Goal: Task Accomplishment & Management: Complete application form

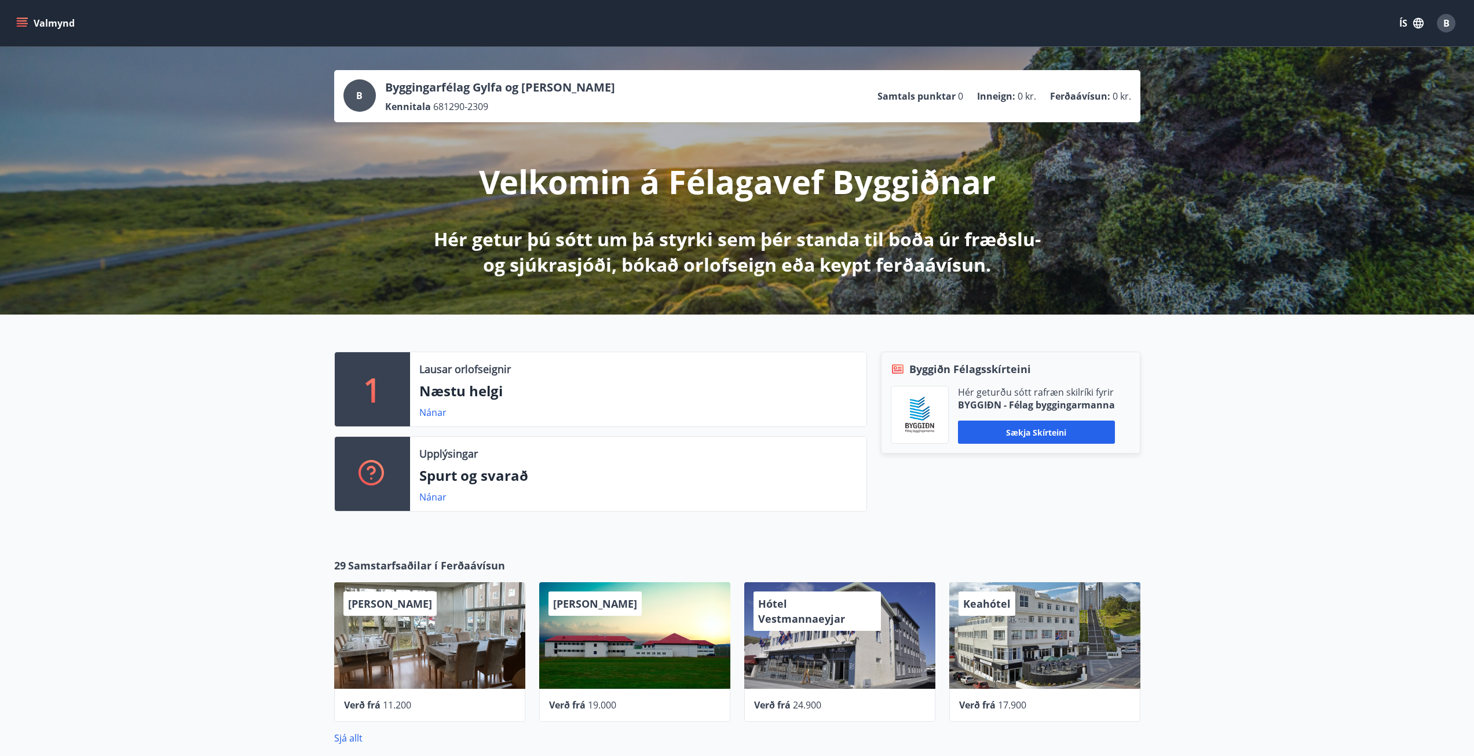
click at [17, 22] on icon "menu" at bounding box center [22, 23] width 12 height 12
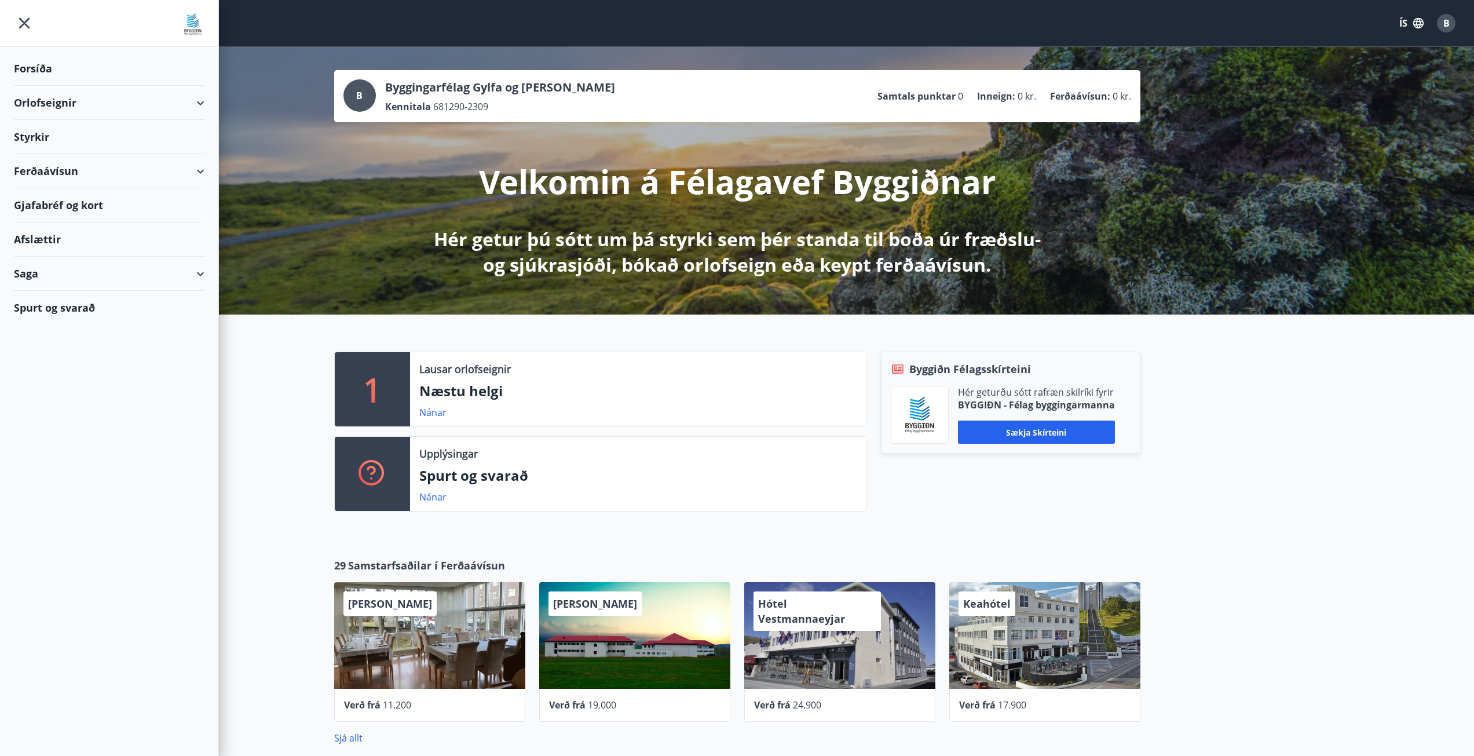
click at [44, 86] on div "Styrkir" at bounding box center [109, 69] width 191 height 34
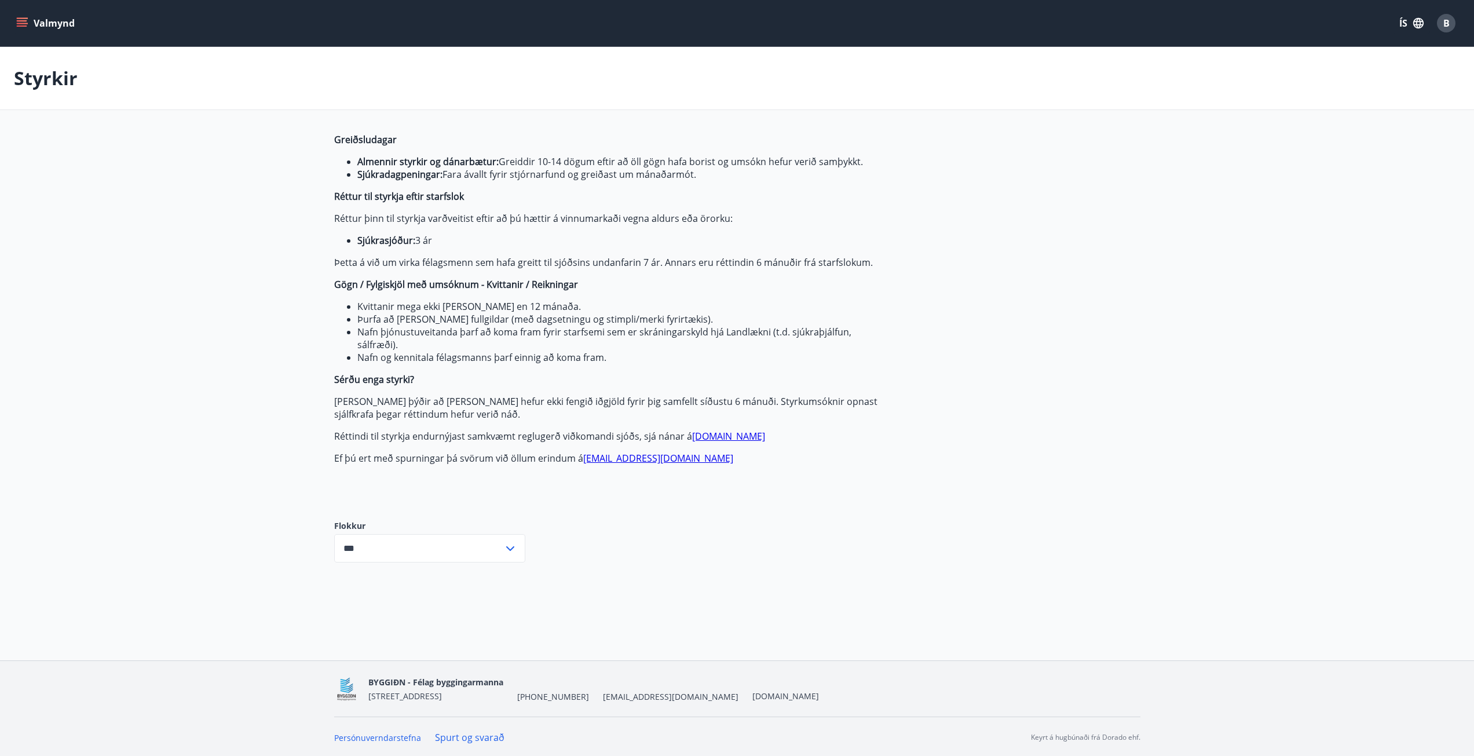
type input "***"
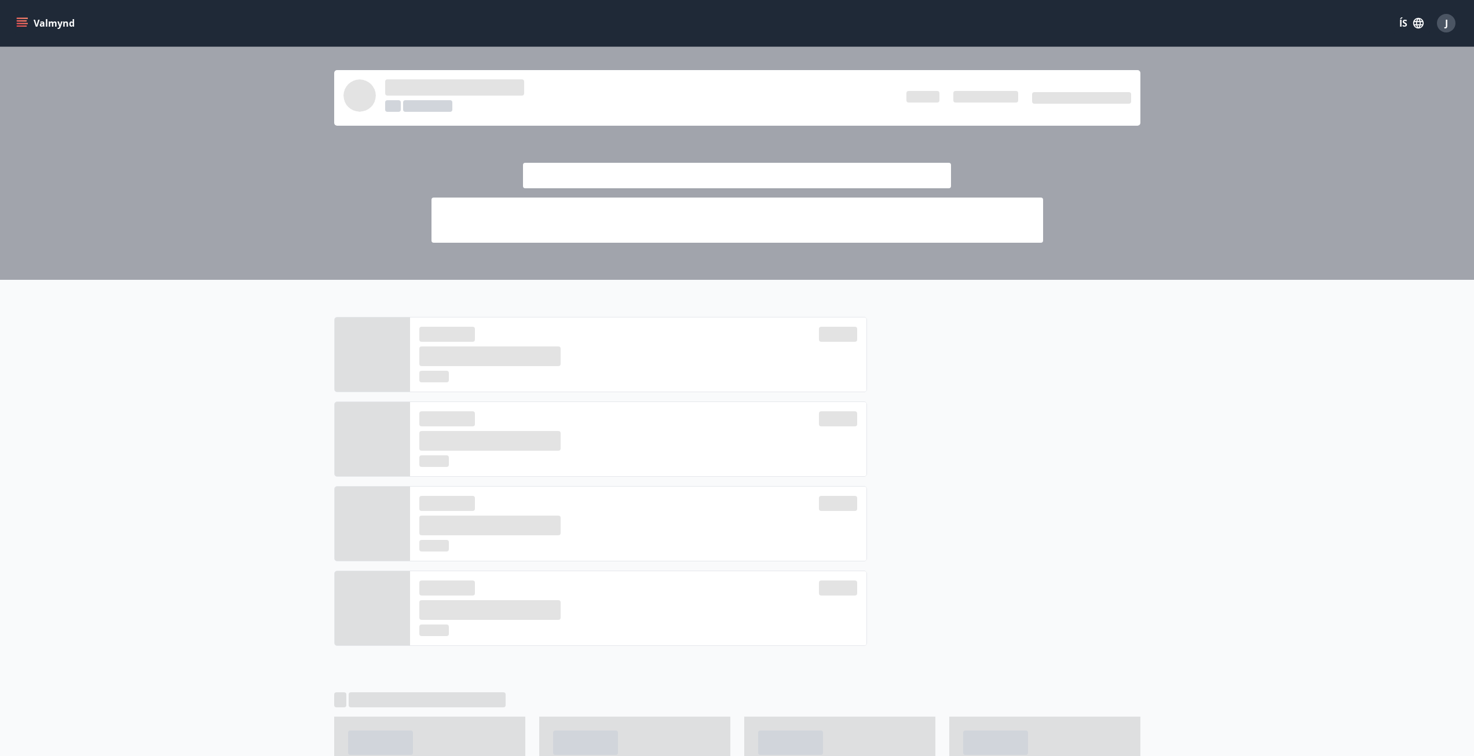
click at [18, 14] on button "Valmynd" at bounding box center [46, 23] width 65 height 21
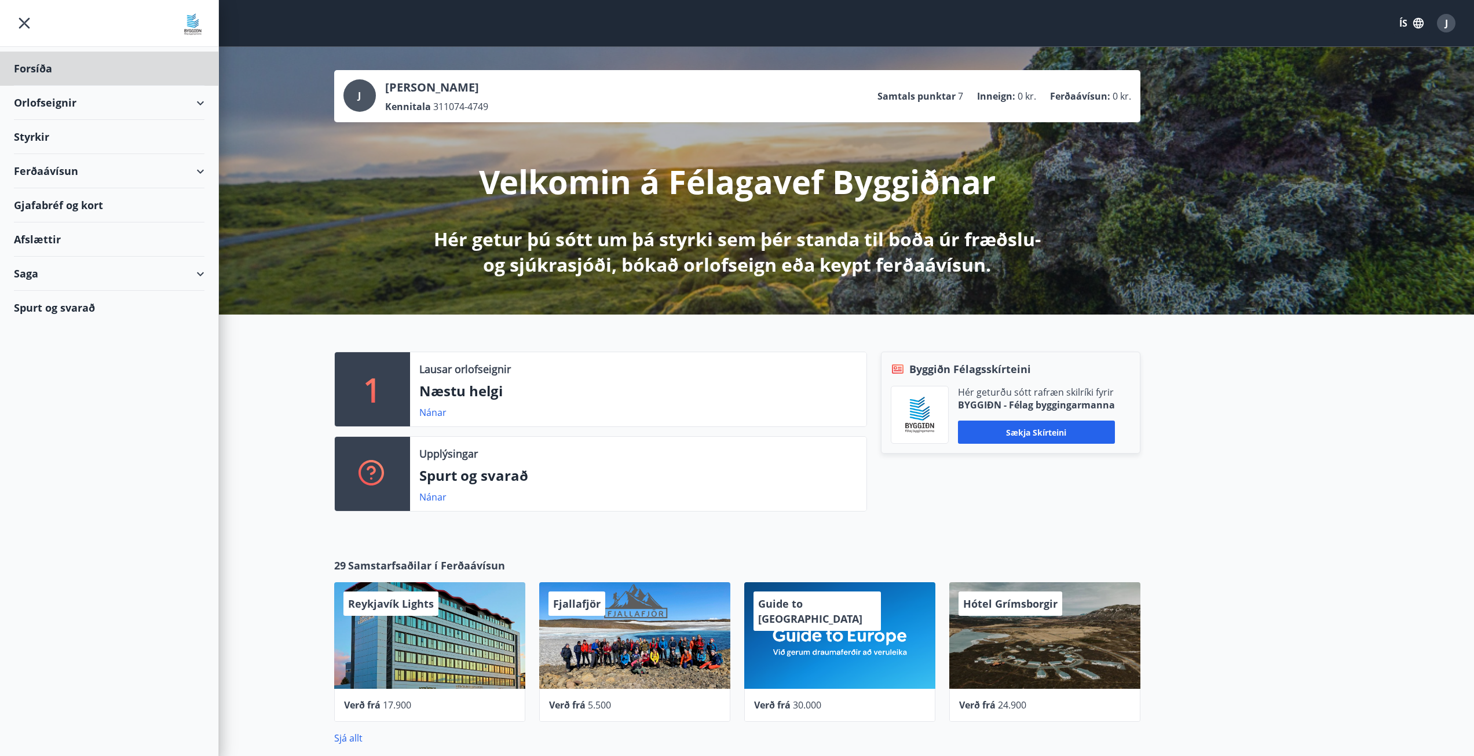
click at [38, 86] on div "Styrkir" at bounding box center [109, 69] width 191 height 34
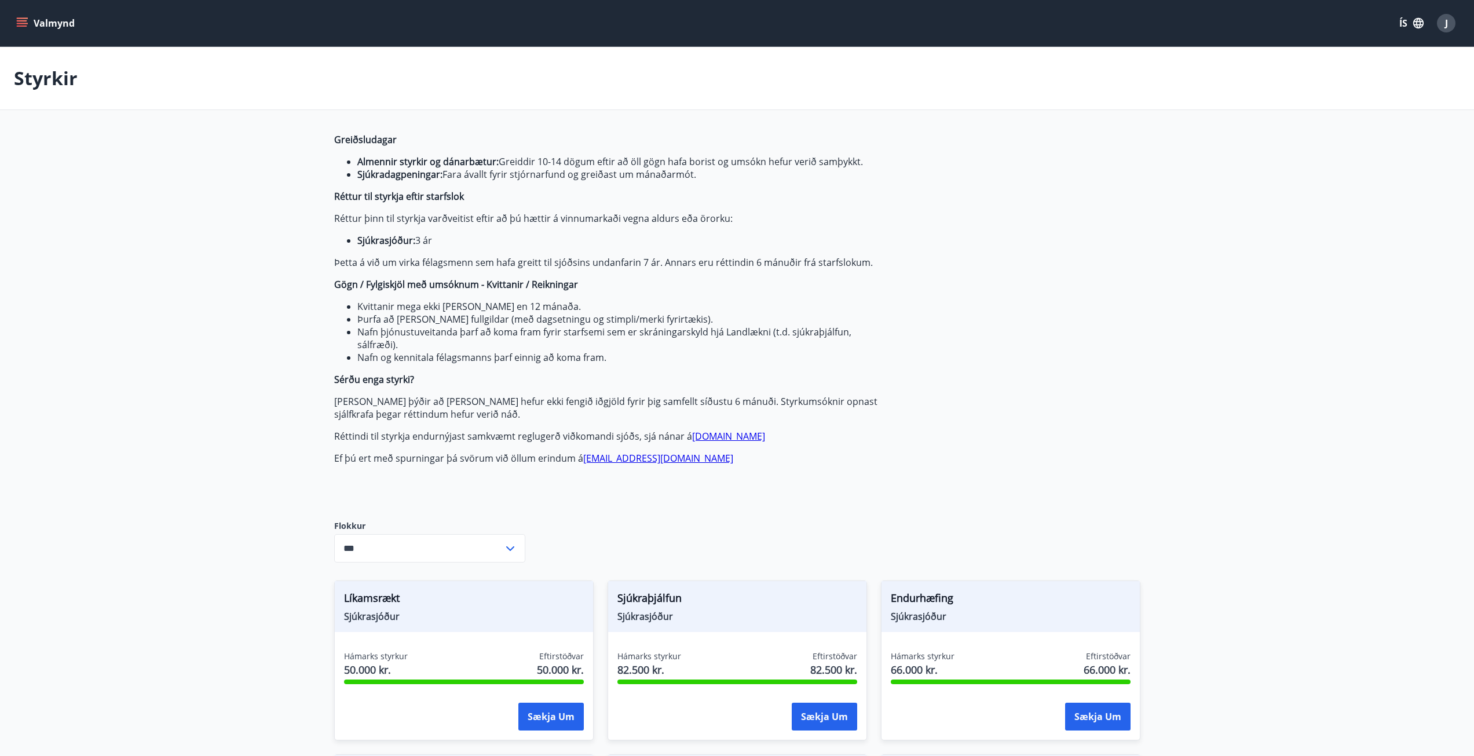
type input "***"
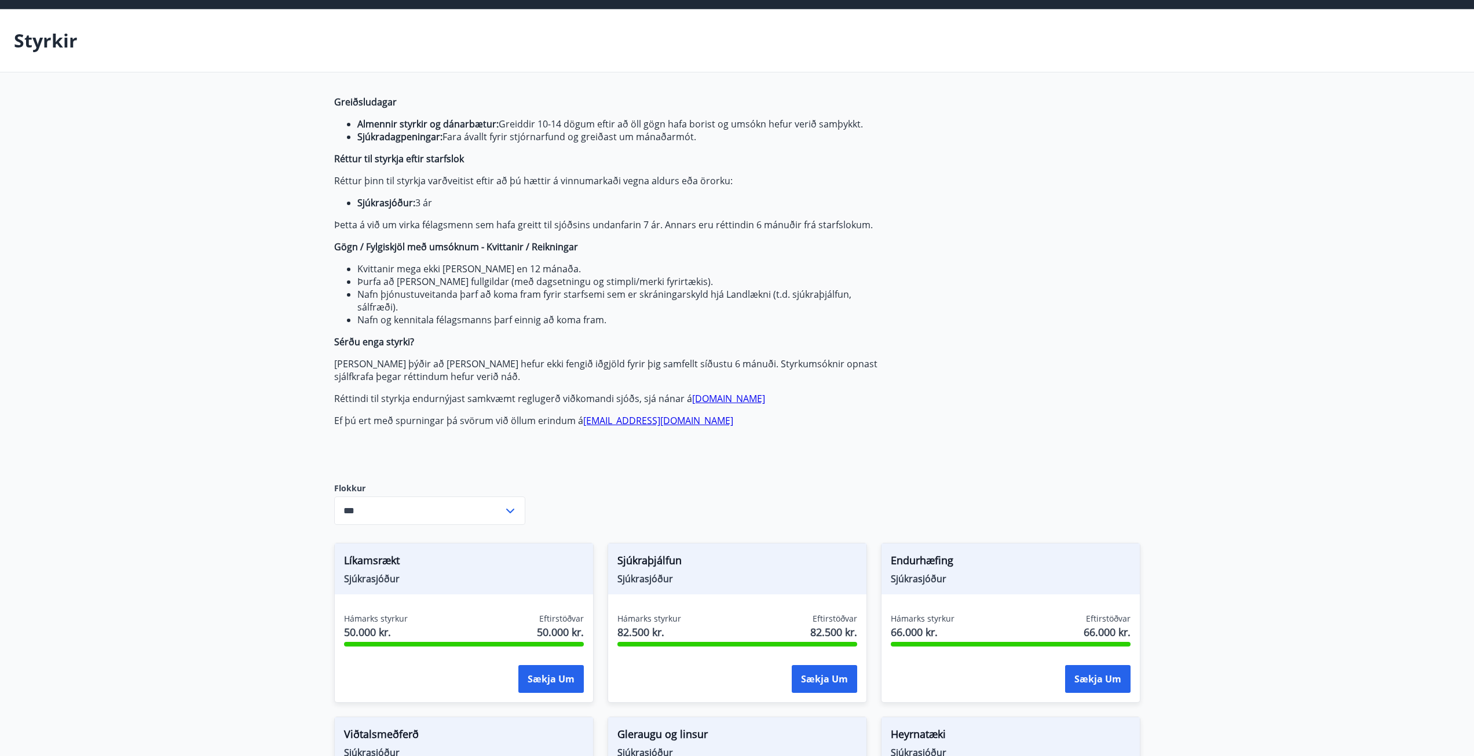
scroll to position [58, 0]
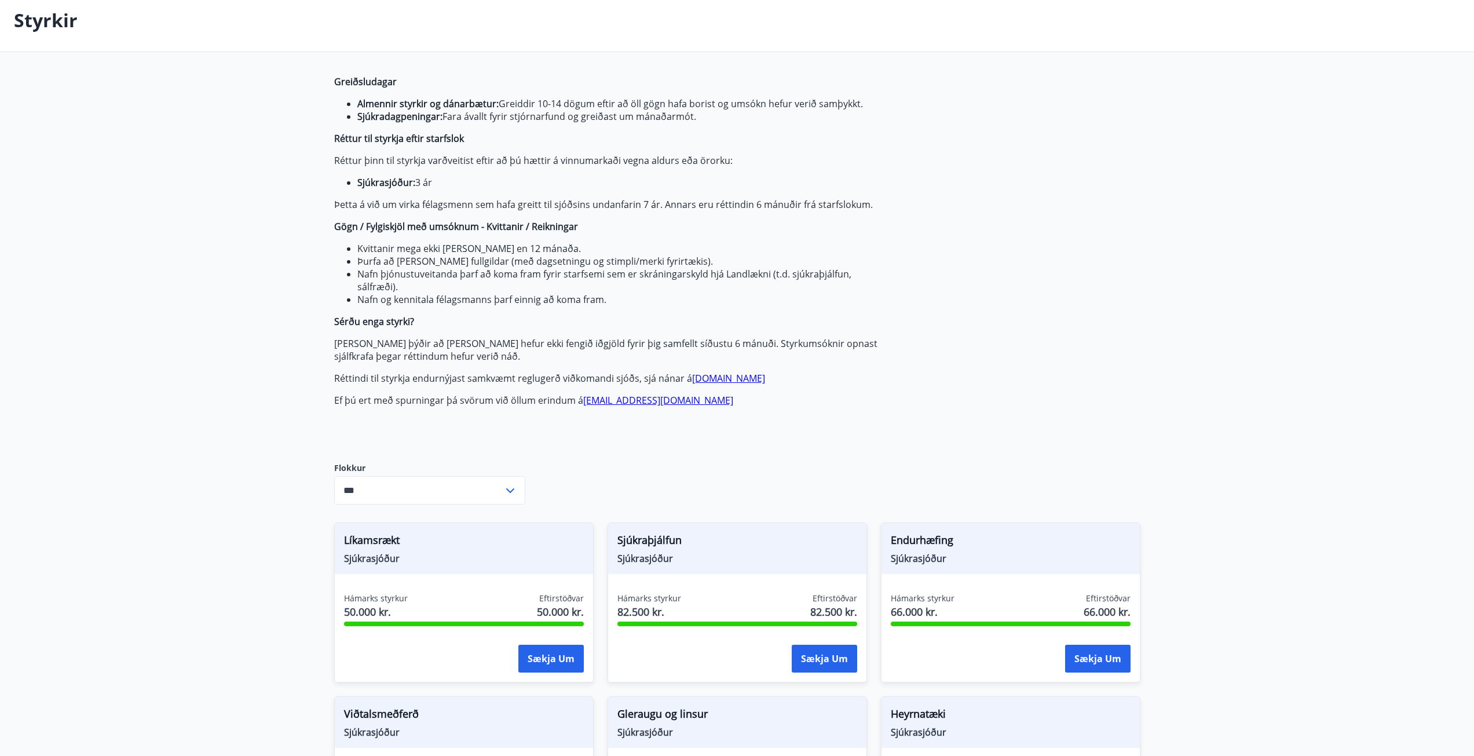
click at [547, 628] on div "Hámarks styrkur 50.000 kr. Eftirstöðvar 50.000 kr. Sækja um" at bounding box center [464, 634] width 258 height 85
click at [551, 660] on button "Sækja um" at bounding box center [550, 659] width 65 height 28
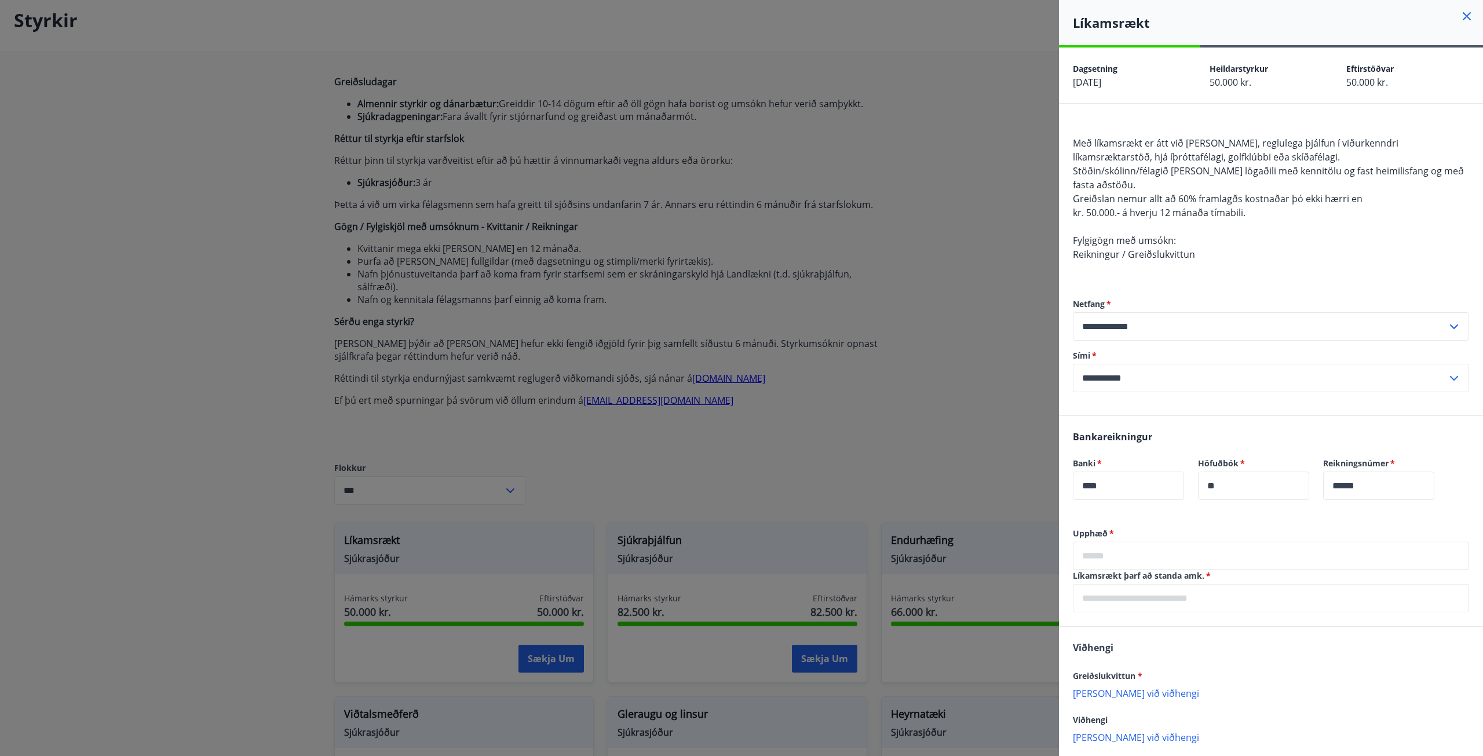
click at [789, 481] on div at bounding box center [741, 378] width 1483 height 756
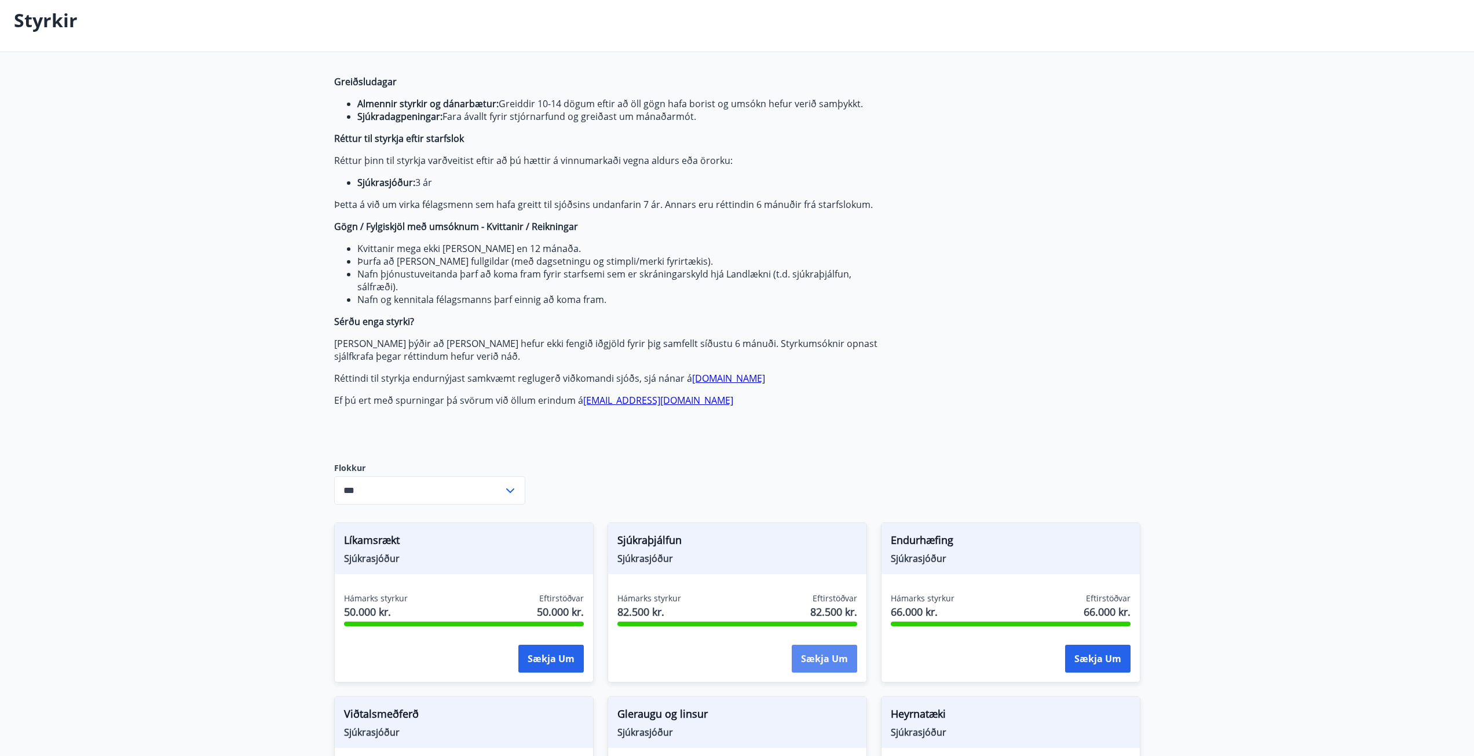
click at [819, 659] on button "Sækja um" at bounding box center [824, 659] width 65 height 28
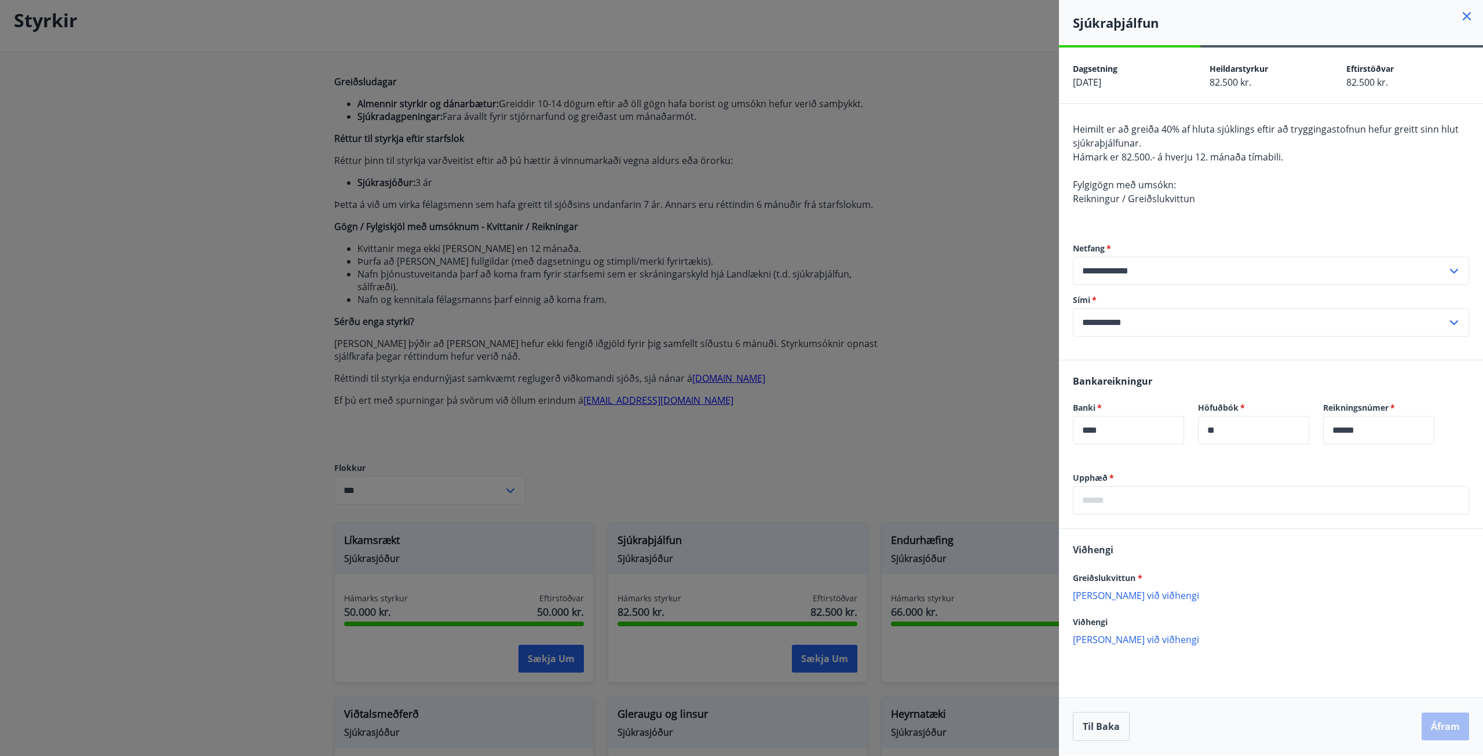
click at [961, 416] on div at bounding box center [741, 378] width 1483 height 756
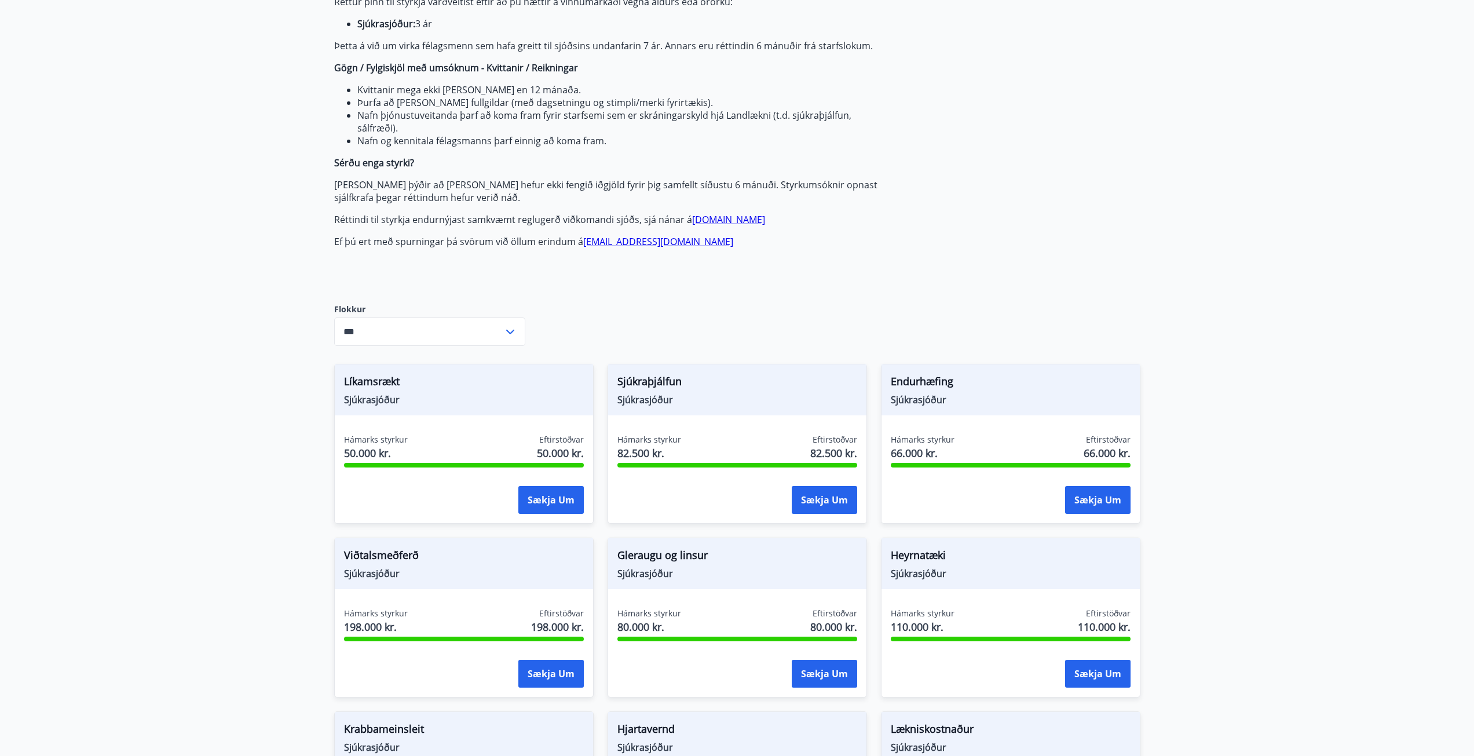
scroll to position [753, 0]
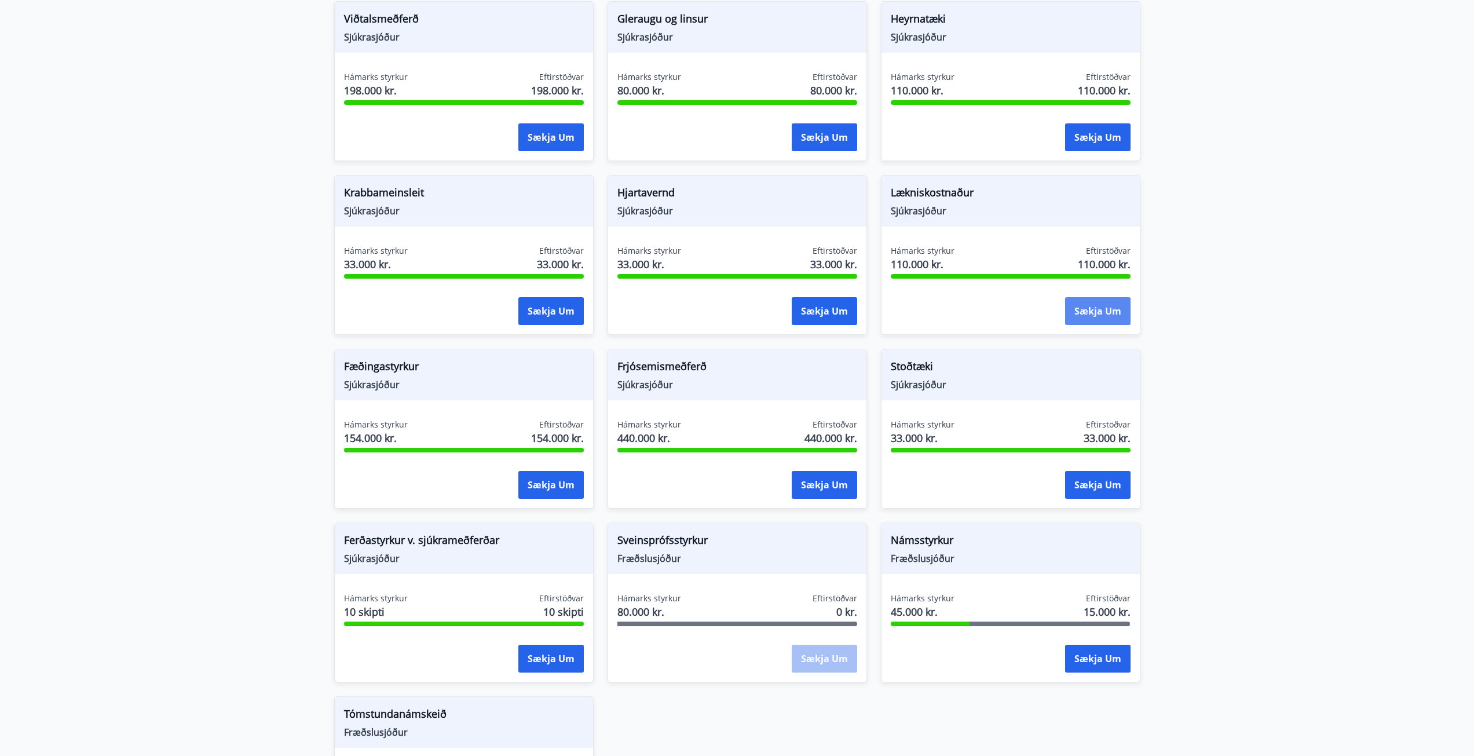
click at [1102, 306] on button "Sækja um" at bounding box center [1097, 311] width 65 height 28
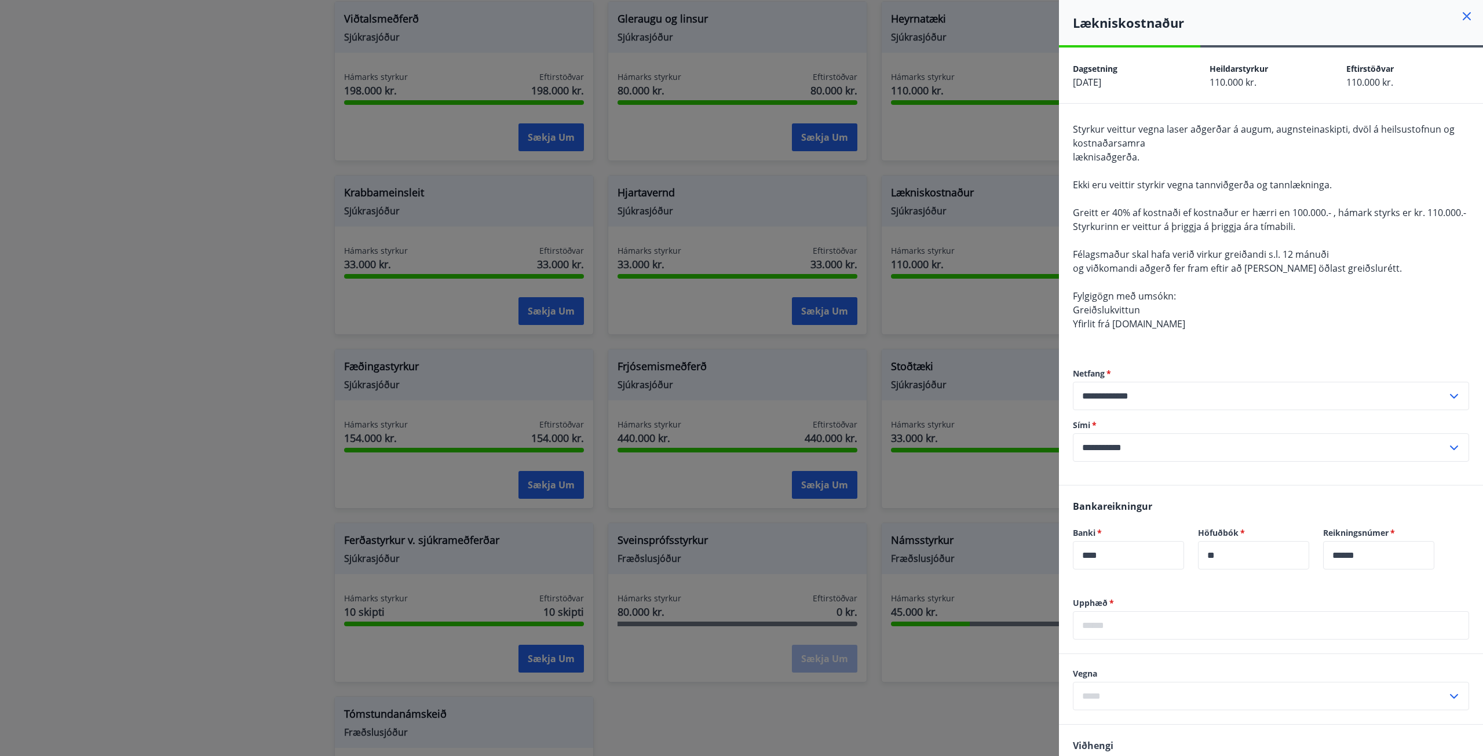
click at [341, 350] on div at bounding box center [741, 378] width 1483 height 756
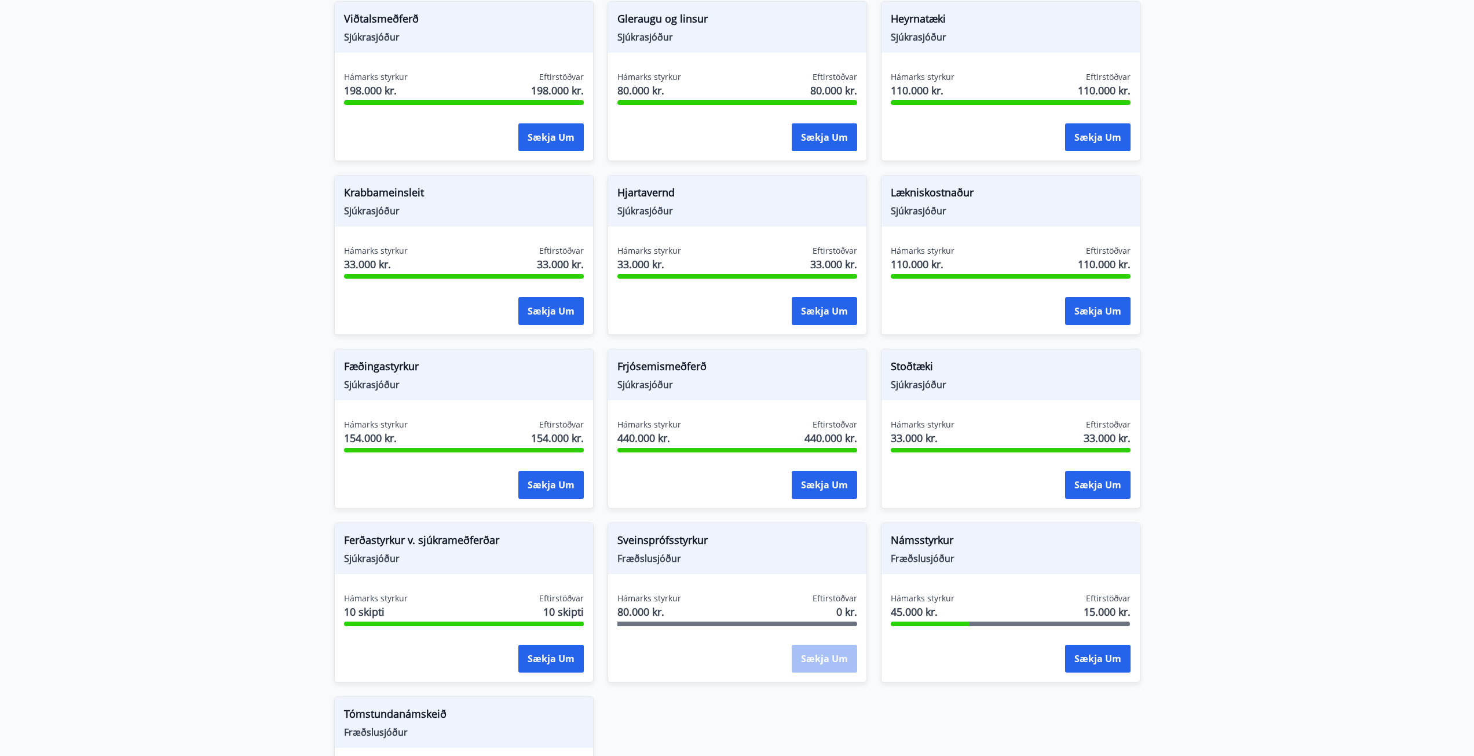
scroll to position [927, 0]
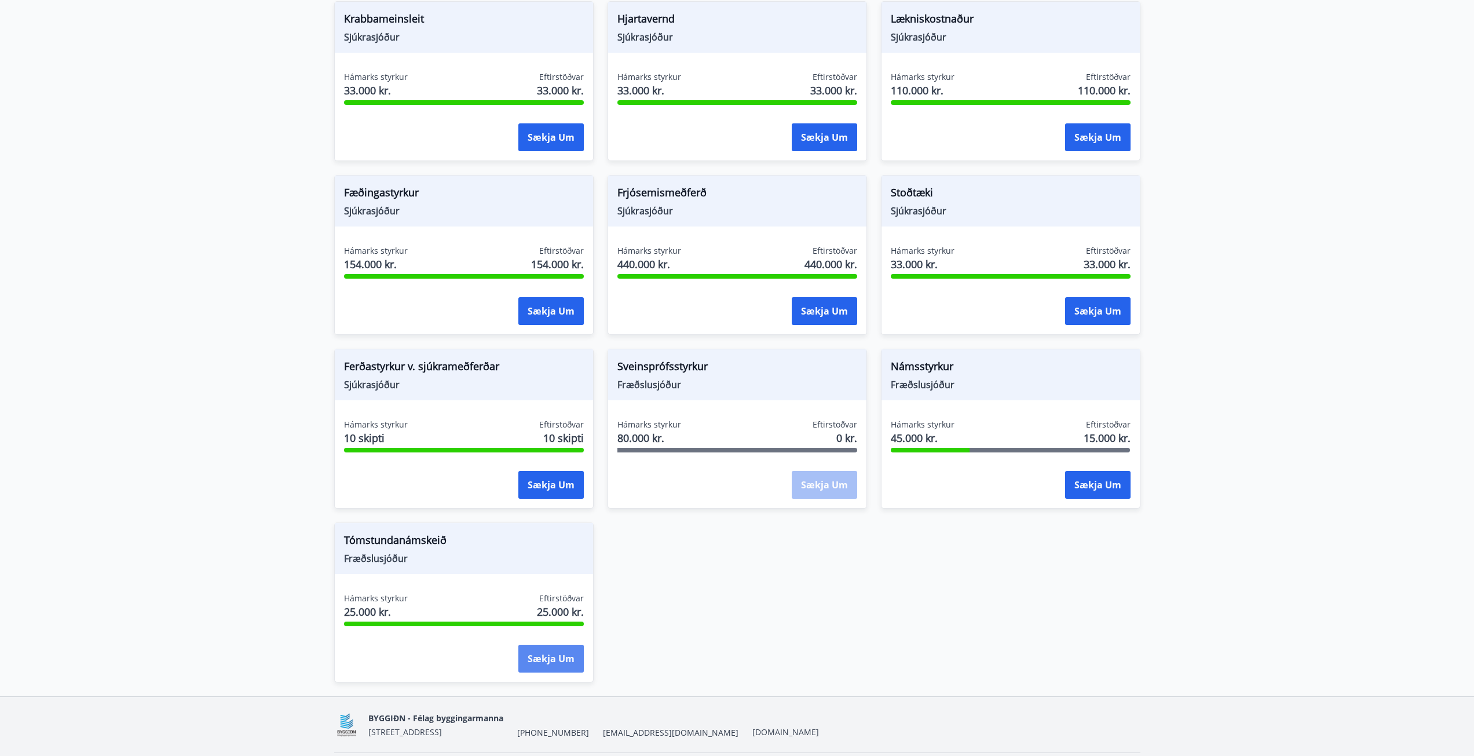
click at [557, 665] on button "Sækja um" at bounding box center [550, 659] width 65 height 28
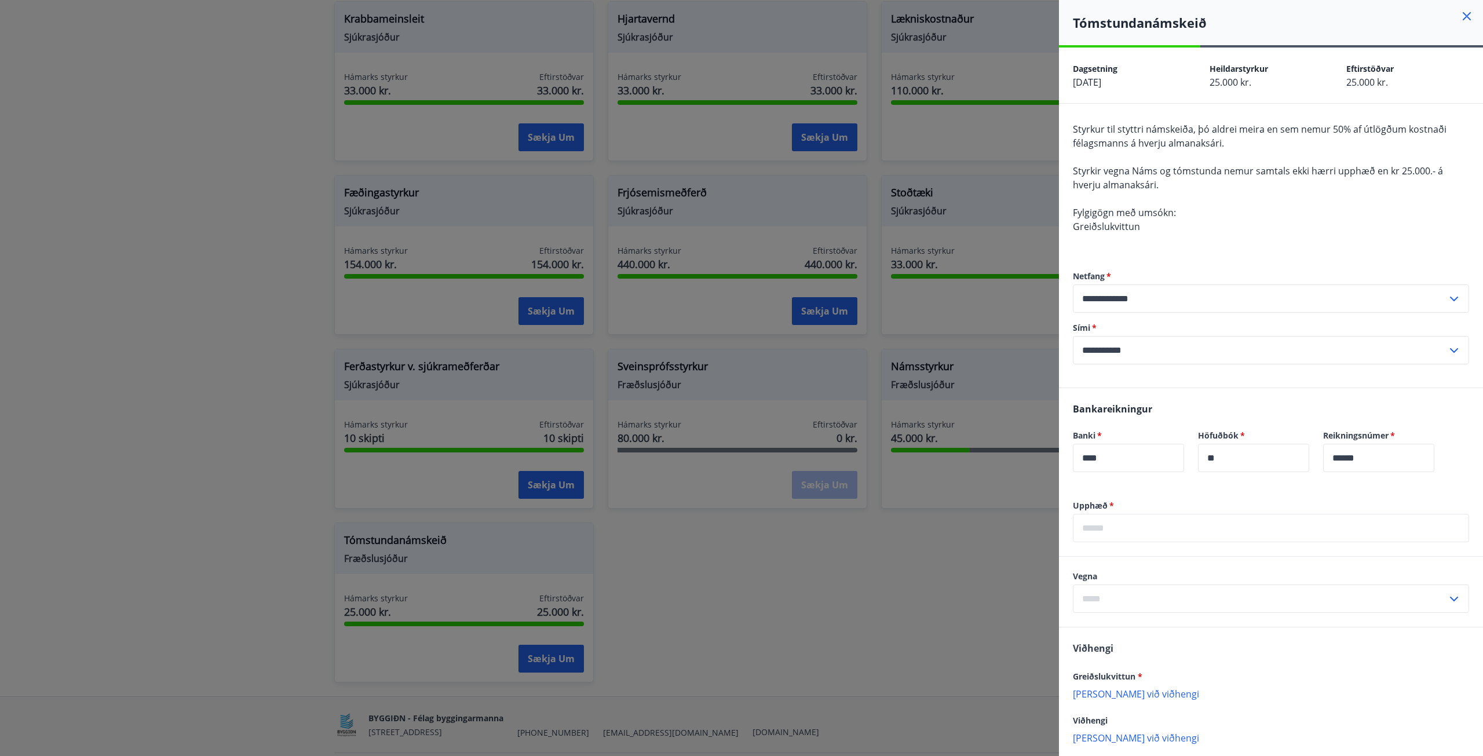
click at [278, 506] on div at bounding box center [741, 378] width 1483 height 756
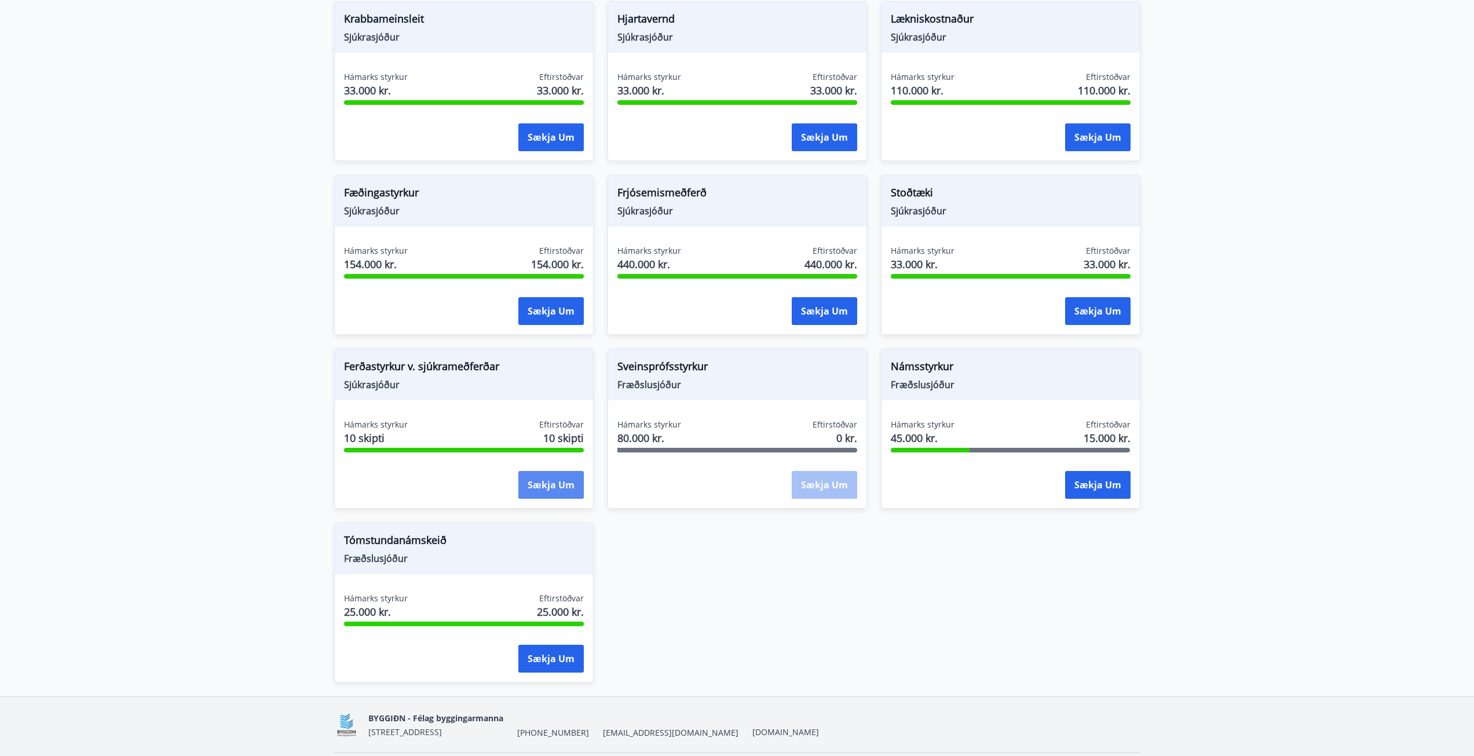
click at [543, 488] on button "Sækja um" at bounding box center [550, 485] width 65 height 28
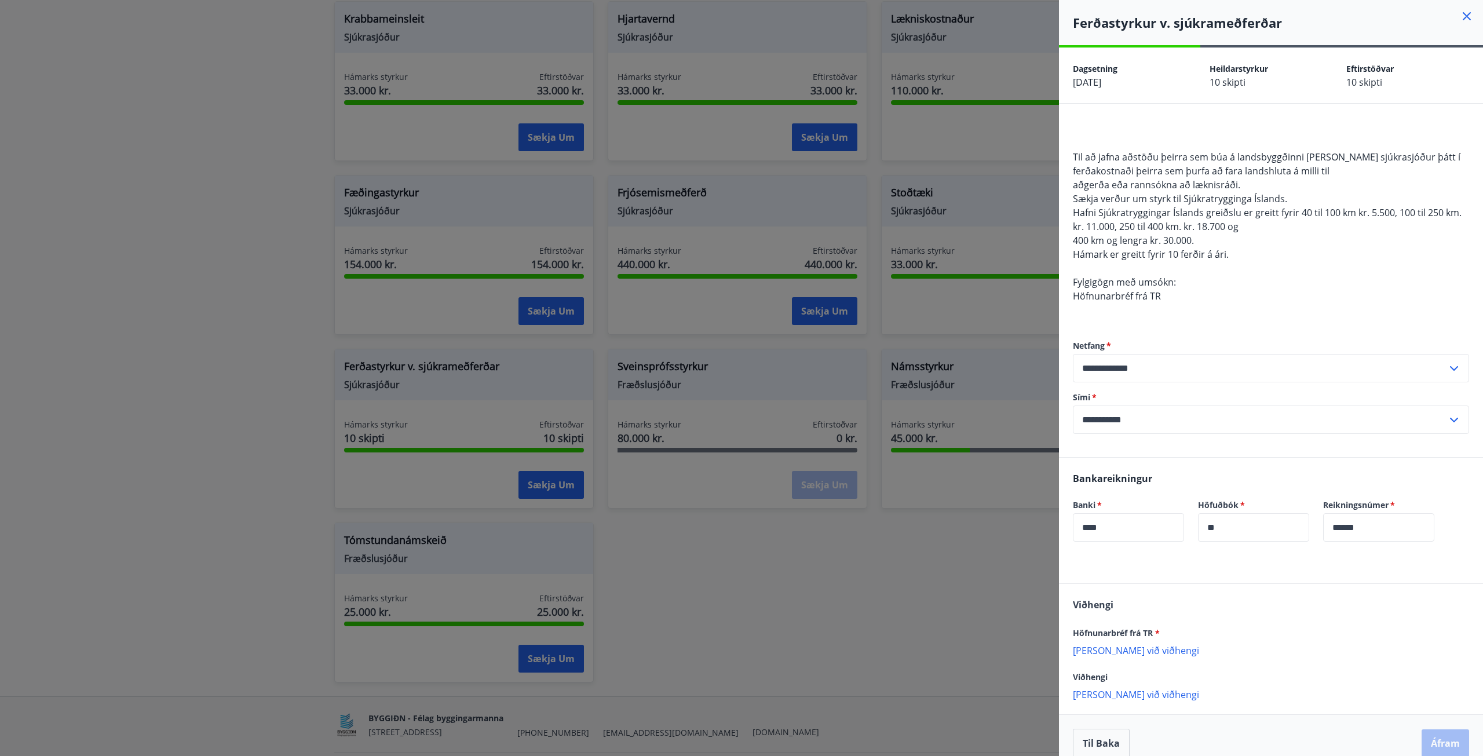
click at [206, 474] on div at bounding box center [741, 378] width 1483 height 756
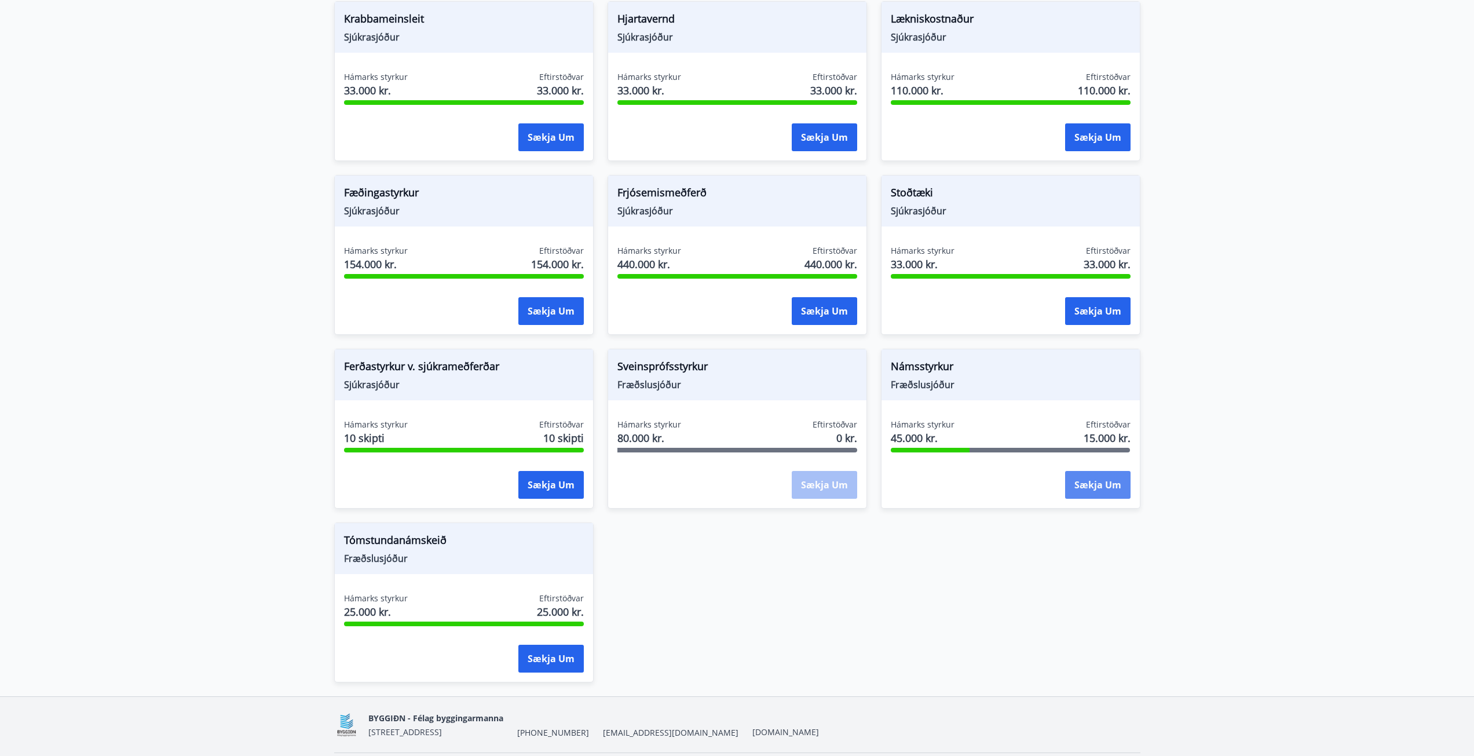
click at [1118, 481] on button "Sækja um" at bounding box center [1097, 485] width 65 height 28
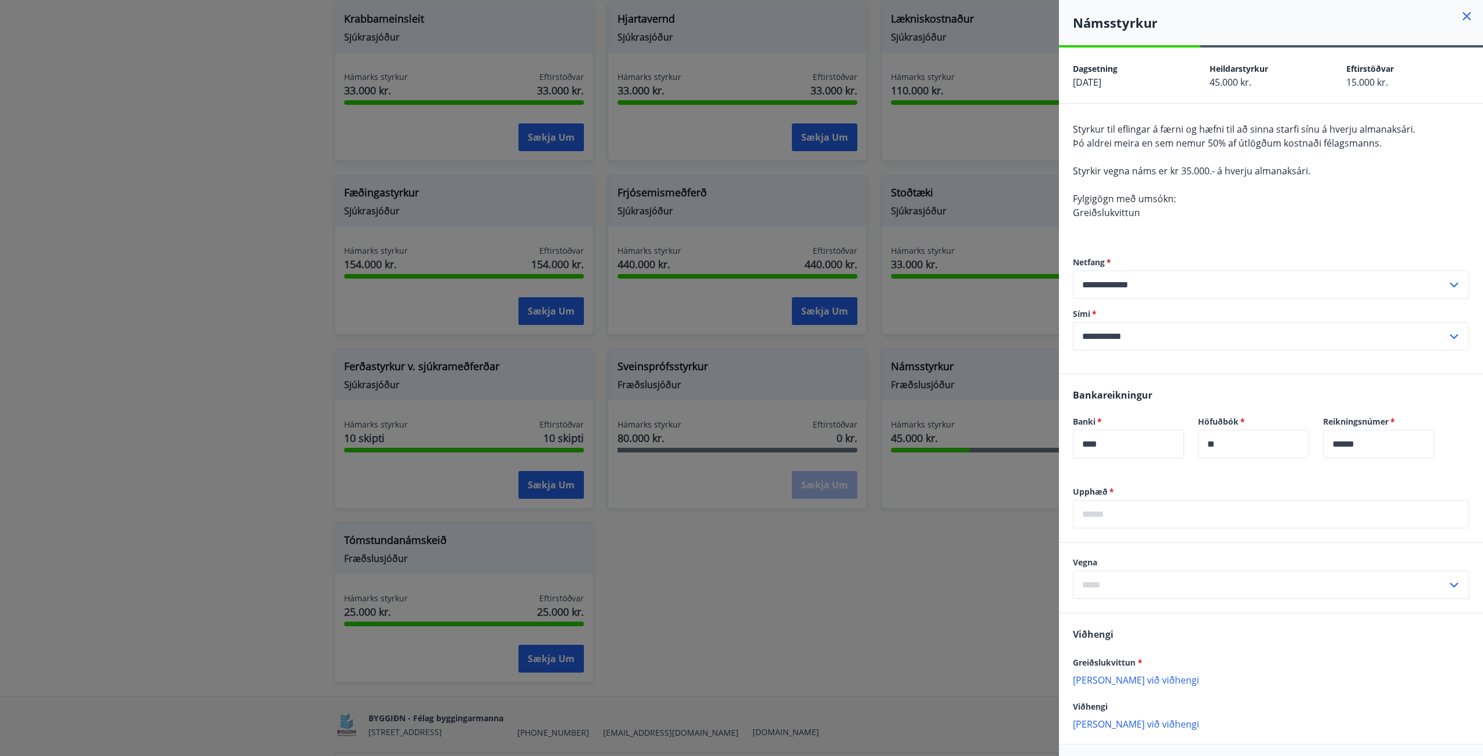
click at [934, 565] on div at bounding box center [741, 378] width 1483 height 756
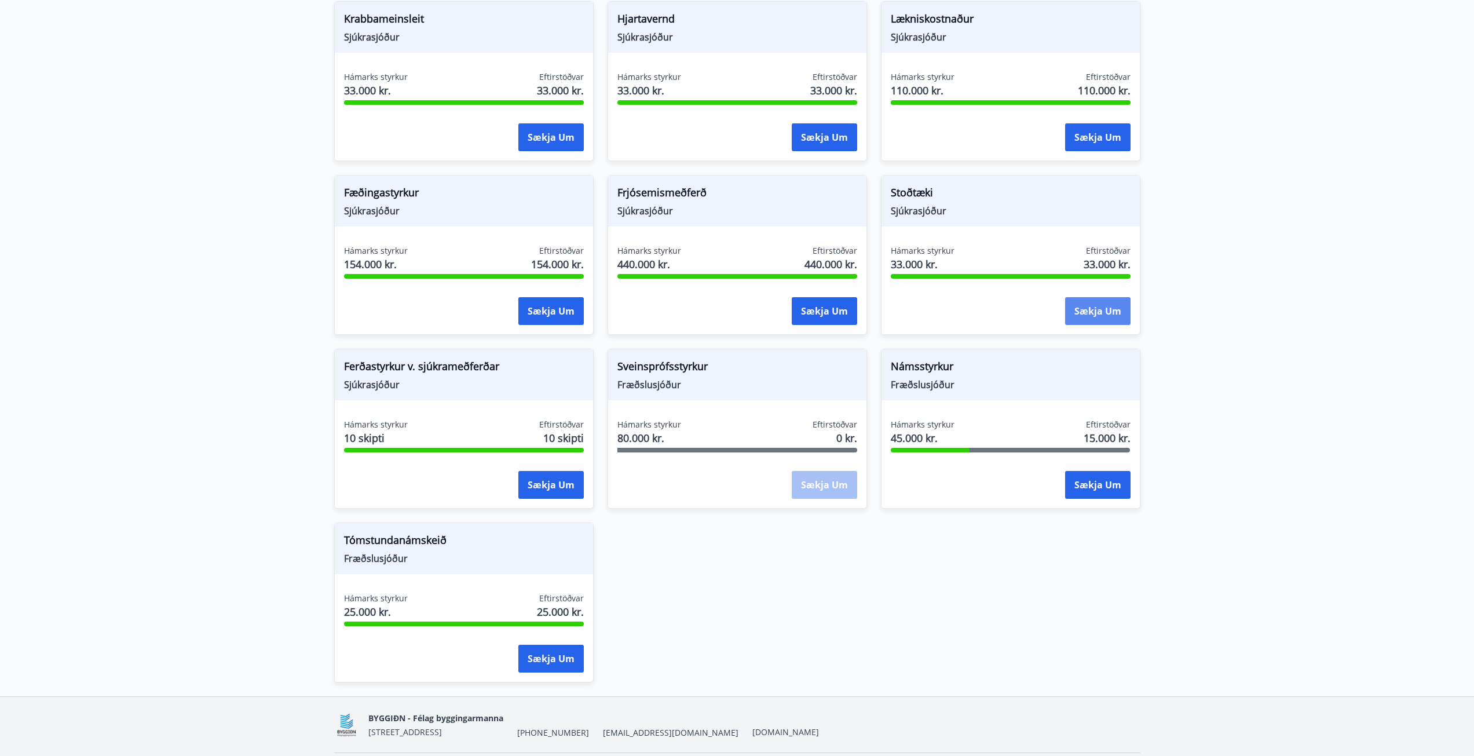
click at [1089, 313] on button "Sækja um" at bounding box center [1097, 311] width 65 height 28
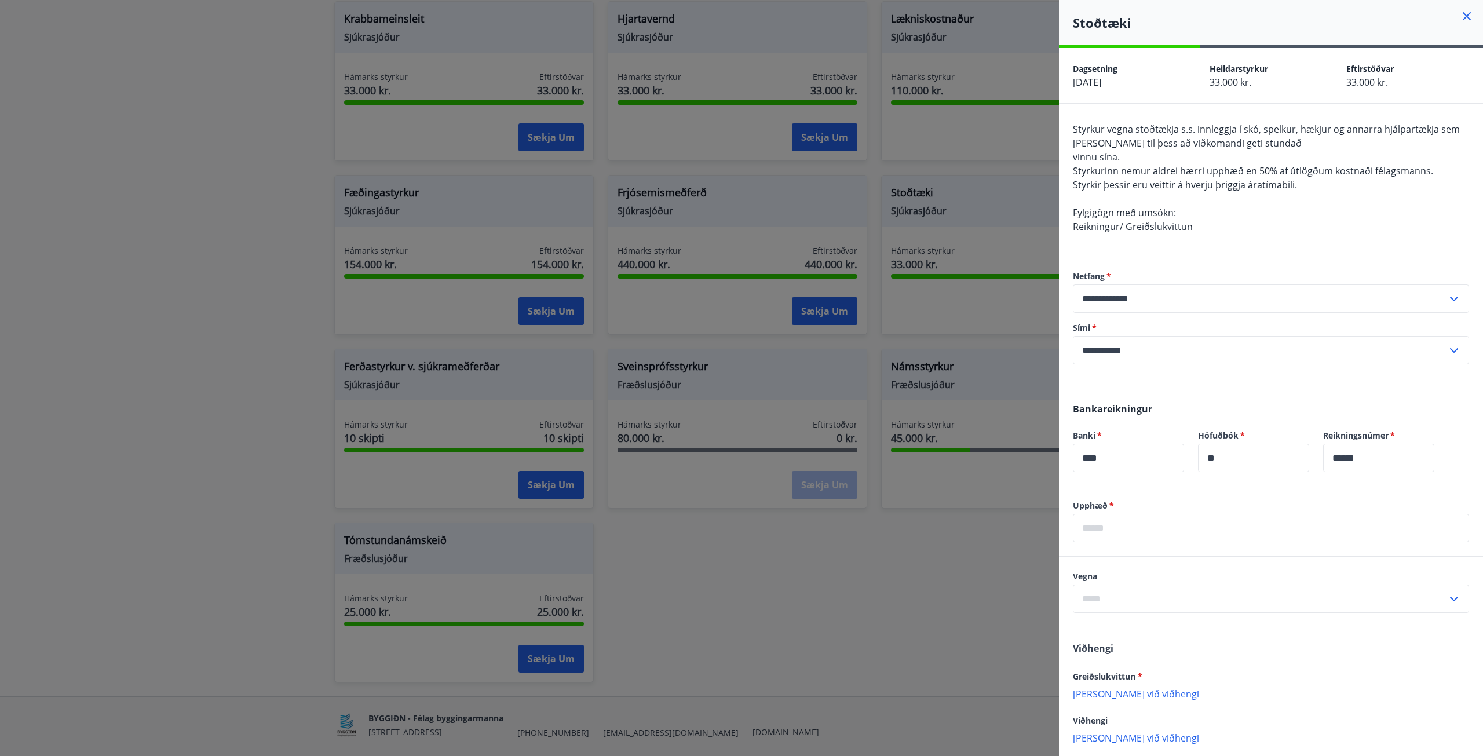
click at [957, 511] on div at bounding box center [741, 378] width 1483 height 756
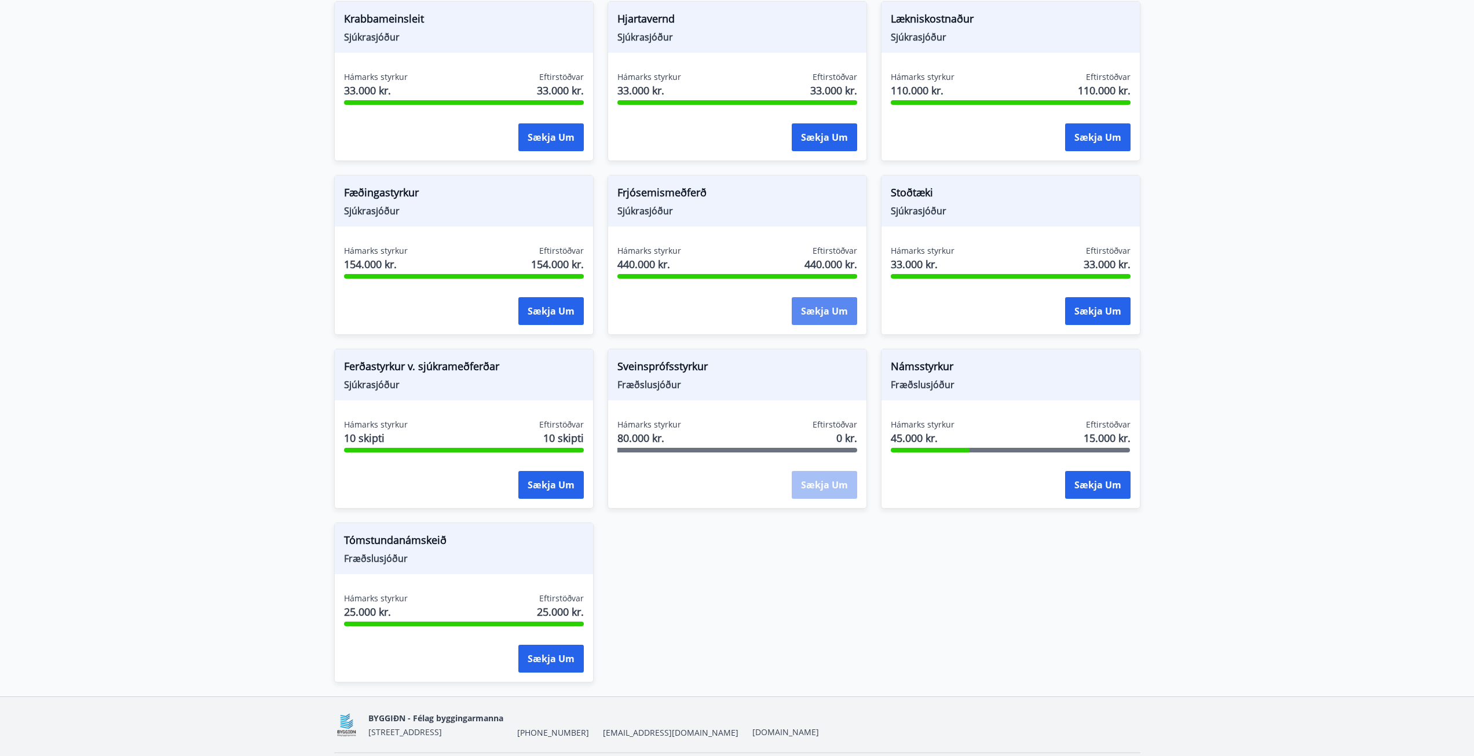
click at [818, 306] on button "Sækja um" at bounding box center [824, 311] width 65 height 28
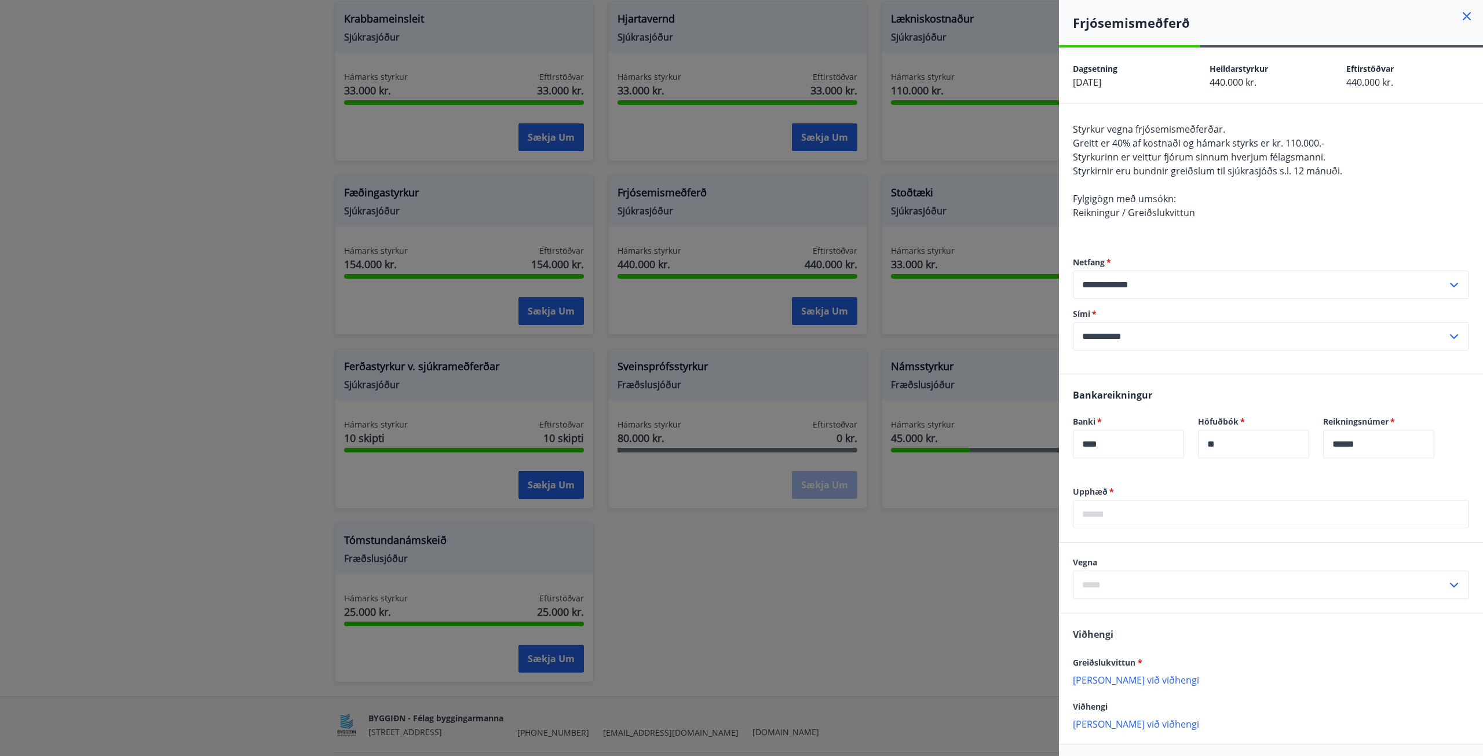
click at [548, 310] on div at bounding box center [741, 378] width 1483 height 756
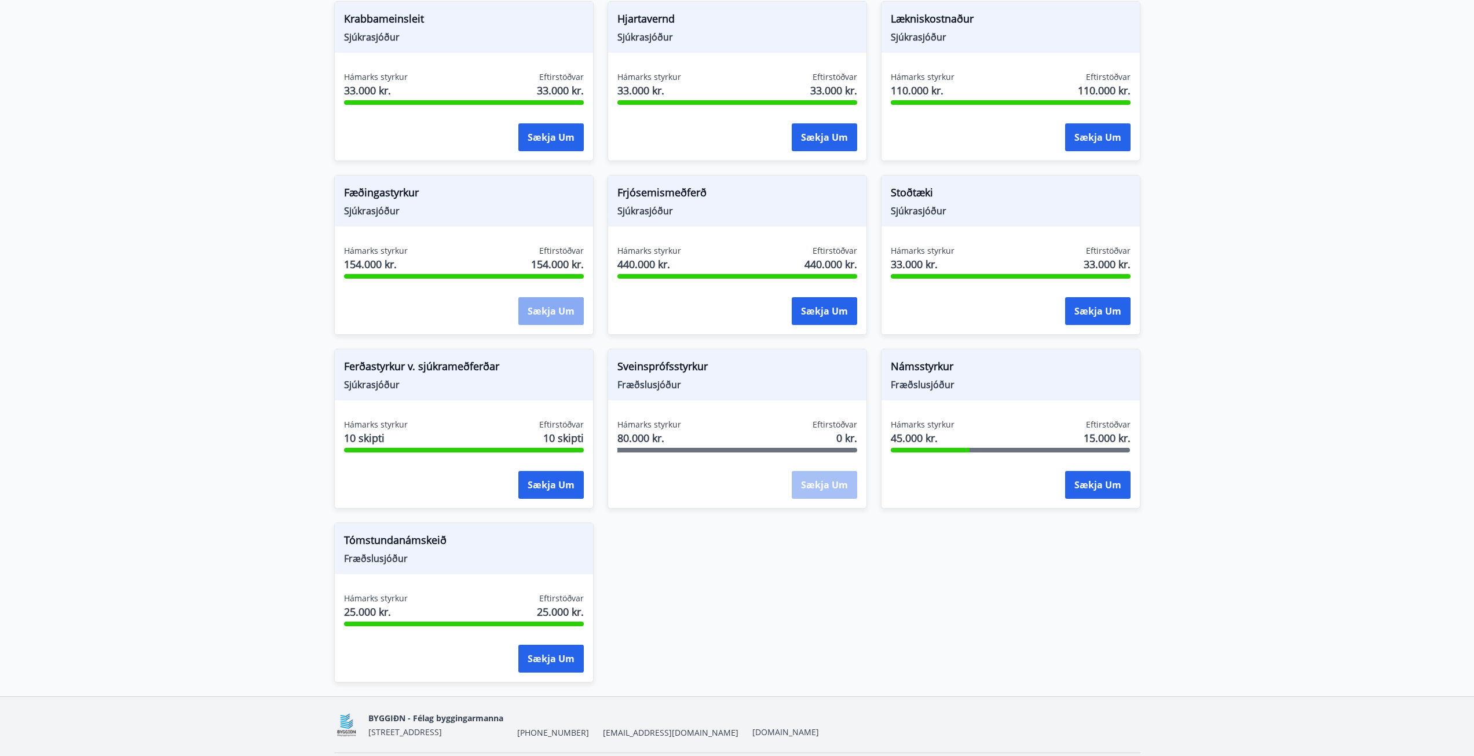
click at [549, 309] on button "Sækja um" at bounding box center [550, 311] width 65 height 28
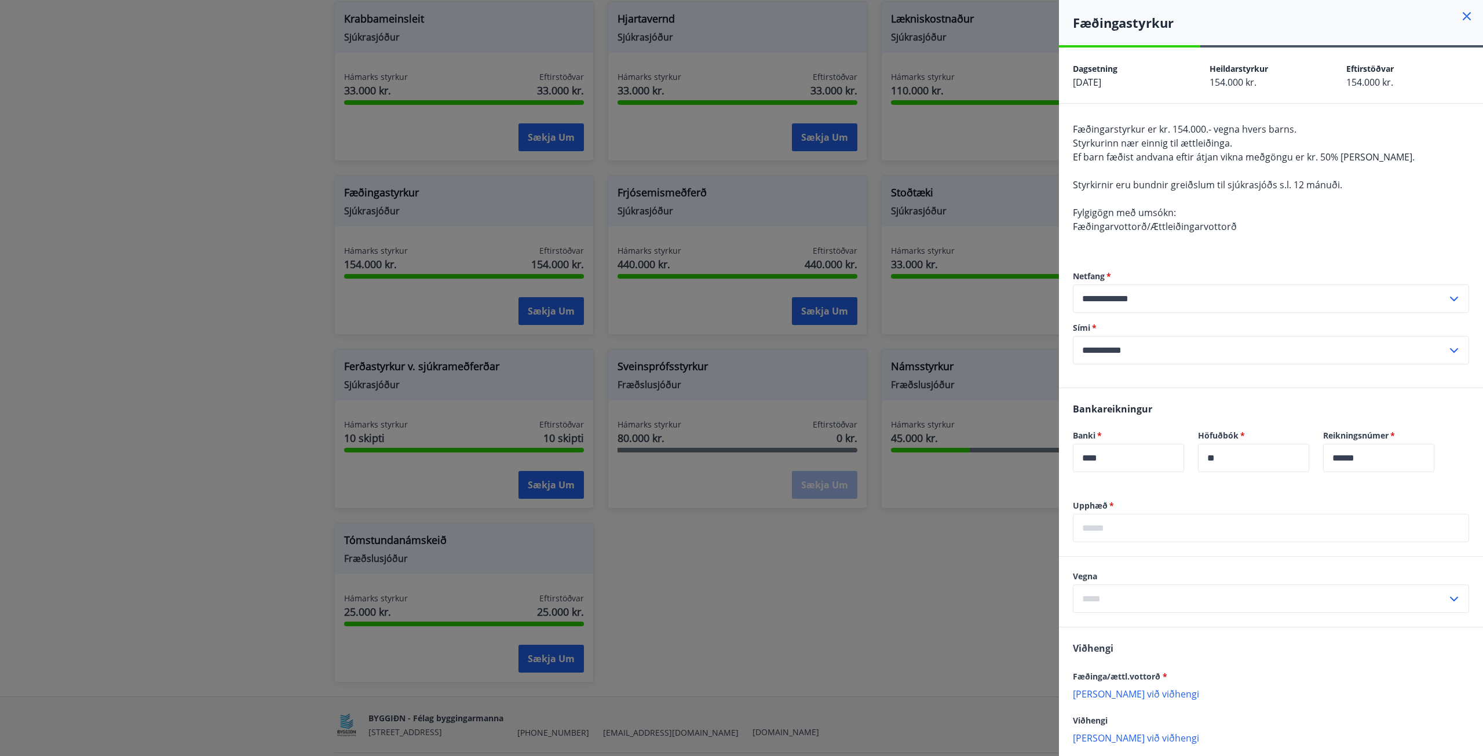
click at [552, 139] on div at bounding box center [741, 378] width 1483 height 756
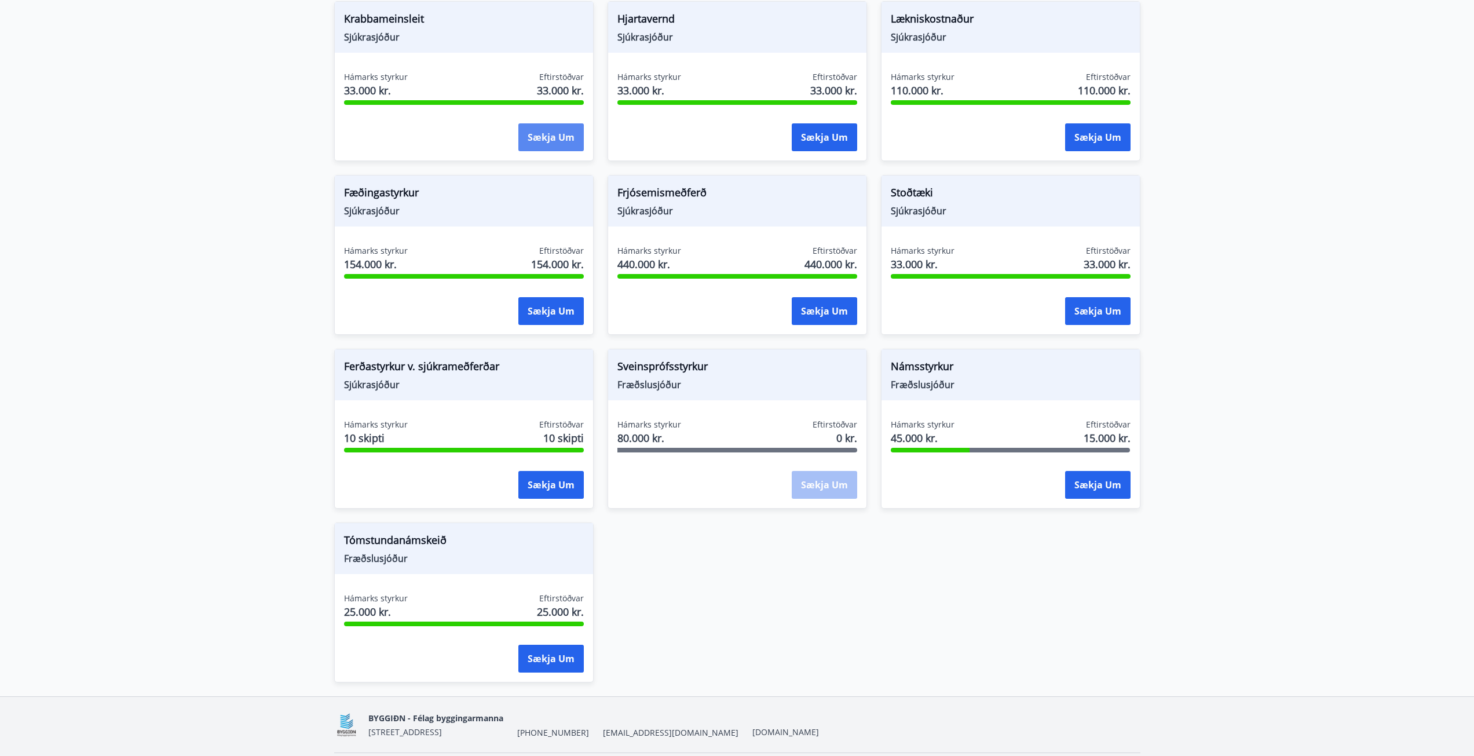
click at [552, 138] on button "Sækja um" at bounding box center [550, 137] width 65 height 28
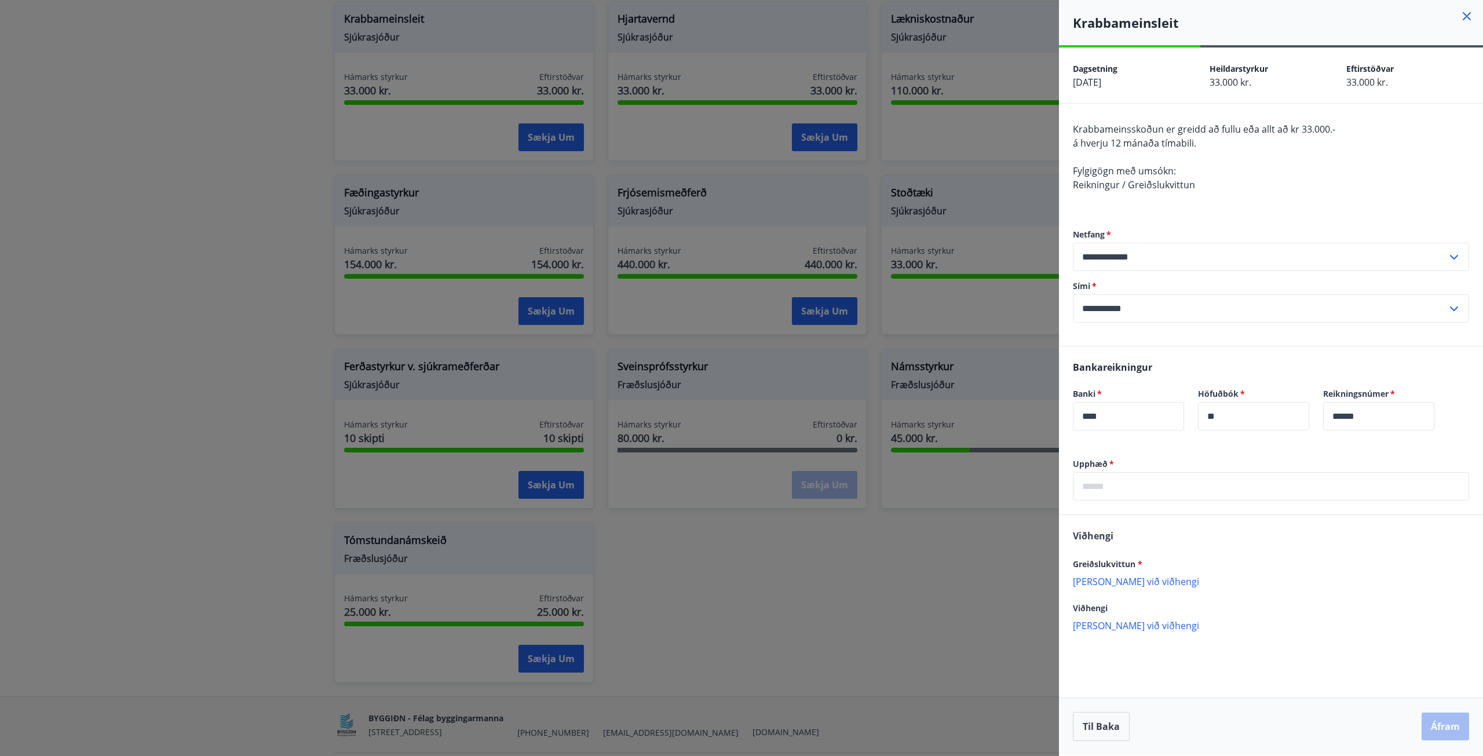
click at [667, 145] on div at bounding box center [741, 378] width 1483 height 756
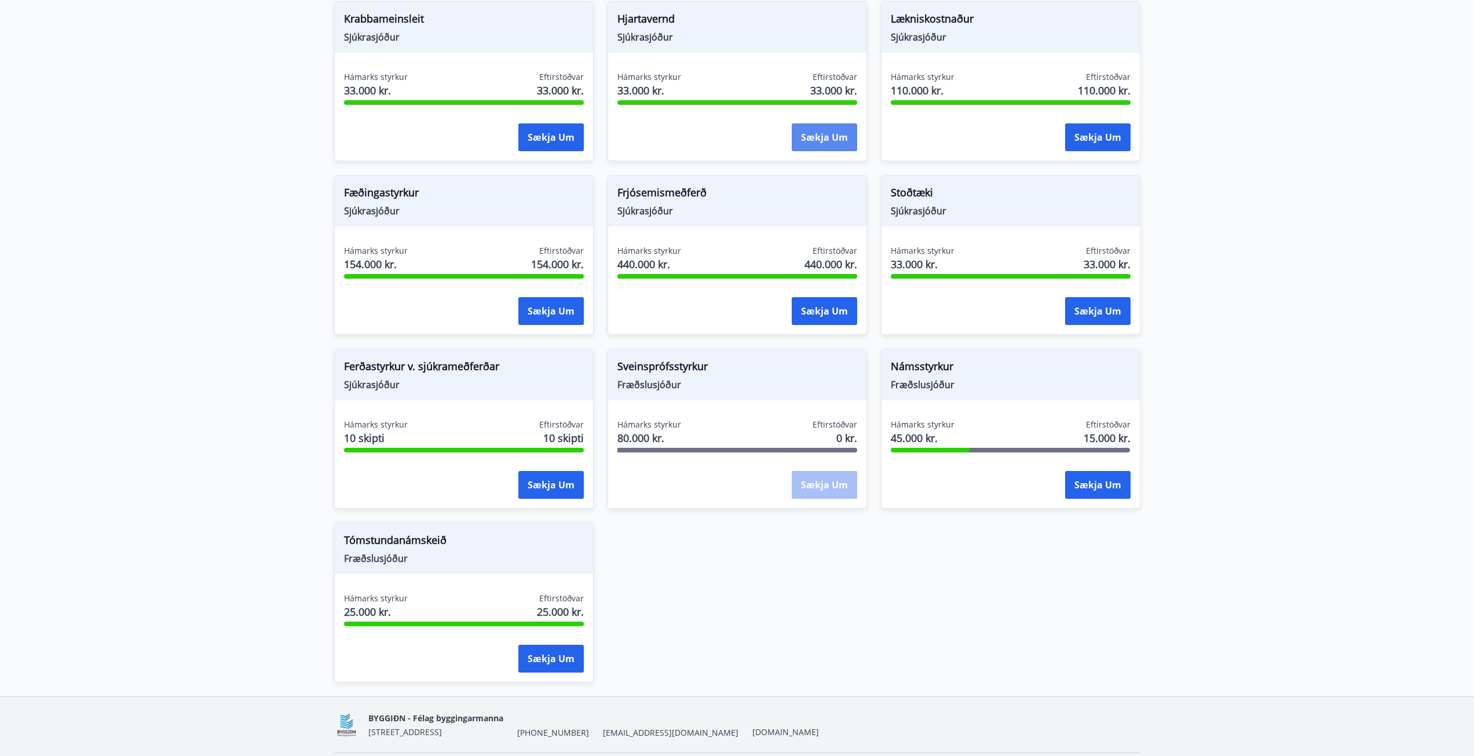
click at [826, 141] on button "Sækja um" at bounding box center [824, 137] width 65 height 28
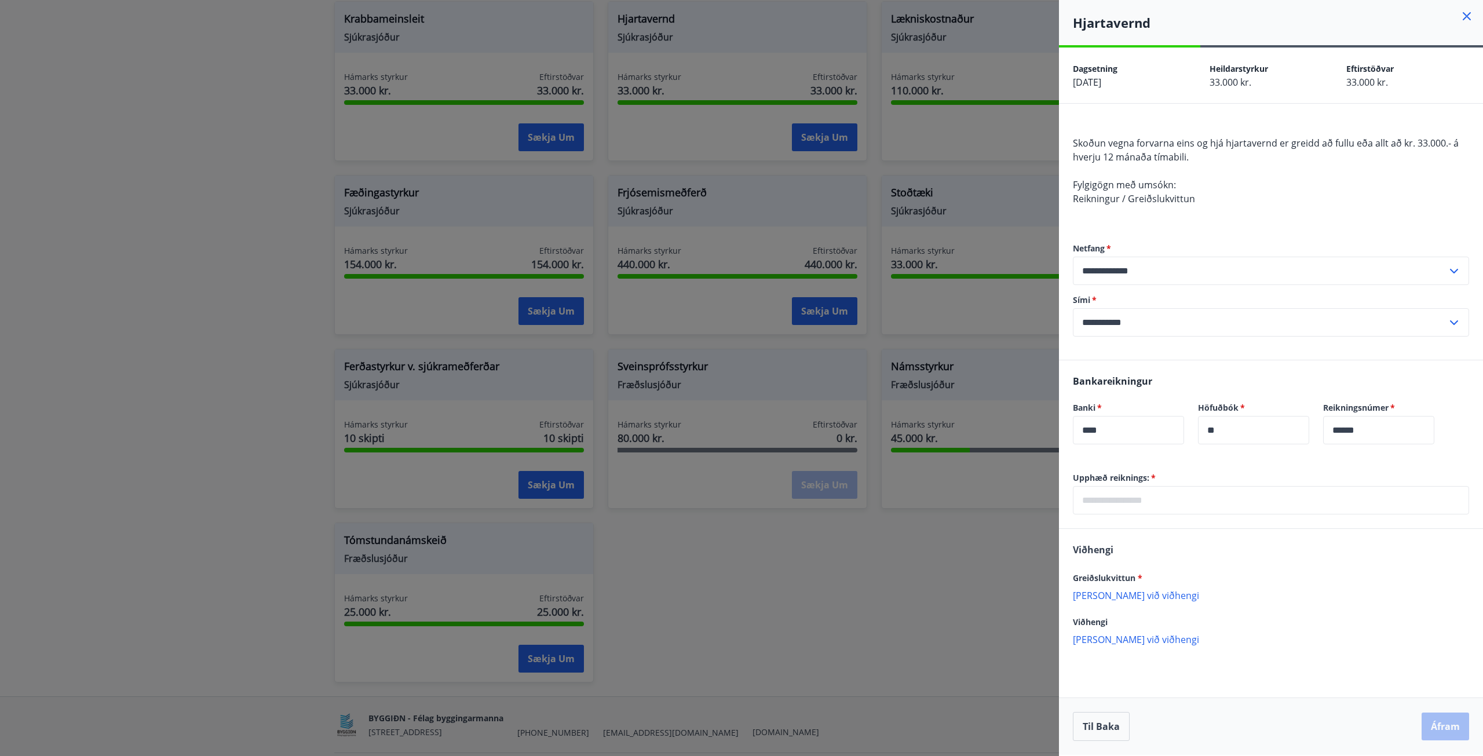
click at [941, 141] on div at bounding box center [741, 378] width 1483 height 756
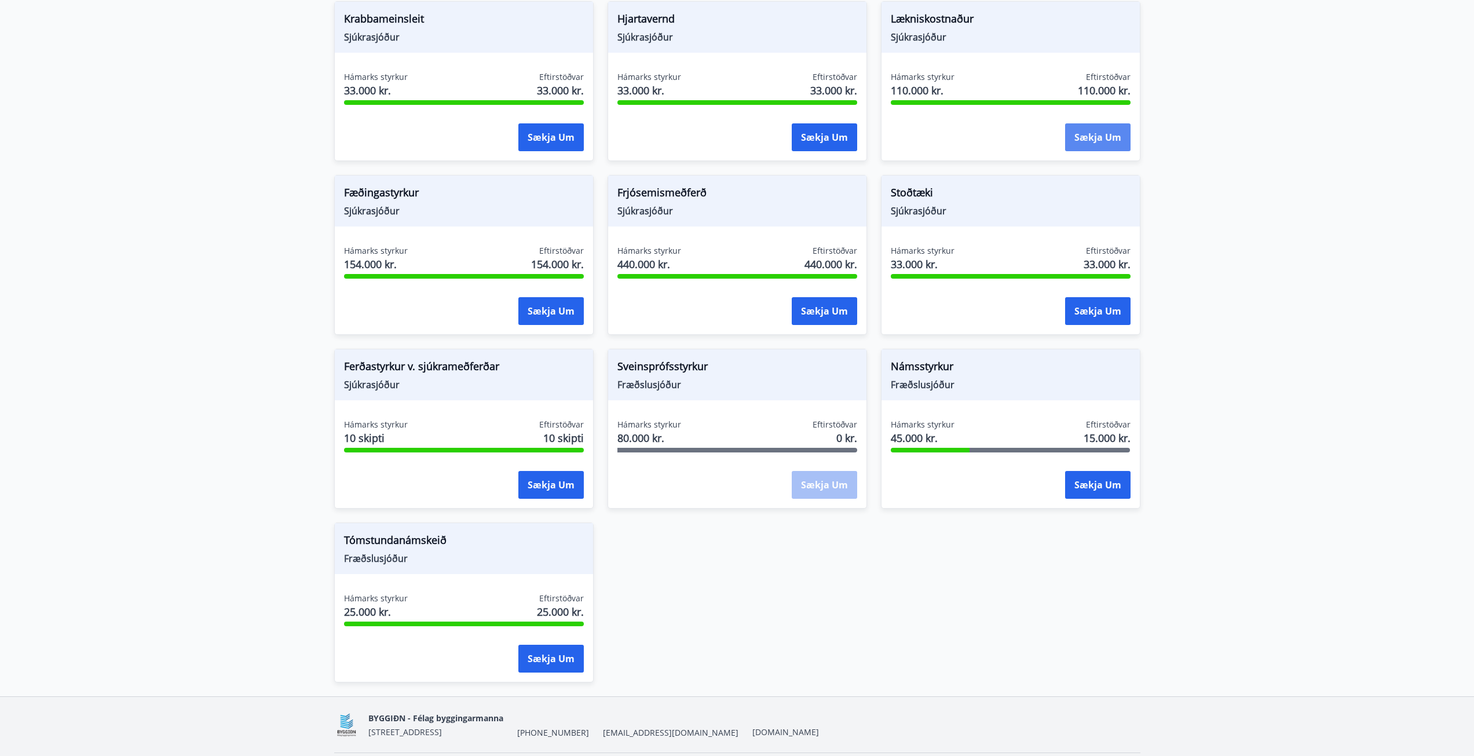
click at [1107, 138] on button "Sækja um" at bounding box center [1097, 137] width 65 height 28
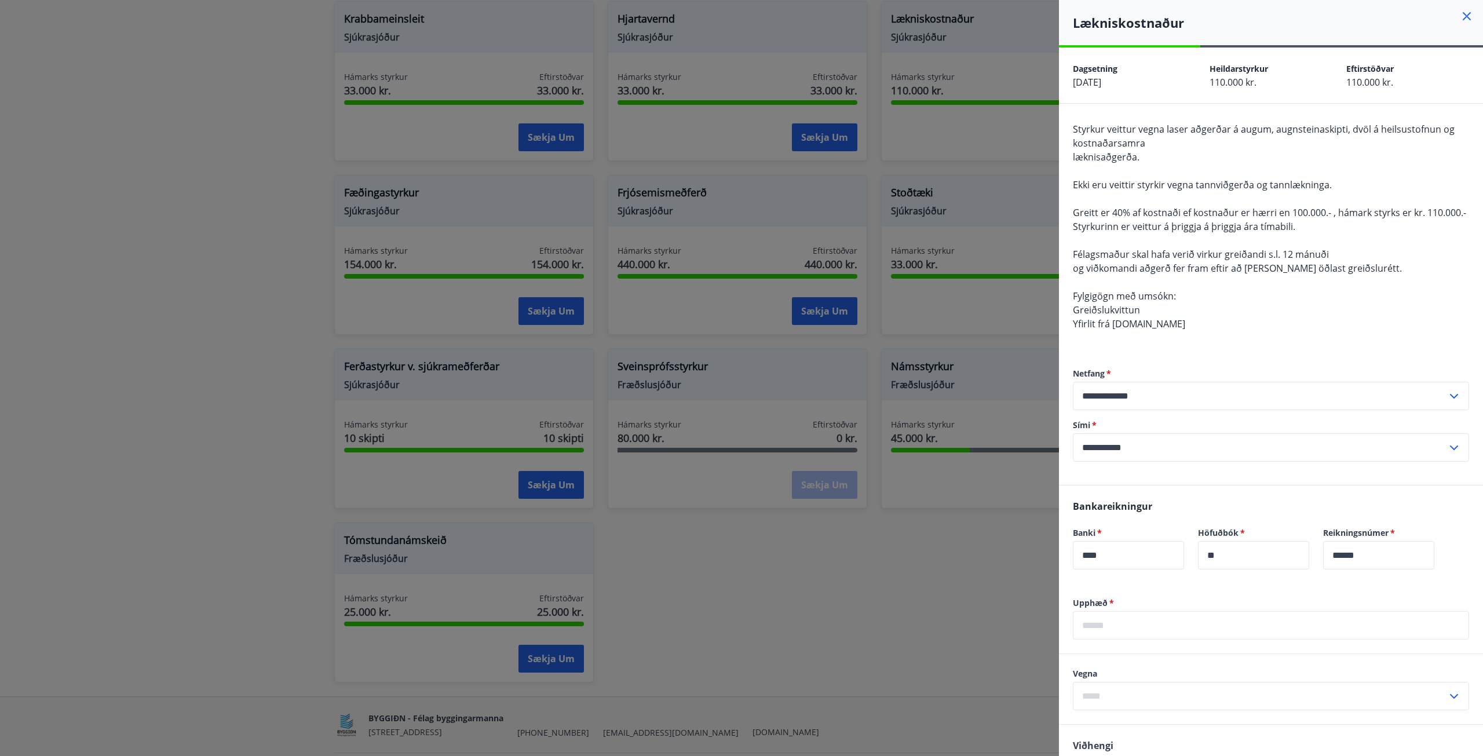
click at [967, 206] on div at bounding box center [741, 378] width 1483 height 756
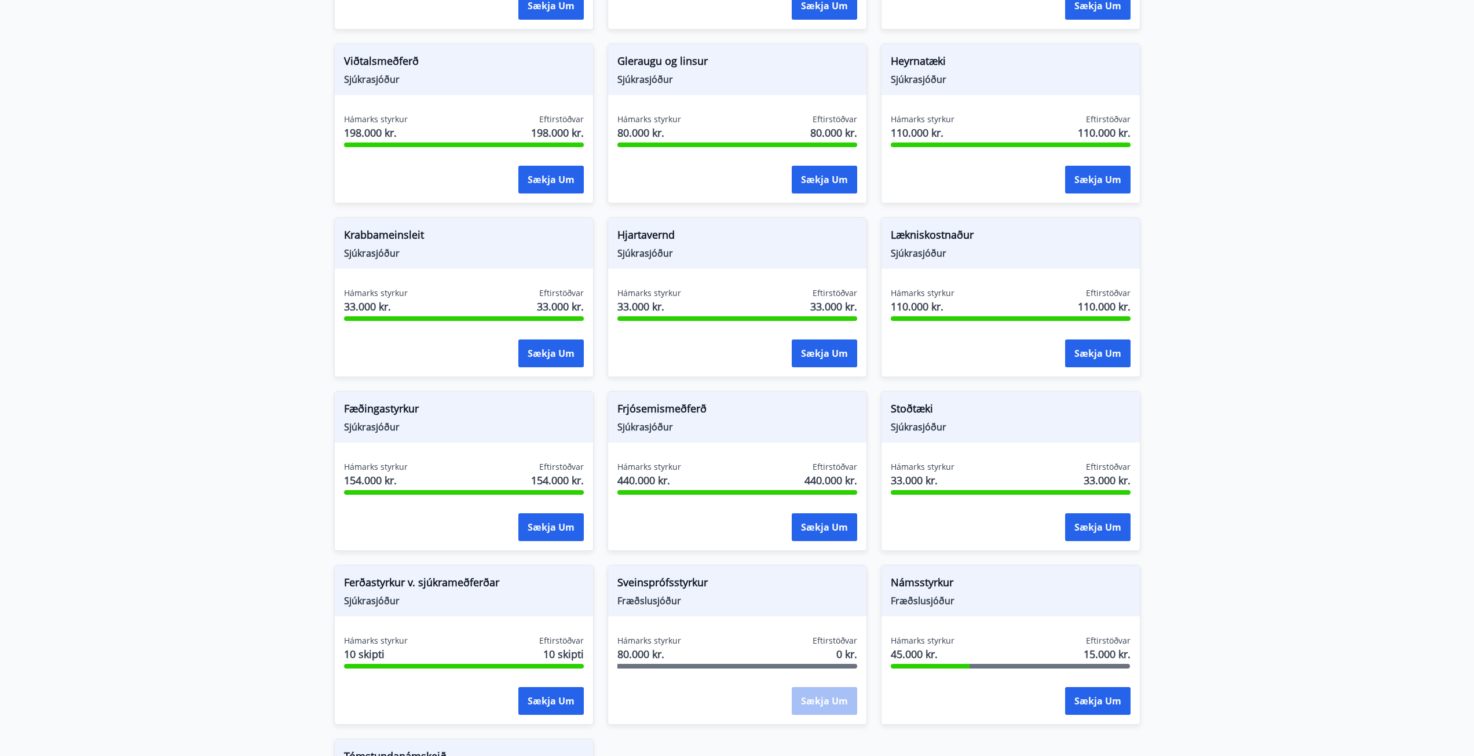
scroll to position [695, 0]
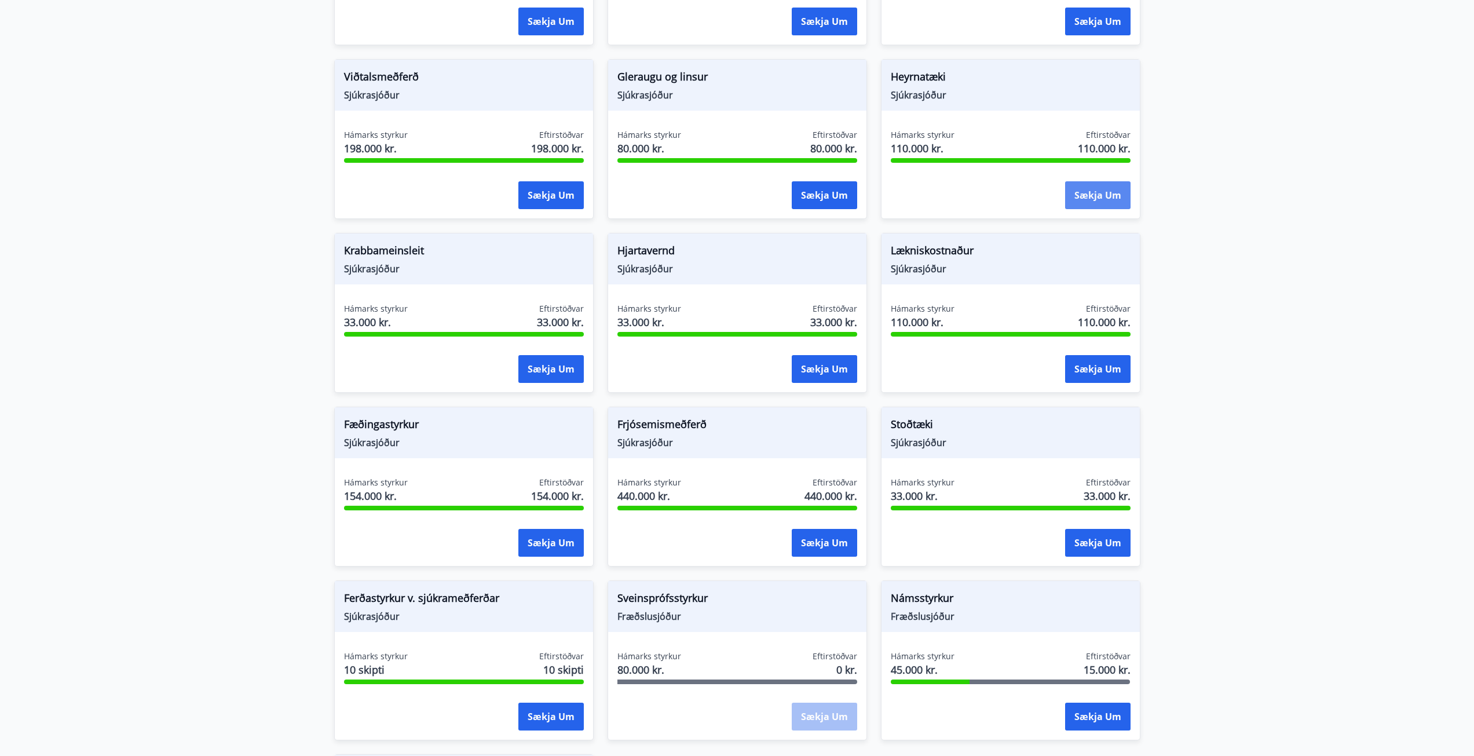
click at [1091, 203] on button "Sækja um" at bounding box center [1097, 195] width 65 height 28
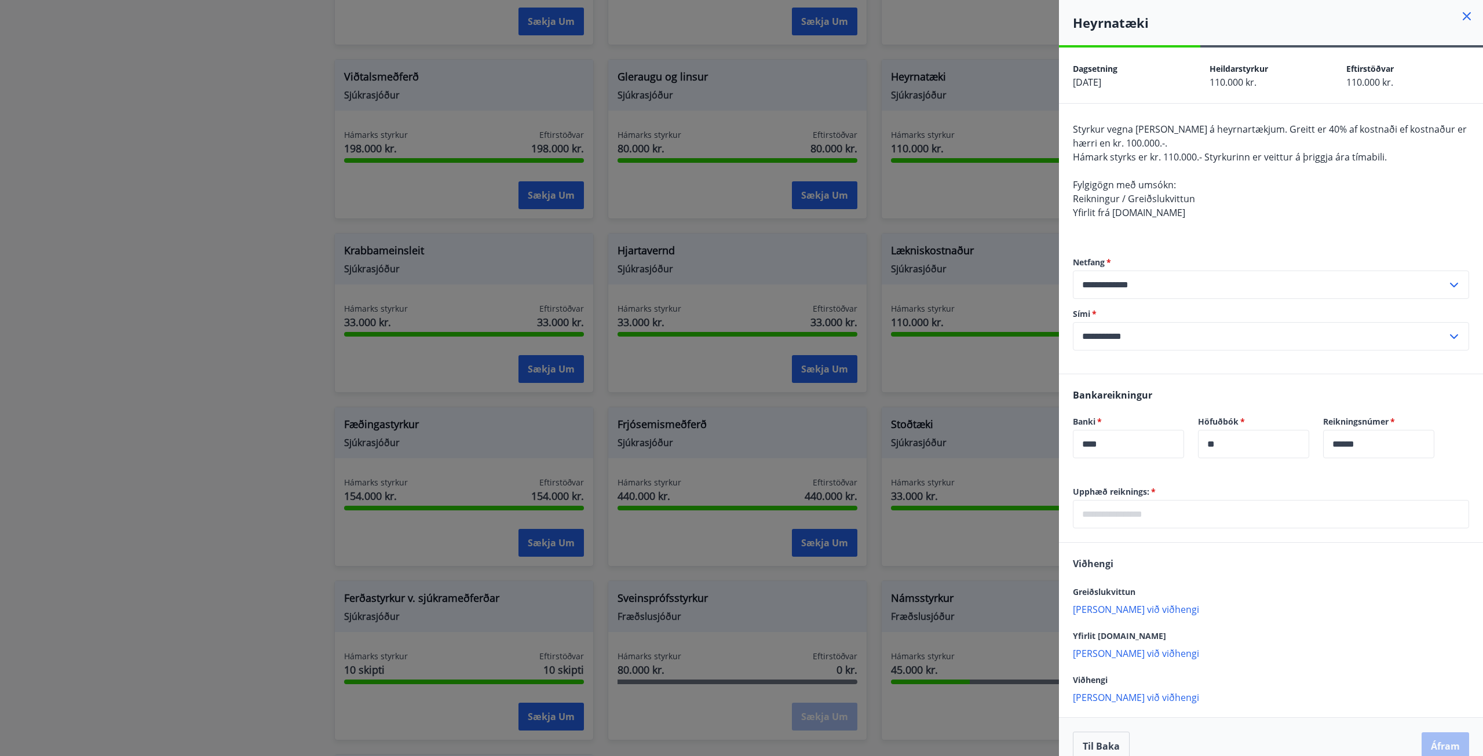
click at [1019, 200] on div at bounding box center [741, 378] width 1483 height 756
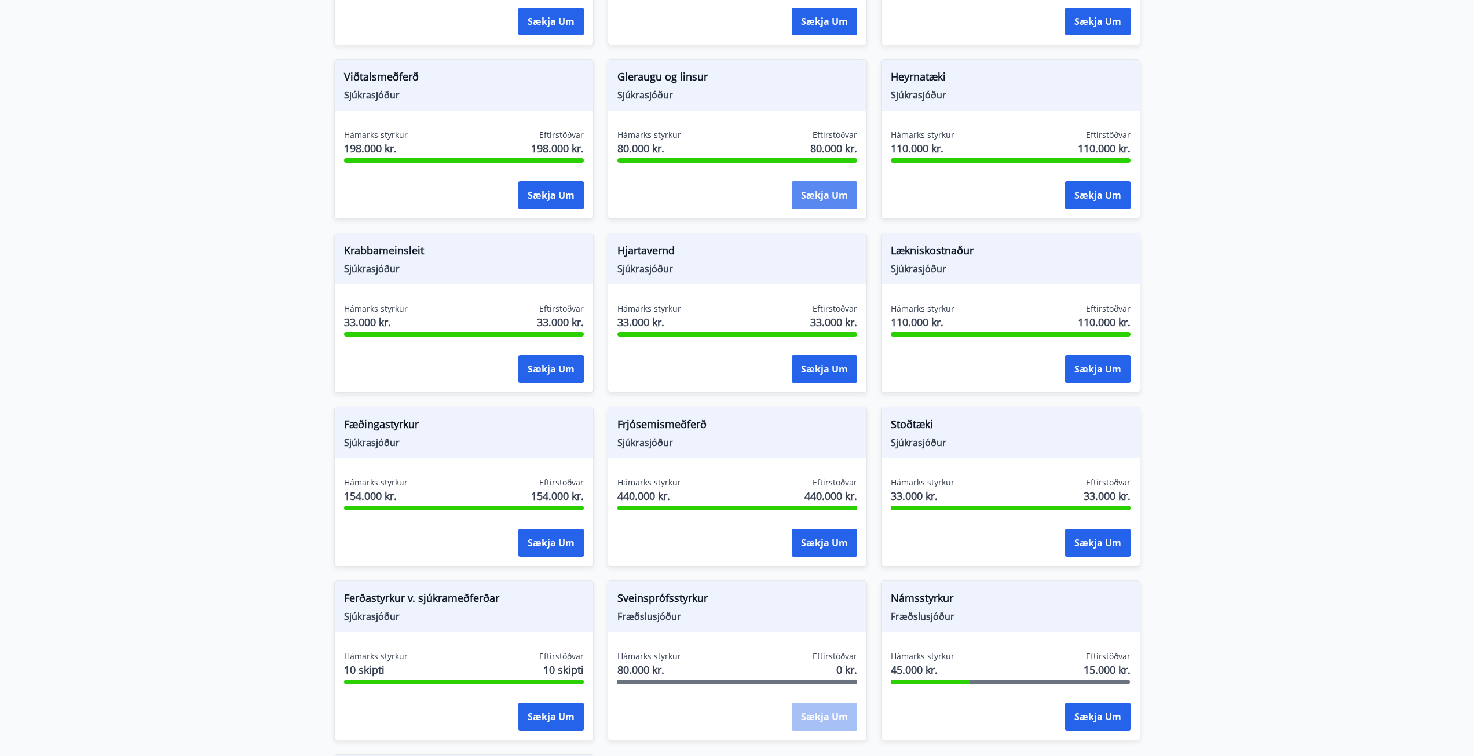
click at [821, 195] on button "Sækja um" at bounding box center [824, 195] width 65 height 28
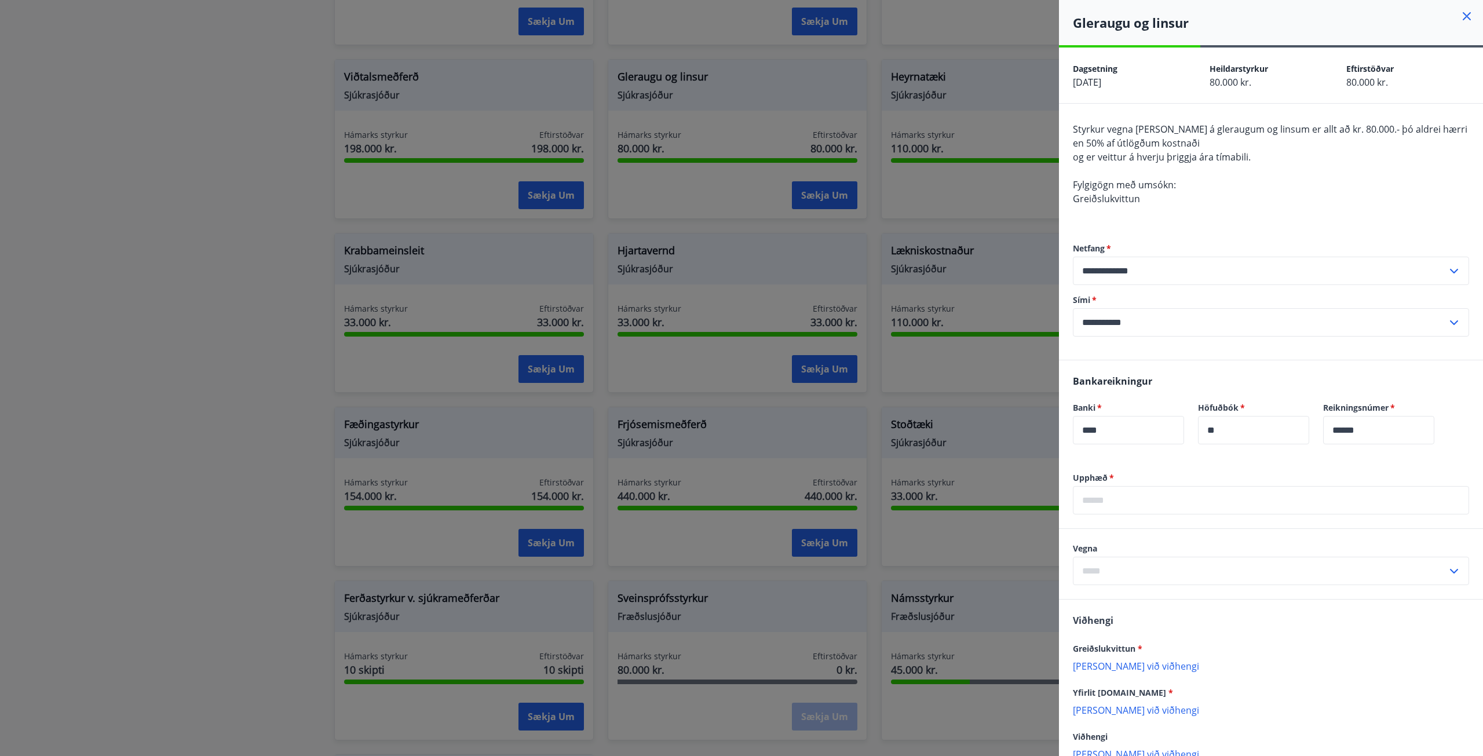
click at [716, 199] on div at bounding box center [741, 378] width 1483 height 756
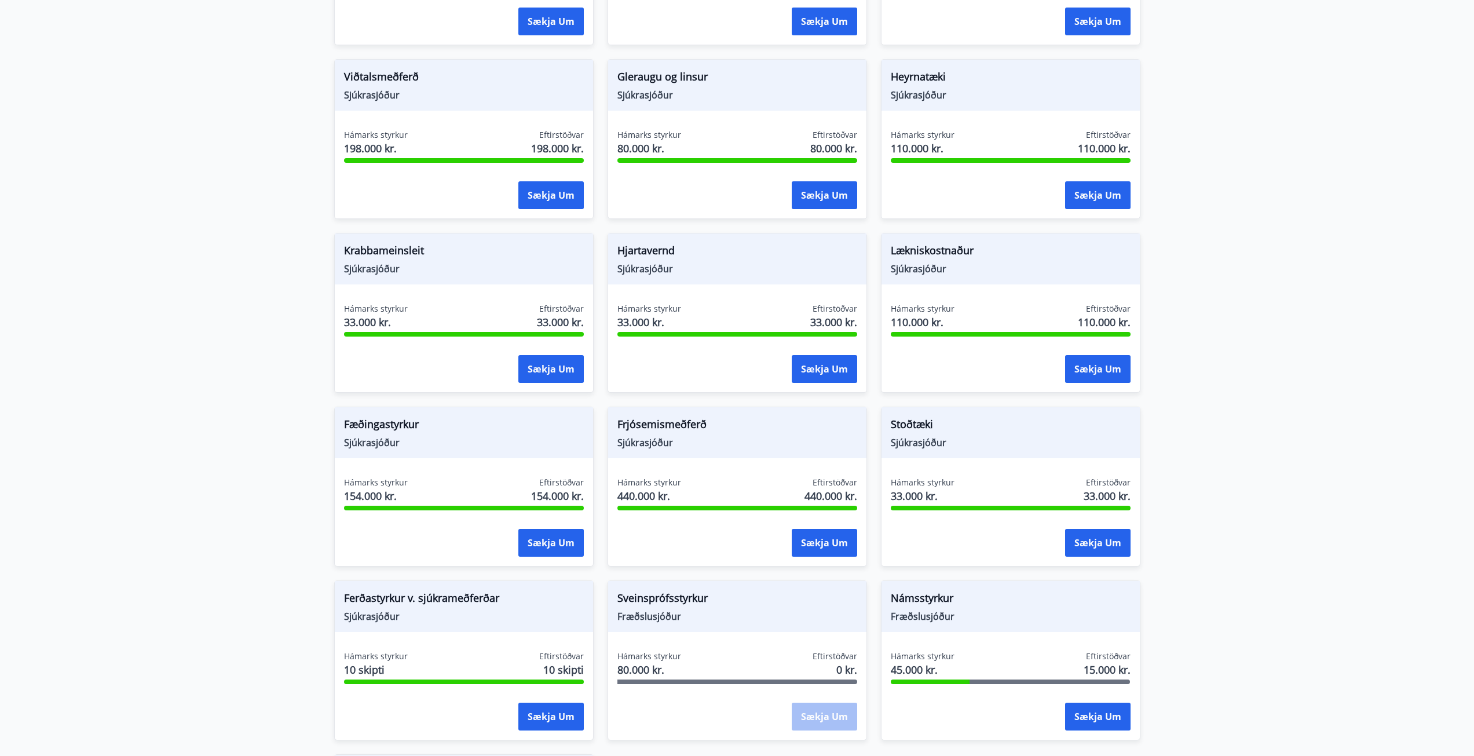
click at [516, 196] on div "Sækja um" at bounding box center [464, 195] width 240 height 29
click at [550, 203] on button "Sækja um" at bounding box center [550, 195] width 65 height 28
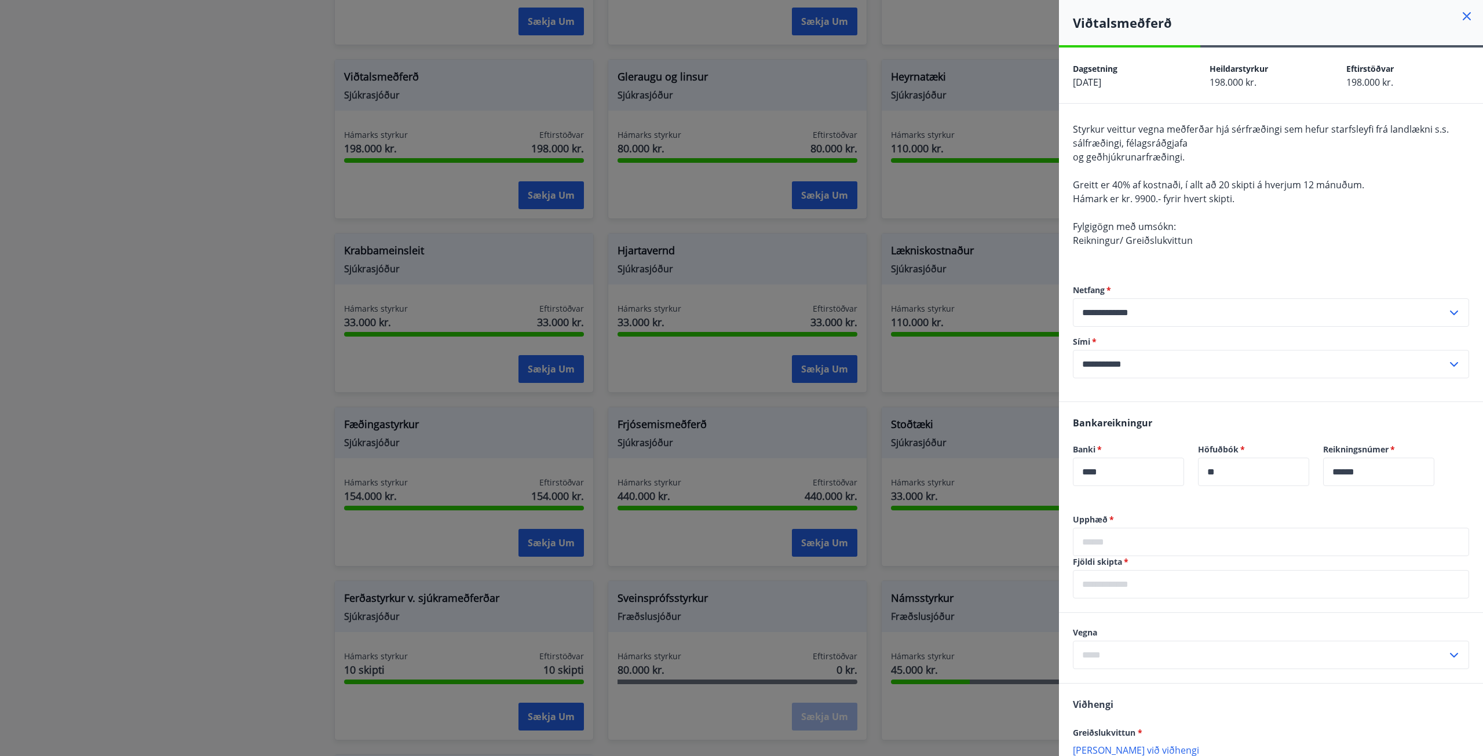
click at [889, 218] on div at bounding box center [741, 378] width 1483 height 756
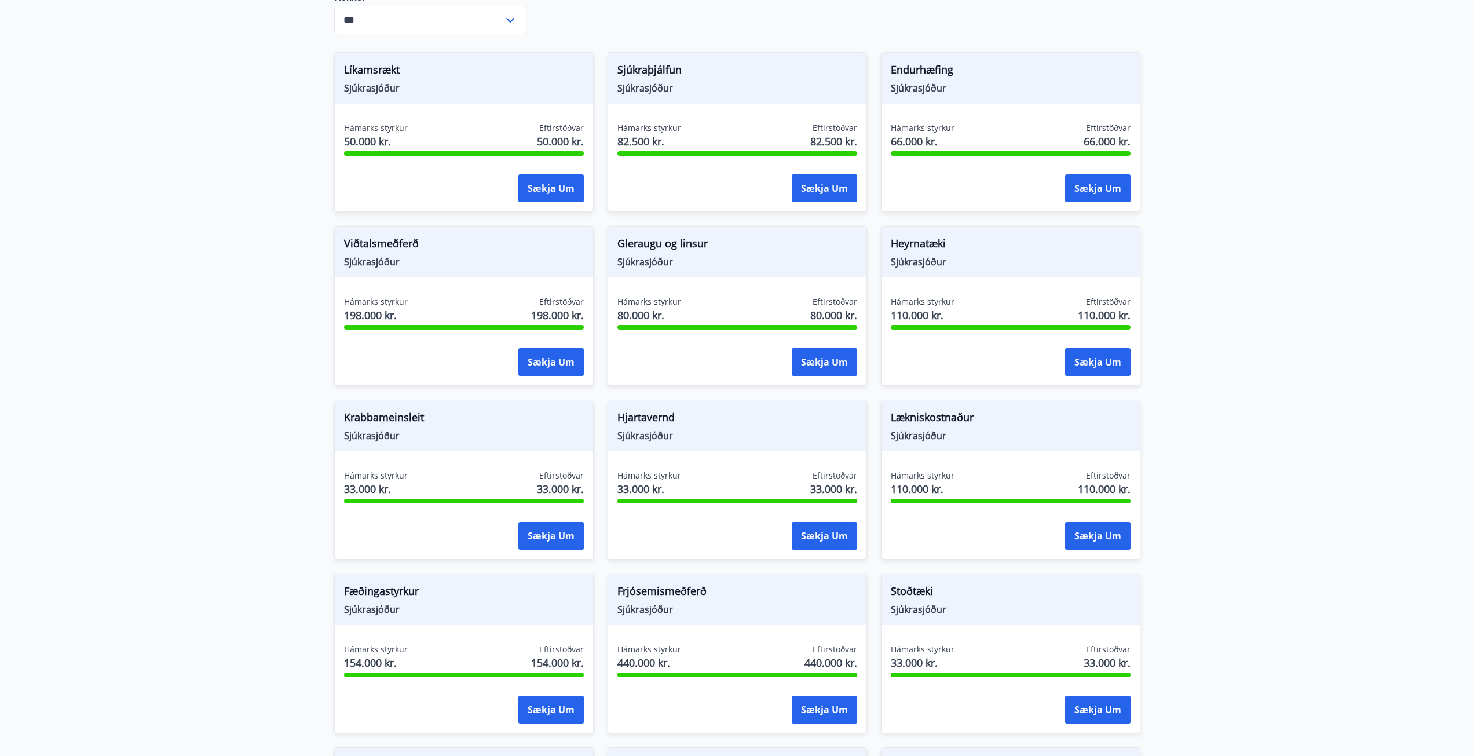
scroll to position [521, 0]
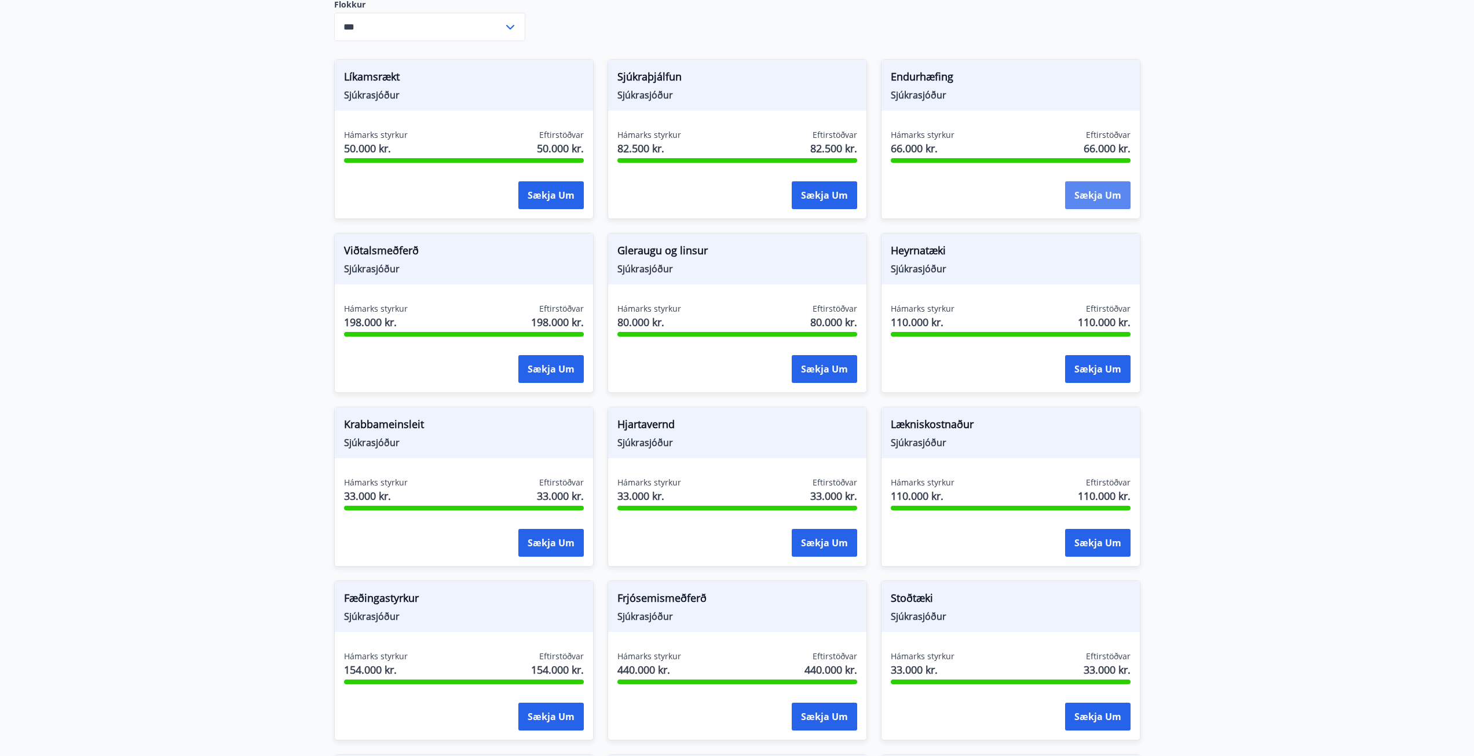
click at [1100, 203] on button "Sækja um" at bounding box center [1097, 195] width 65 height 28
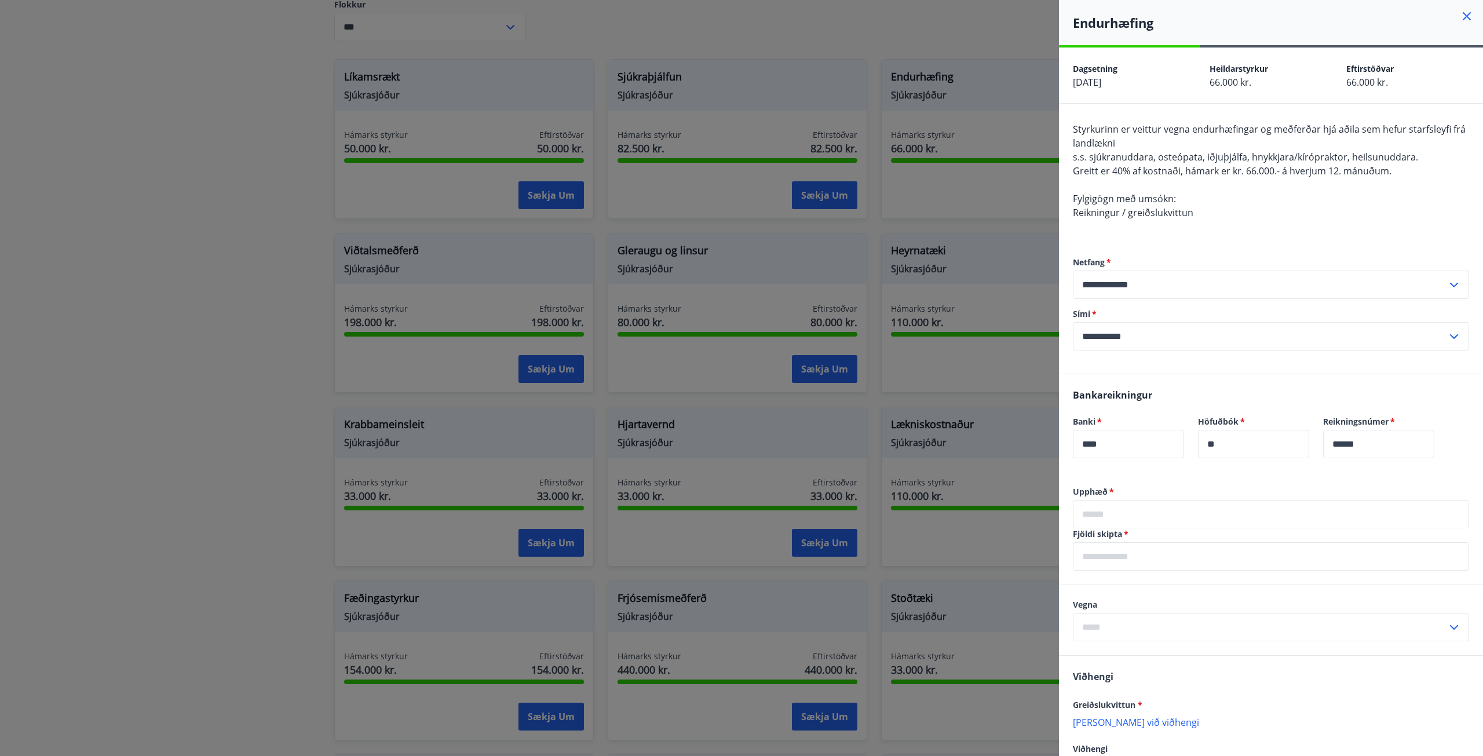
click at [965, 258] on div at bounding box center [741, 378] width 1483 height 756
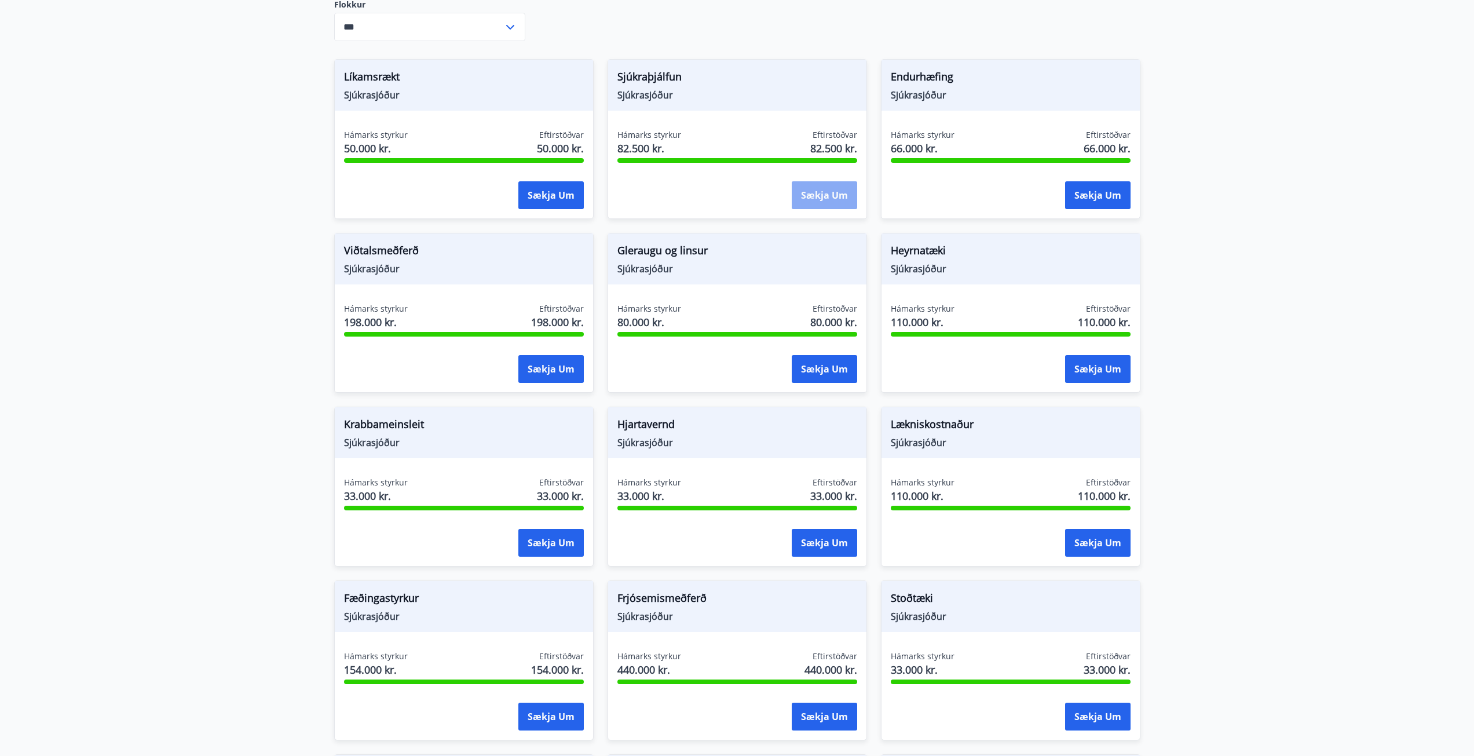
click at [848, 193] on button "Sækja um" at bounding box center [824, 195] width 65 height 28
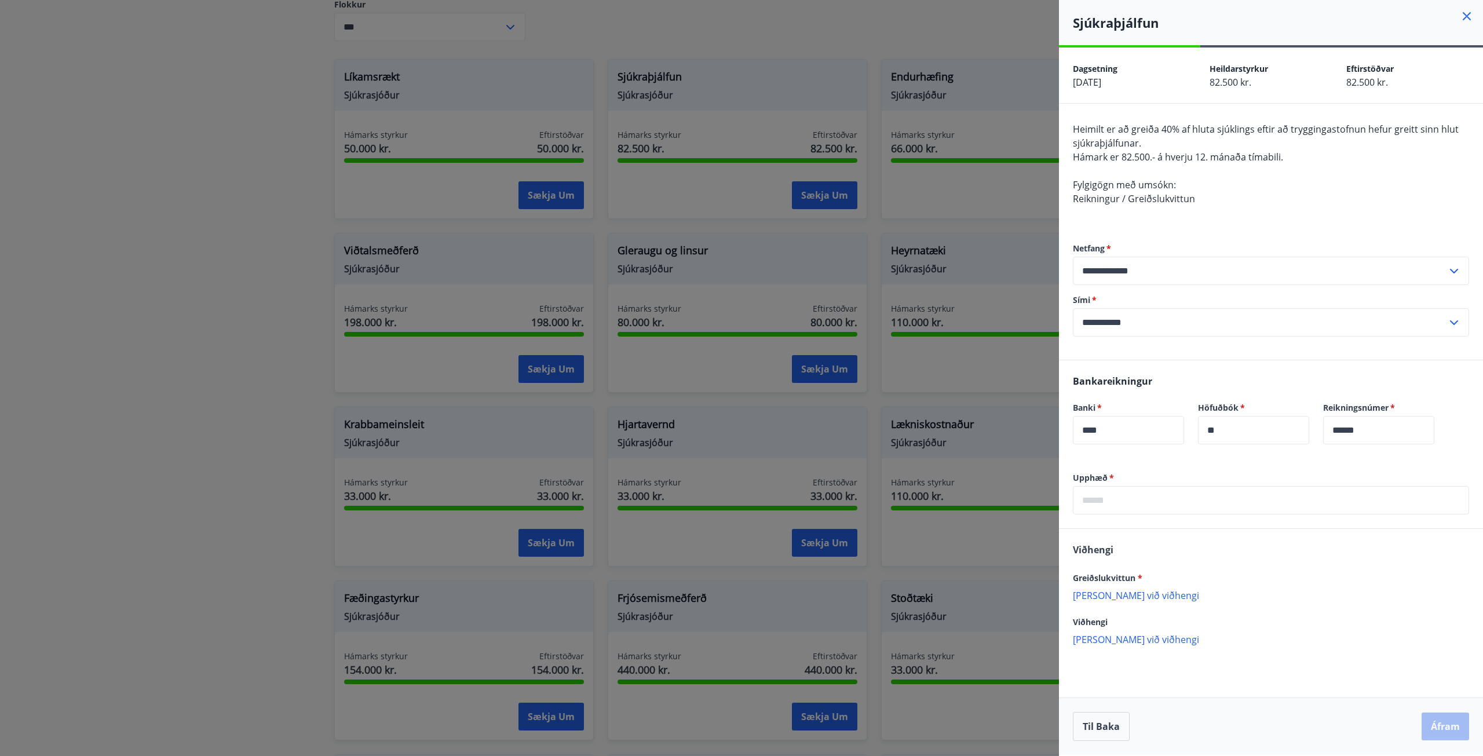
click at [719, 195] on div at bounding box center [741, 378] width 1483 height 756
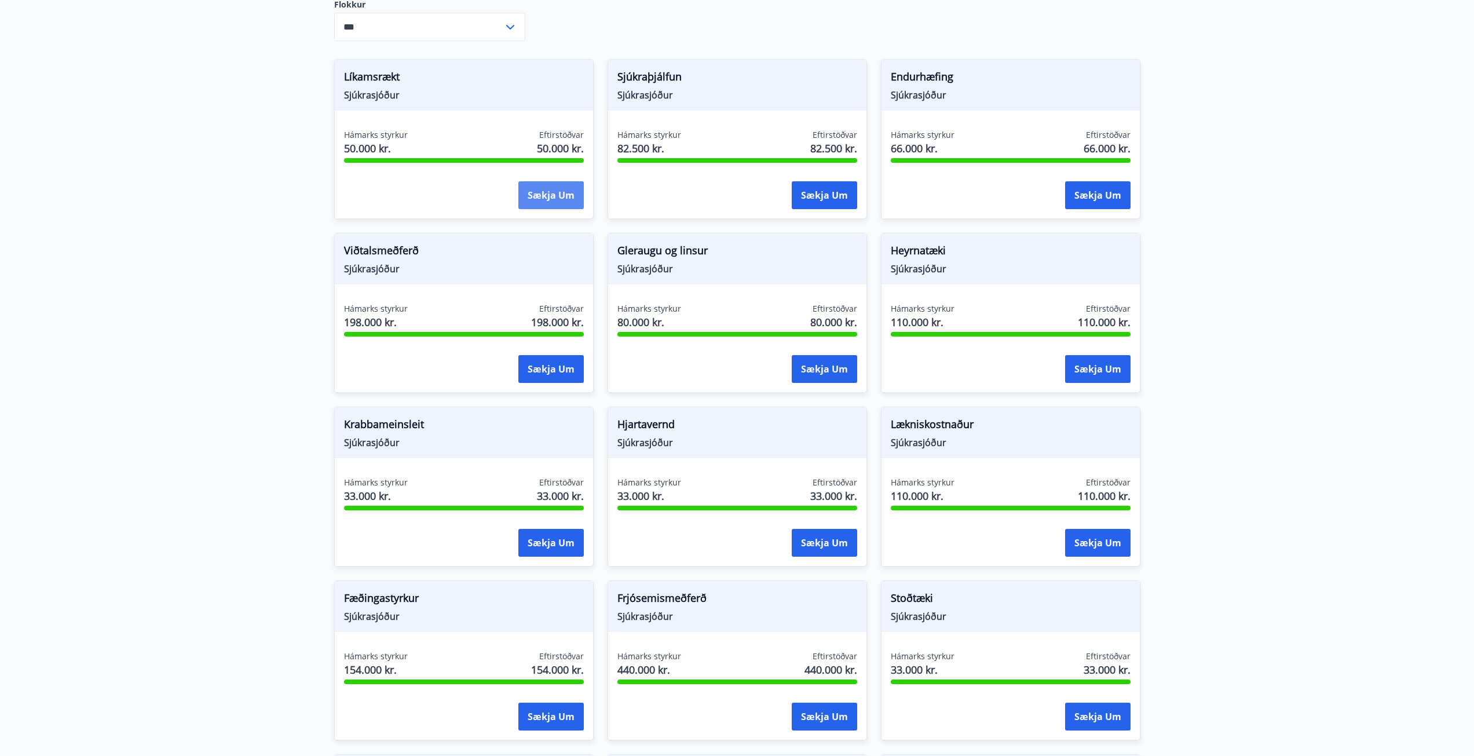
click at [574, 194] on button "Sækja um" at bounding box center [550, 195] width 65 height 28
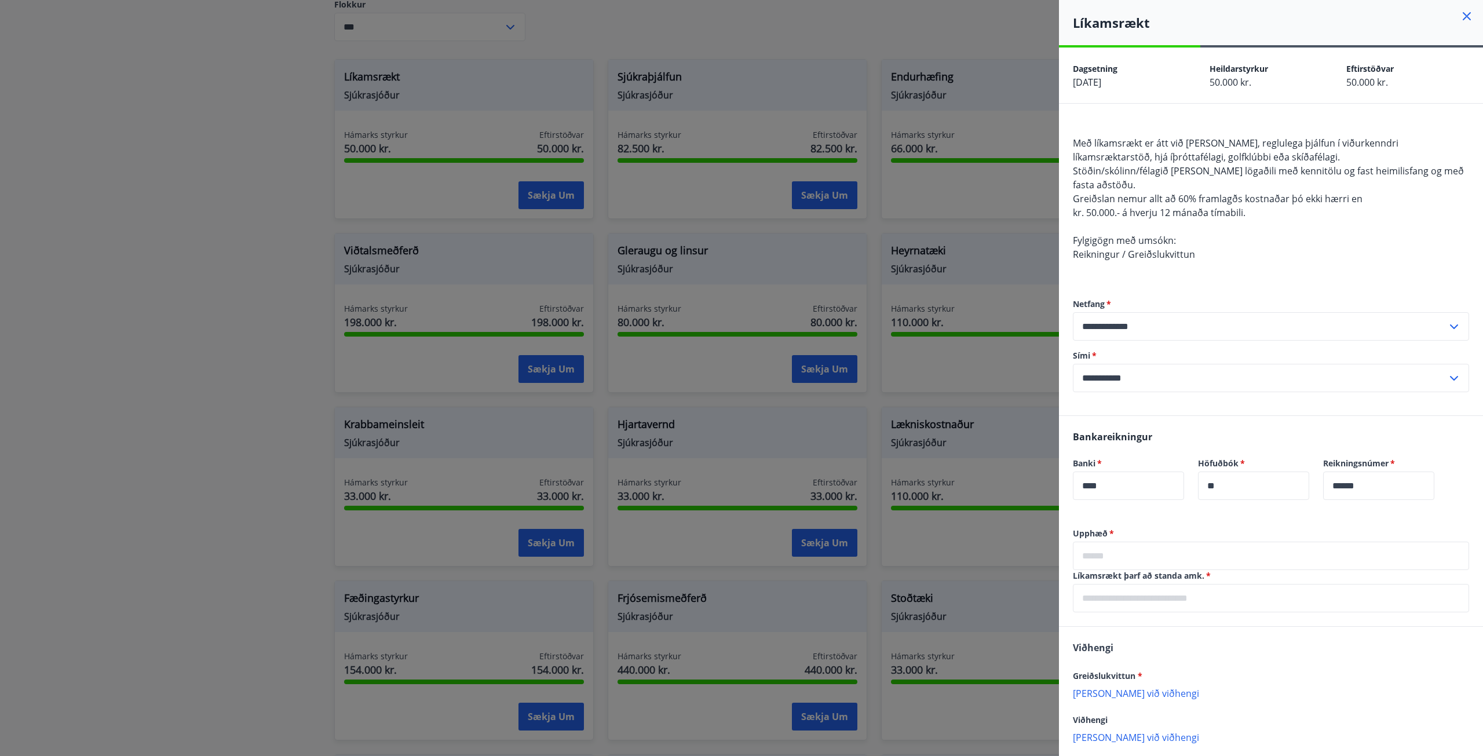
click at [294, 230] on div at bounding box center [741, 378] width 1483 height 756
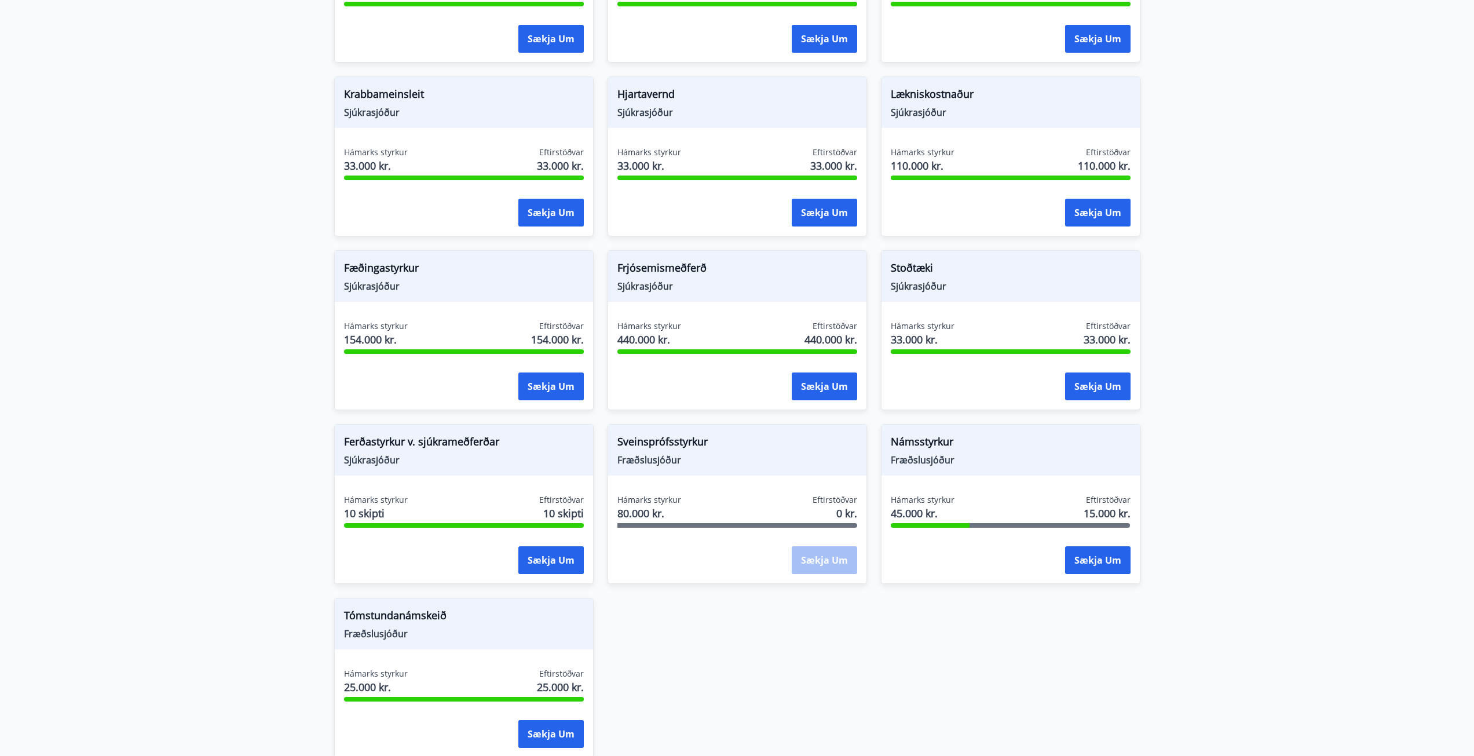
scroll to position [964, 0]
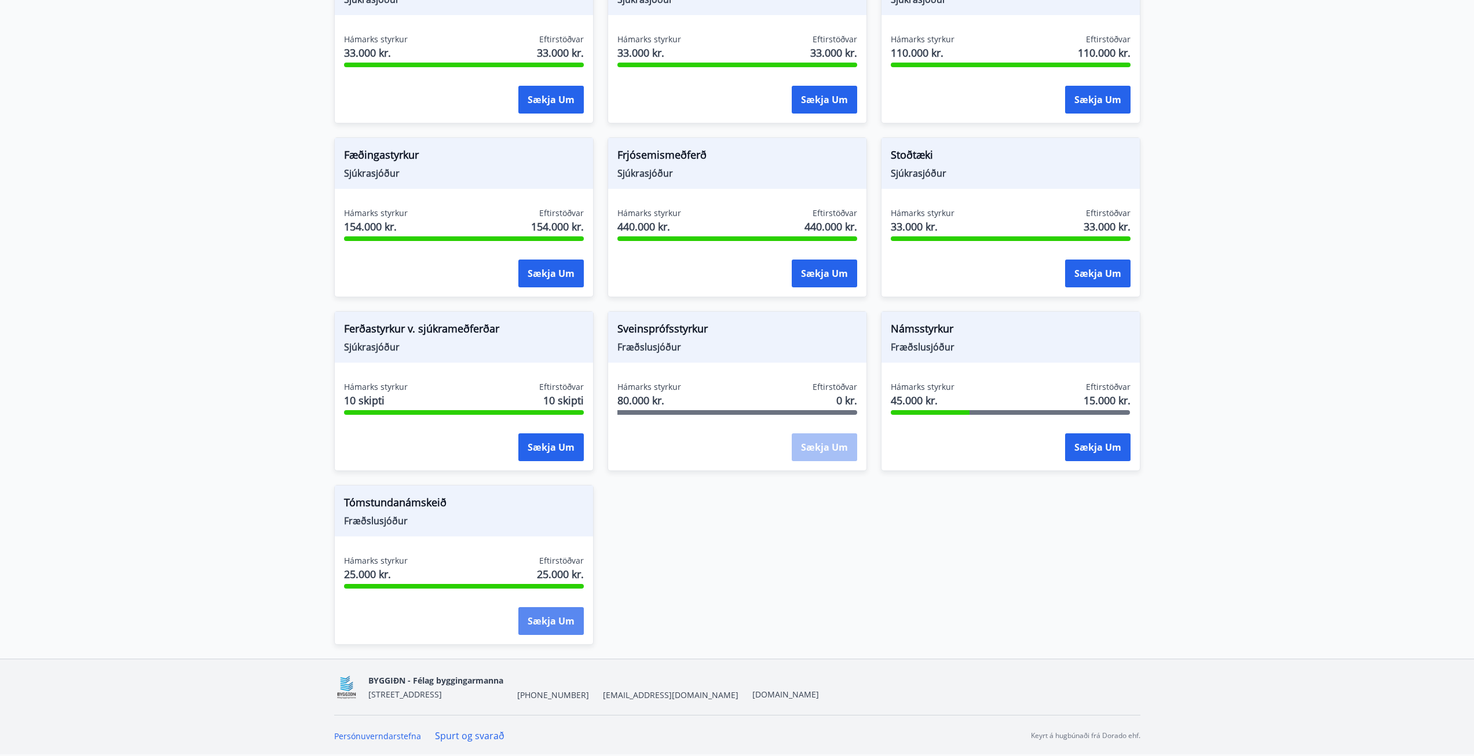
click at [539, 620] on button "Sækja um" at bounding box center [550, 621] width 65 height 28
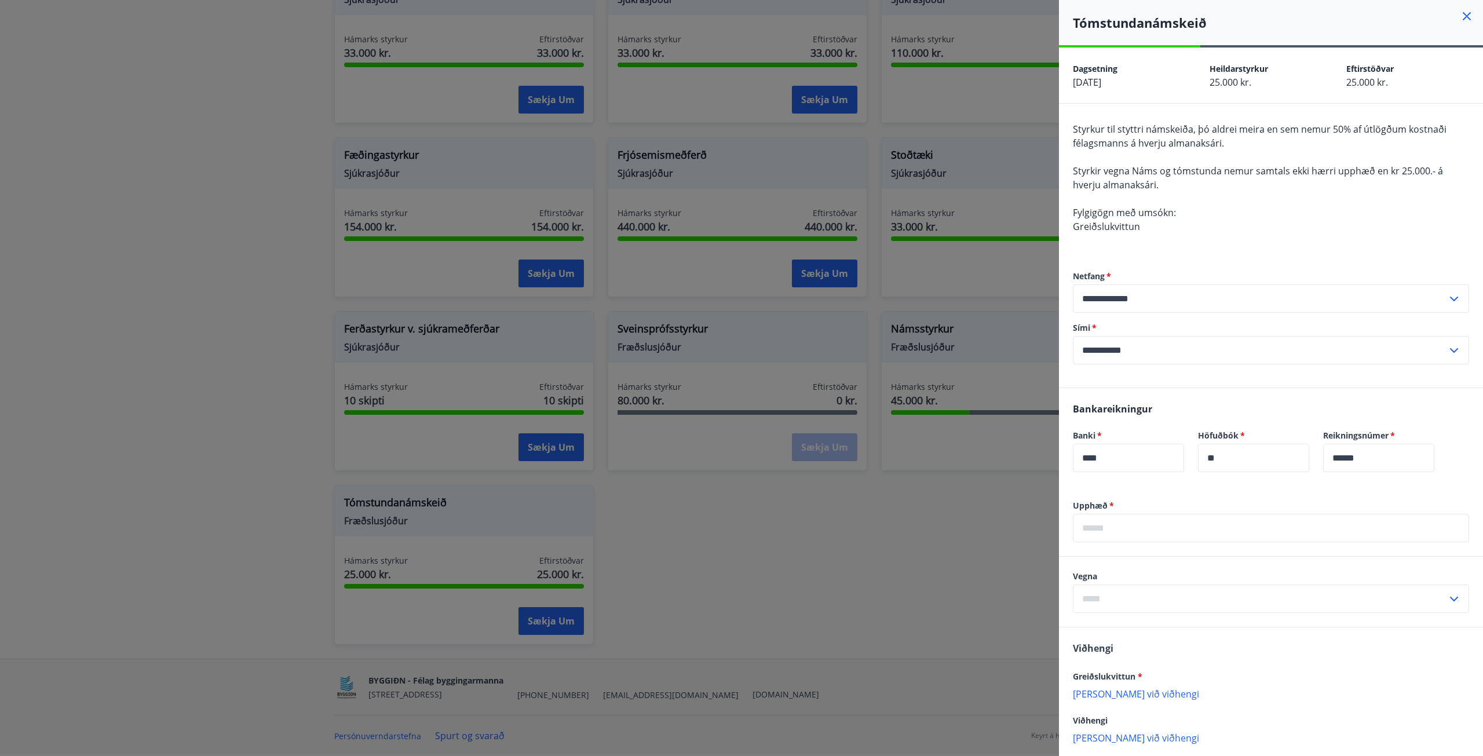
click at [854, 540] on div at bounding box center [741, 378] width 1483 height 756
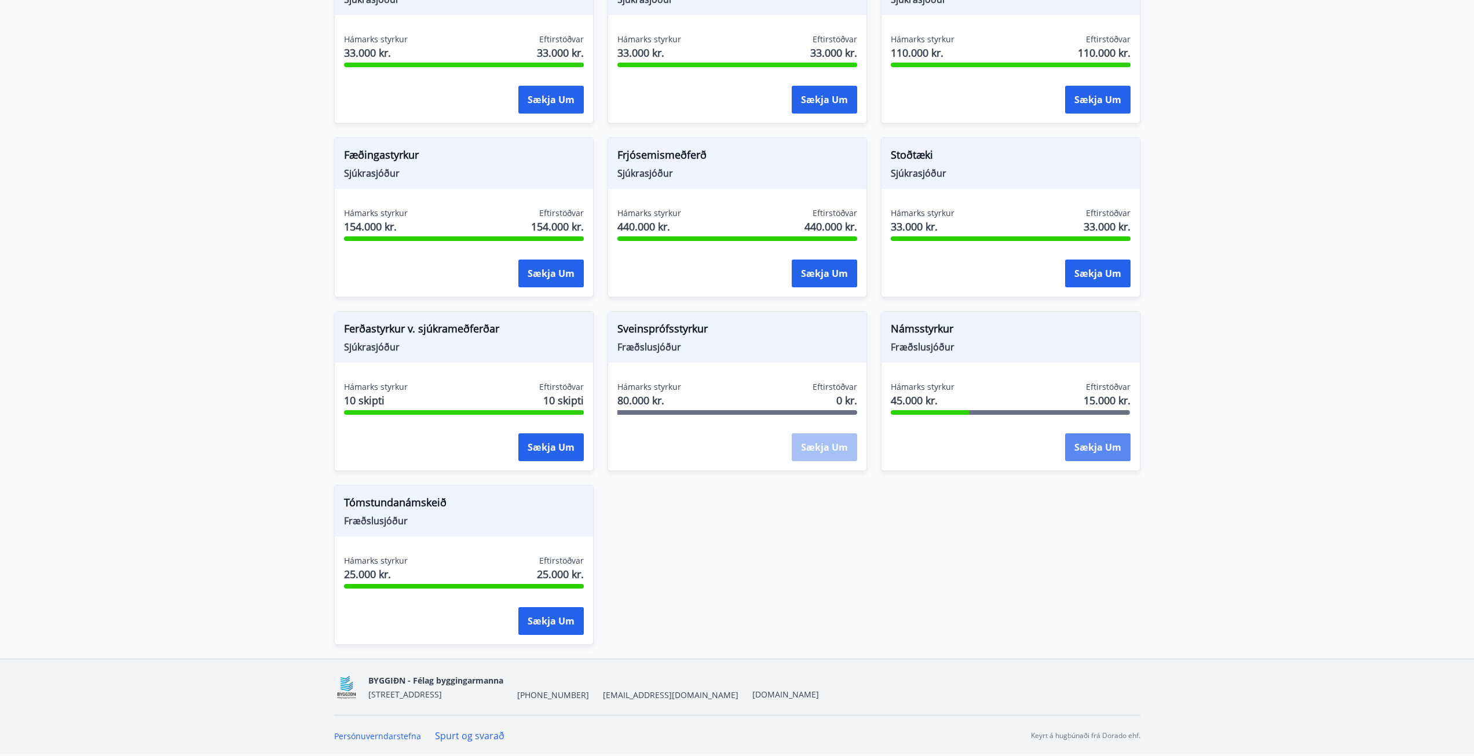
click at [1096, 441] on button "Sækja um" at bounding box center [1097, 447] width 65 height 28
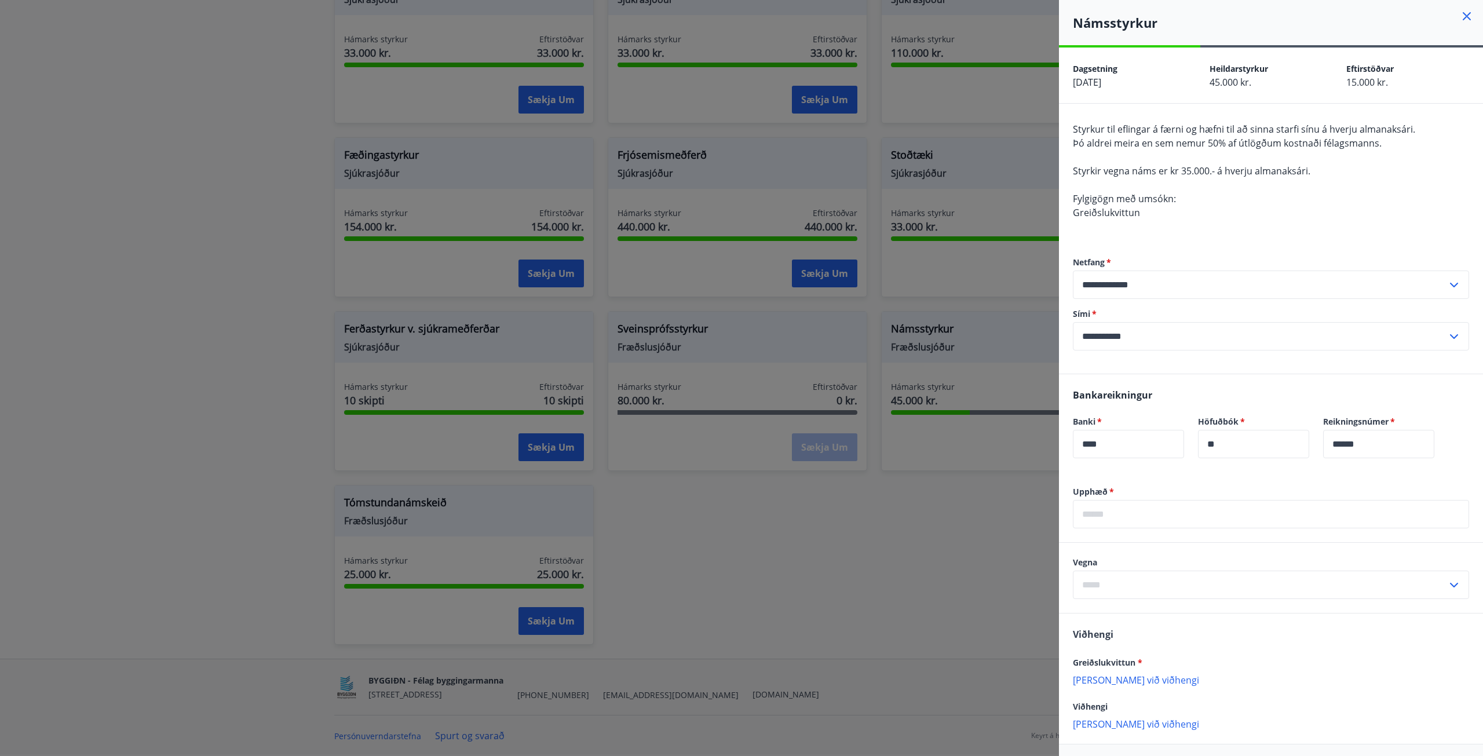
drag, startPoint x: 944, startPoint y: 501, endPoint x: 906, endPoint y: 475, distance: 46.3
click at [945, 499] on div at bounding box center [741, 378] width 1483 height 756
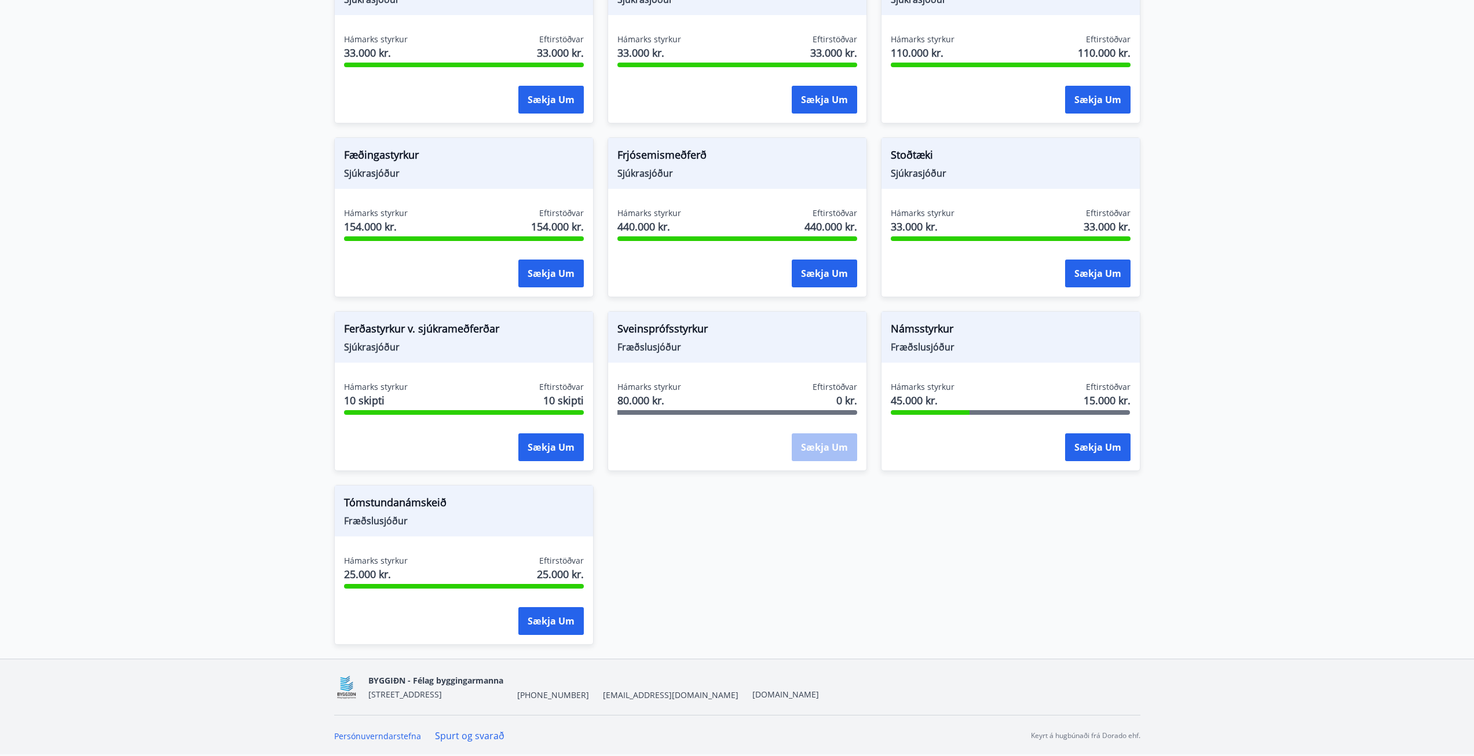
click at [845, 446] on div "Sækja um" at bounding box center [824, 447] width 65 height 29
click at [568, 441] on button "Sækja um" at bounding box center [550, 447] width 65 height 28
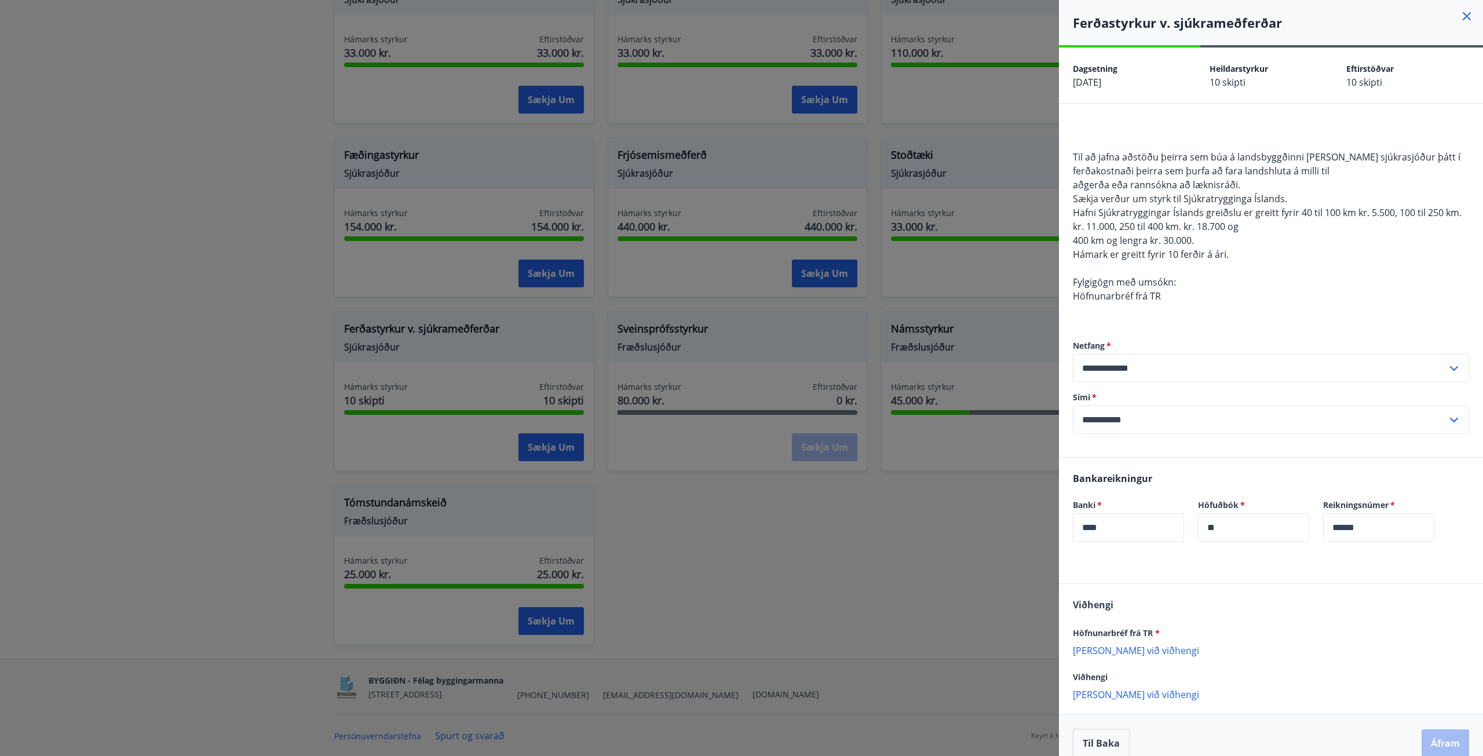
click at [824, 511] on div at bounding box center [741, 378] width 1483 height 756
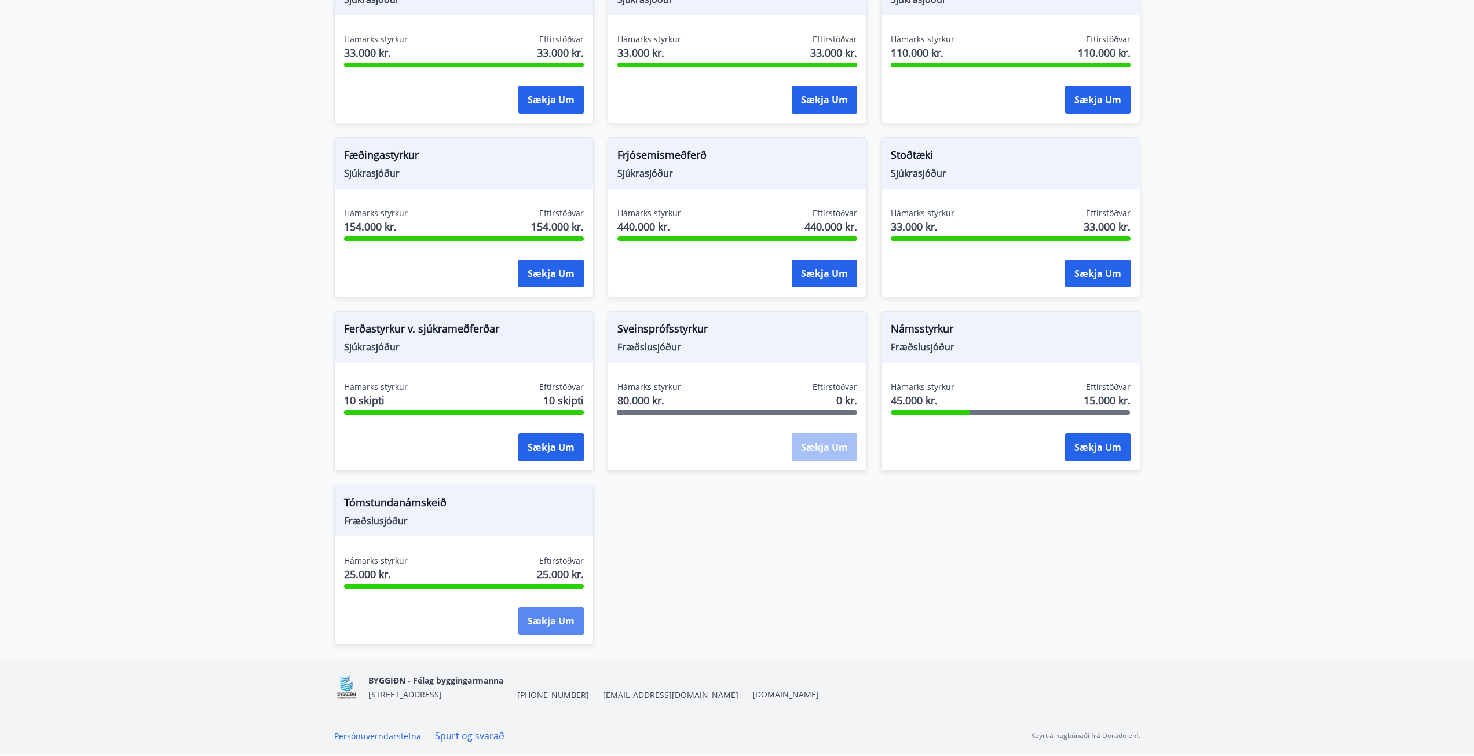
click at [564, 624] on button "Sækja um" at bounding box center [550, 621] width 65 height 28
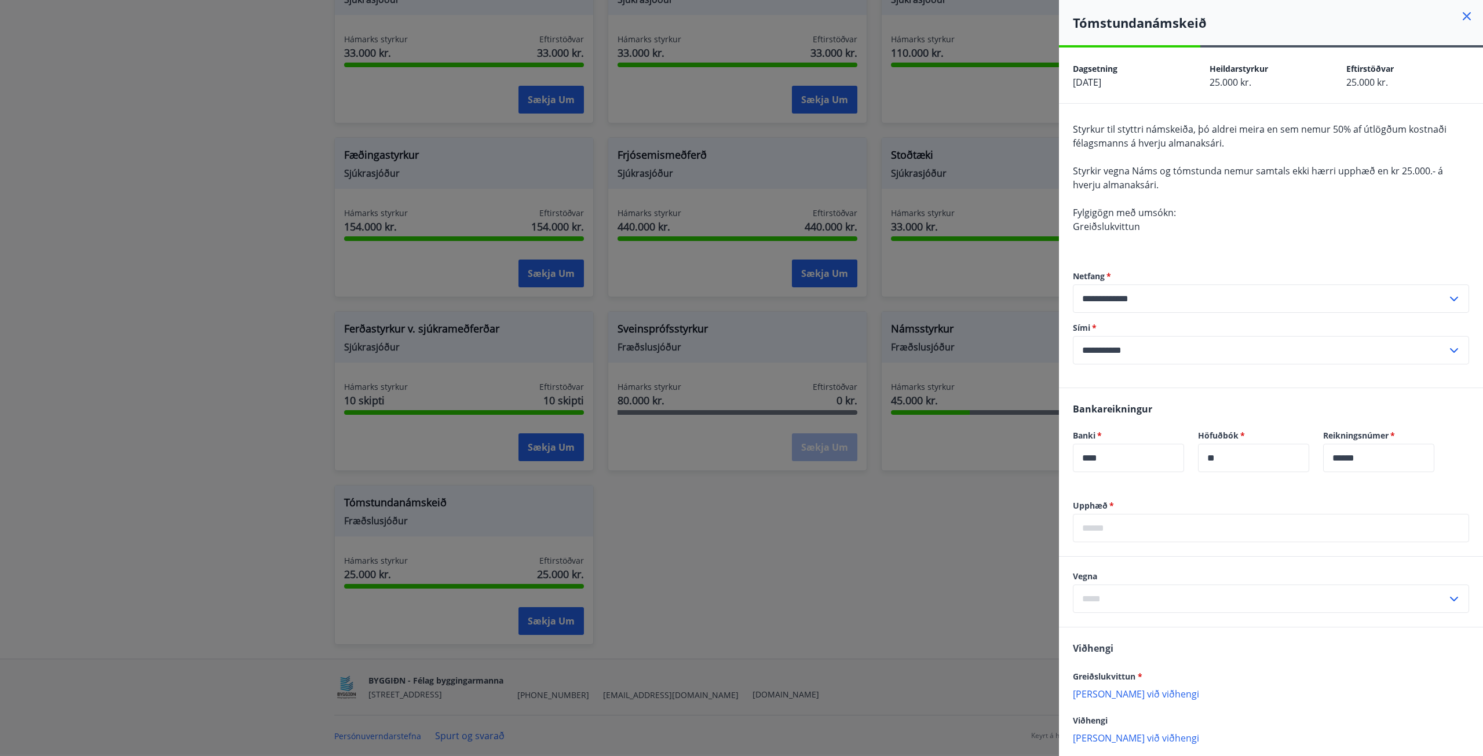
click at [770, 598] on div at bounding box center [741, 378] width 1483 height 756
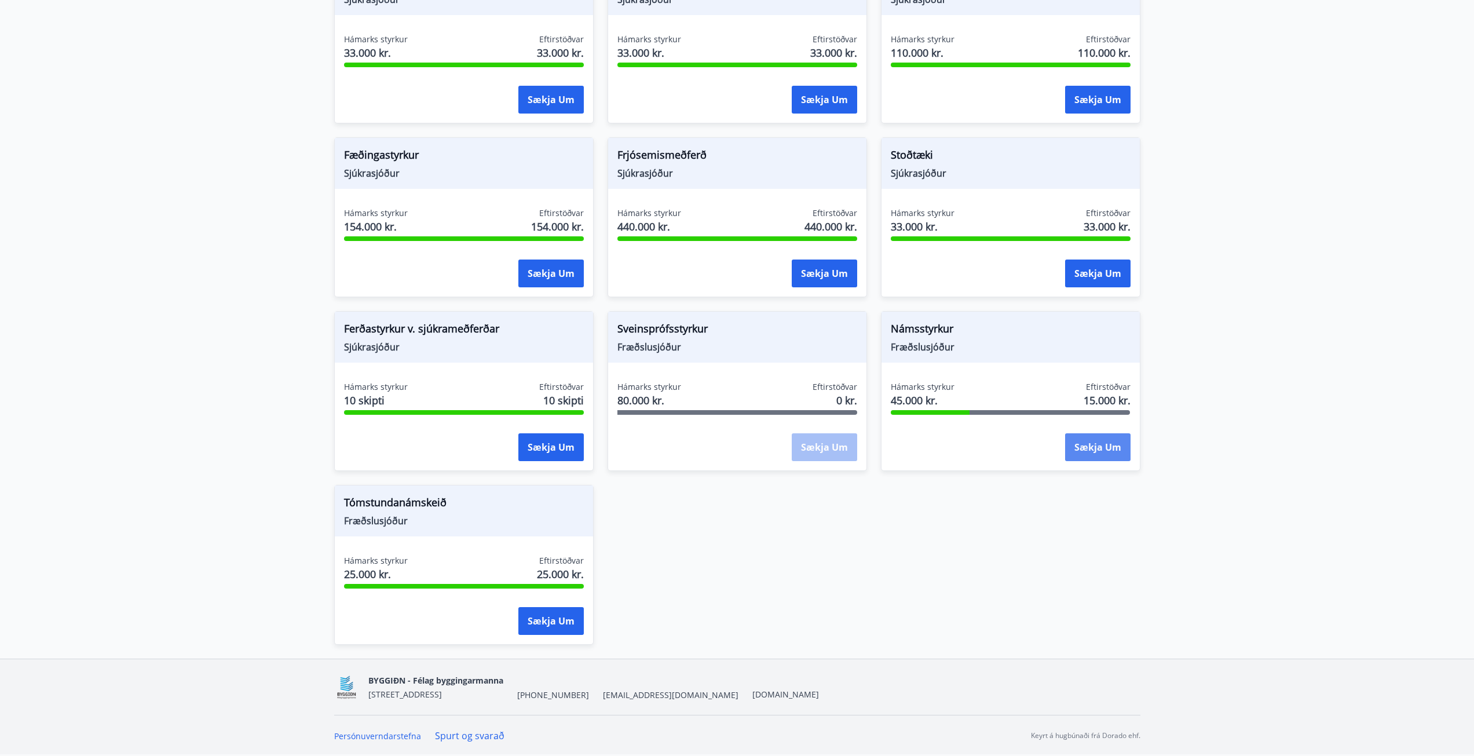
click at [1106, 451] on button "Sækja um" at bounding box center [1097, 447] width 65 height 28
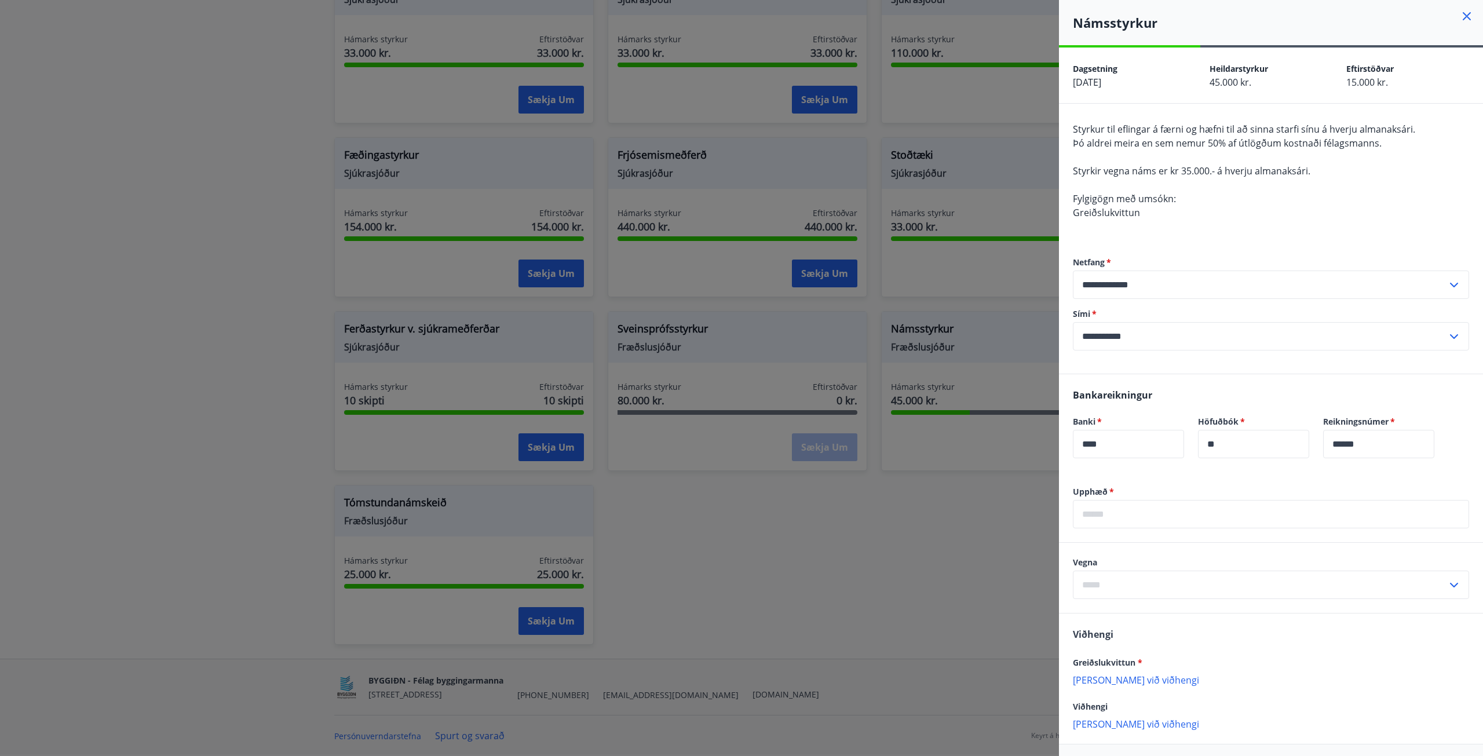
click at [867, 553] on div at bounding box center [741, 378] width 1483 height 756
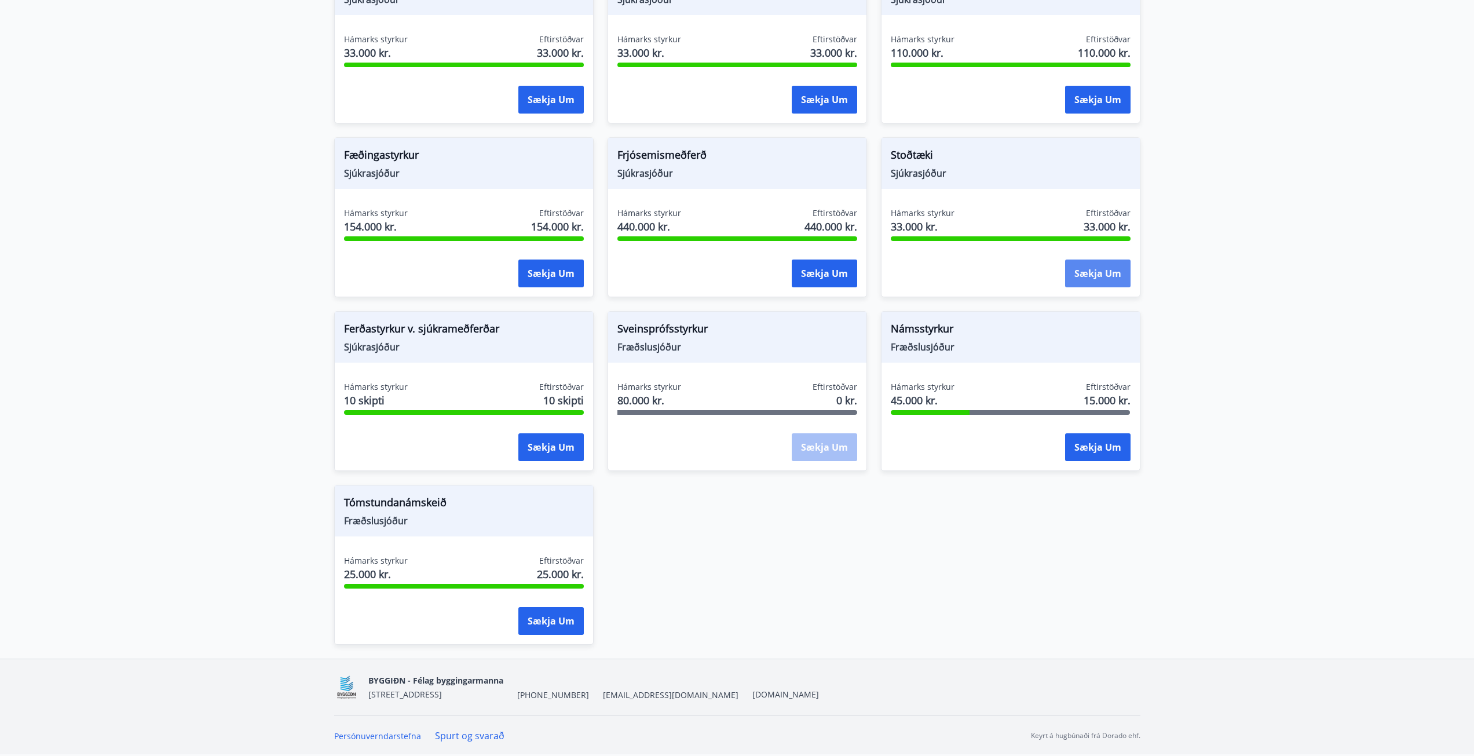
click at [1072, 273] on button "Sækja um" at bounding box center [1097, 273] width 65 height 28
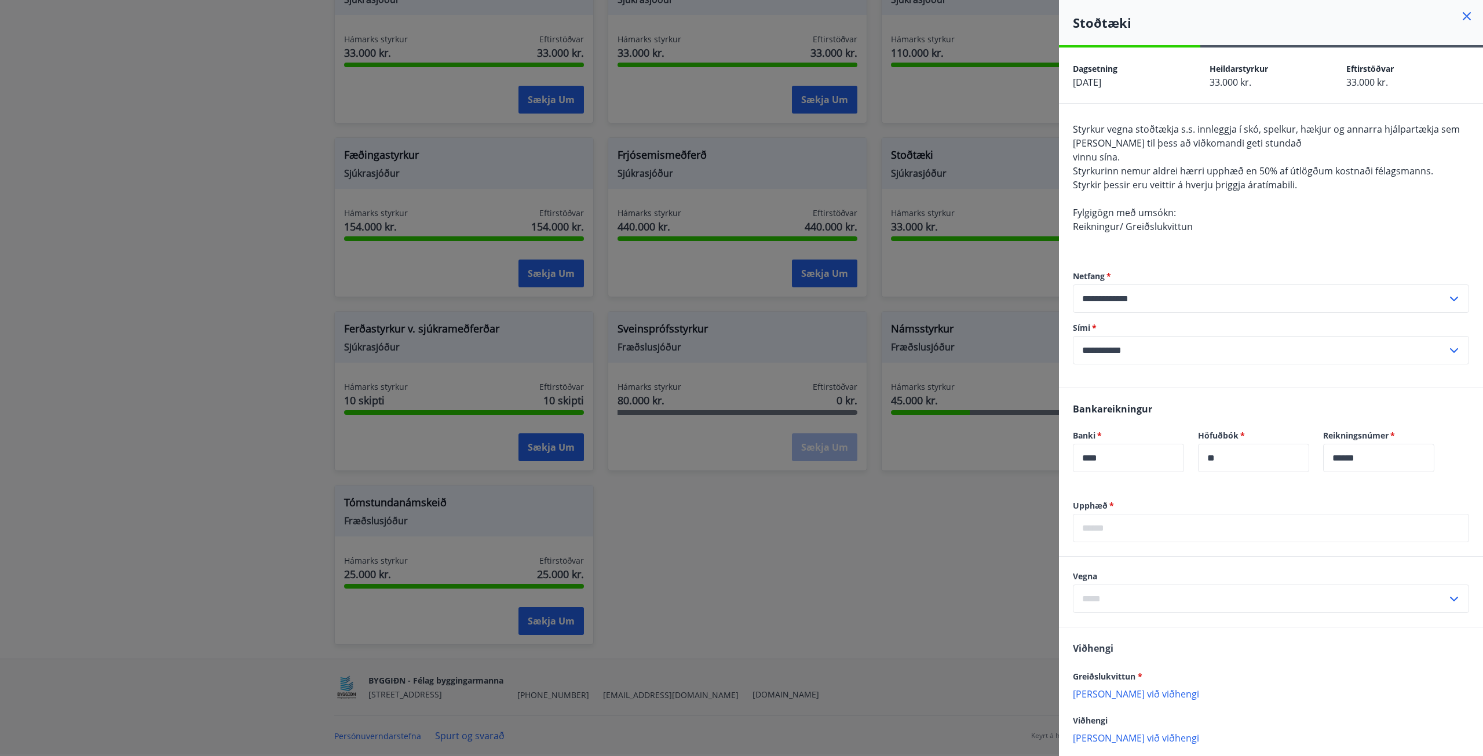
drag, startPoint x: 905, startPoint y: 580, endPoint x: 842, endPoint y: 426, distance: 167.0
click at [903, 571] on div at bounding box center [741, 378] width 1483 height 756
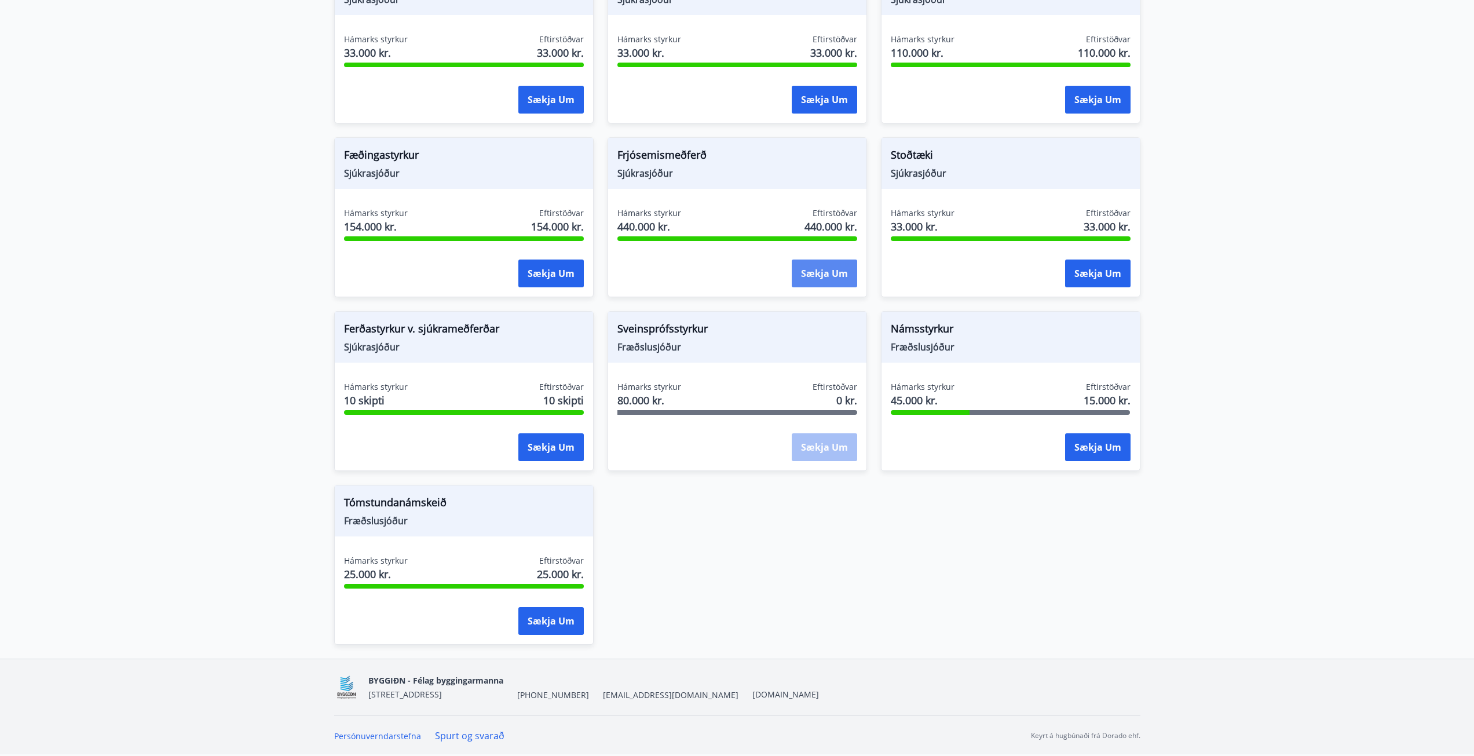
click at [833, 276] on button "Sækja um" at bounding box center [824, 273] width 65 height 28
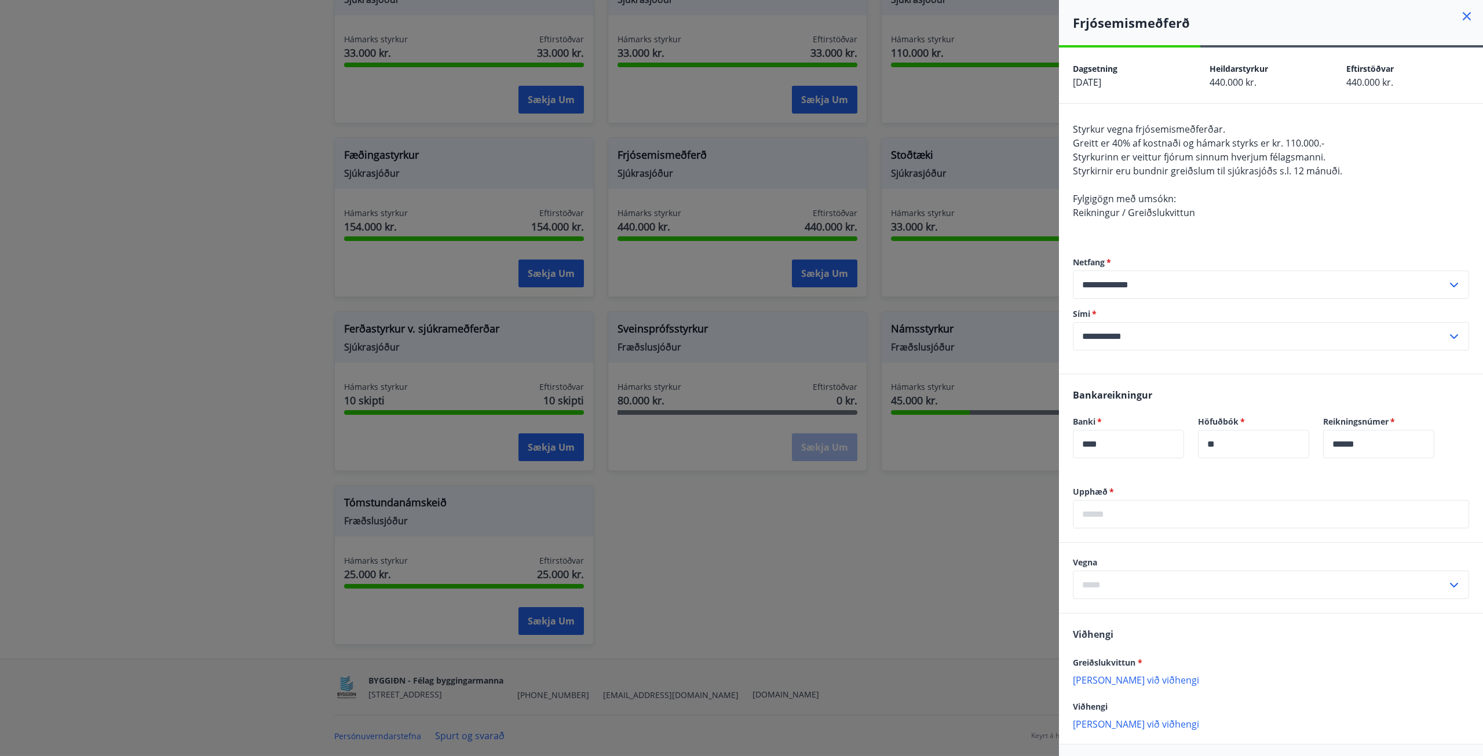
click at [827, 517] on div at bounding box center [741, 378] width 1483 height 756
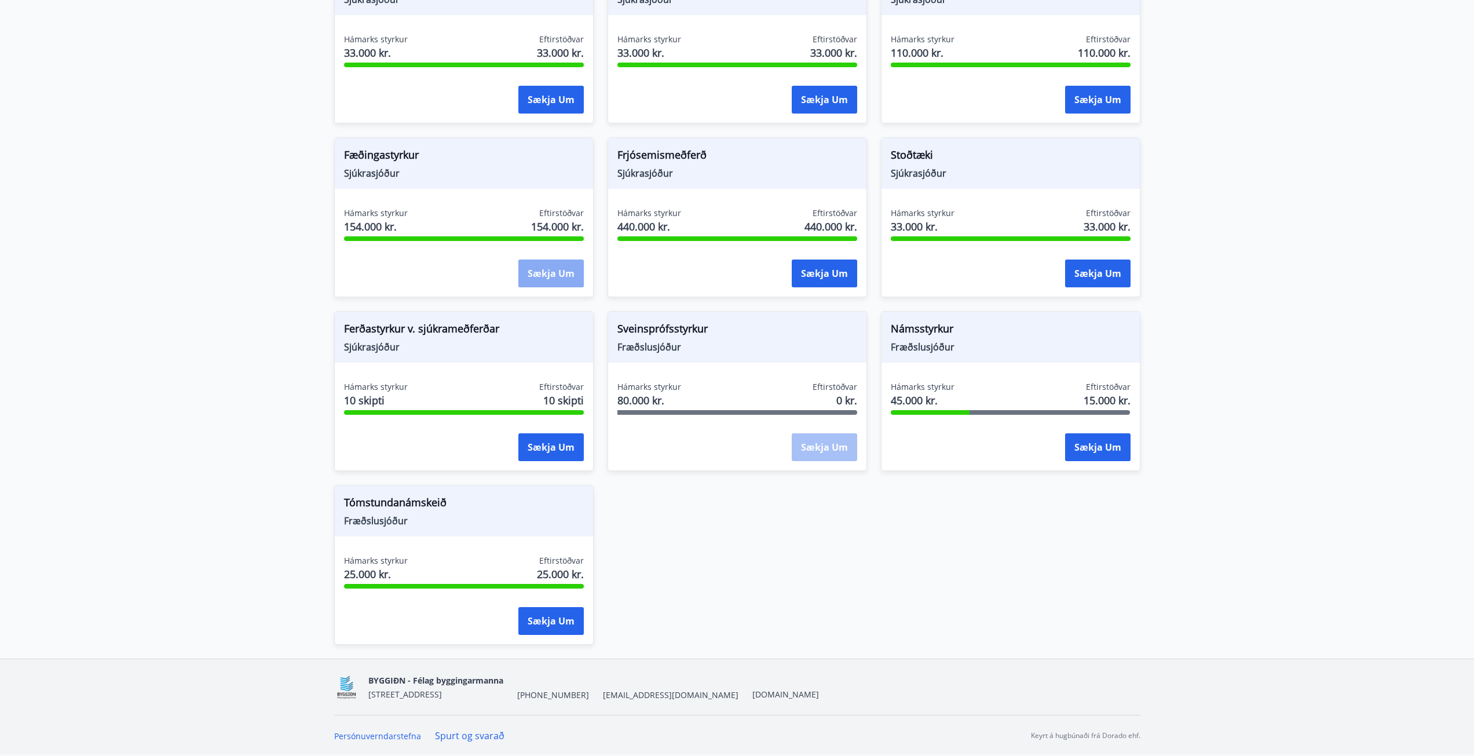
click at [562, 271] on button "Sækja um" at bounding box center [550, 273] width 65 height 28
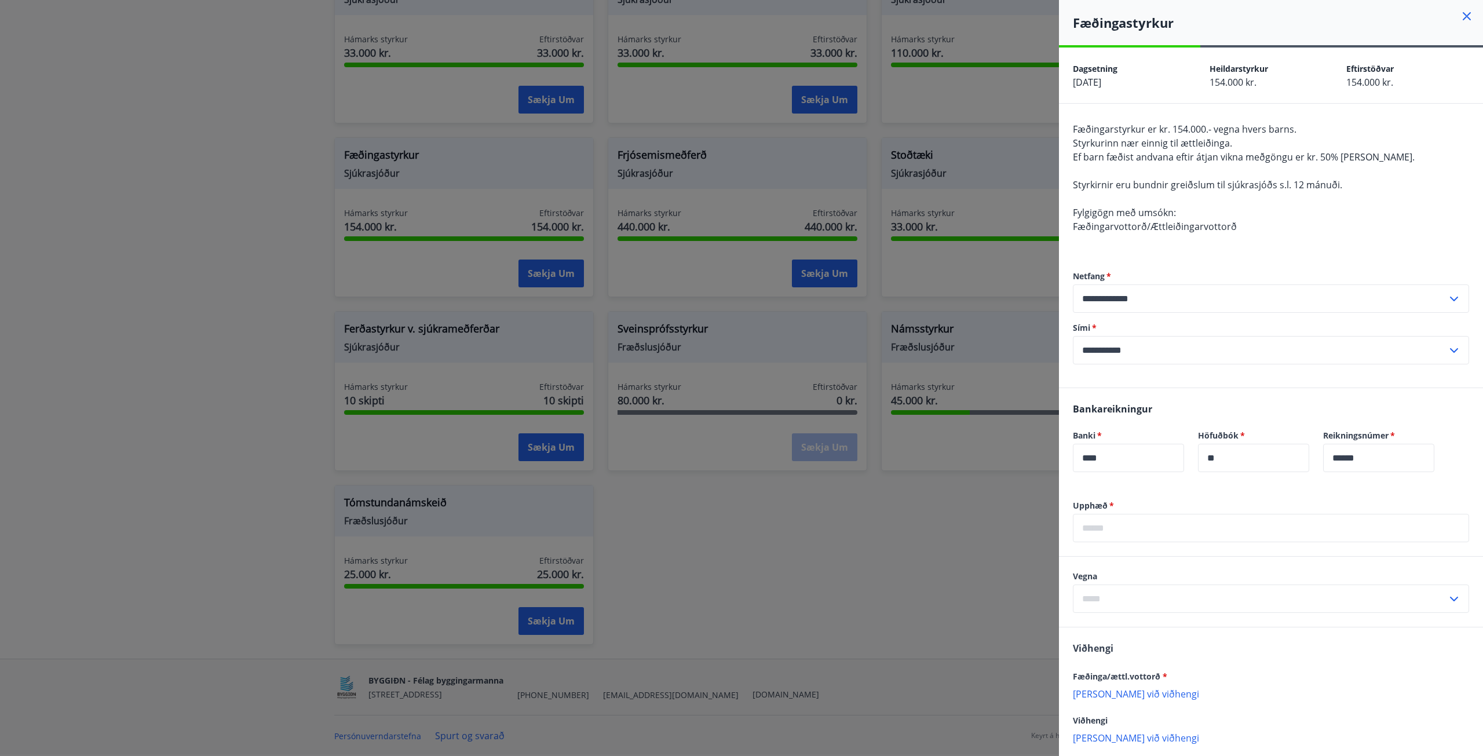
click at [792, 536] on div at bounding box center [741, 378] width 1483 height 756
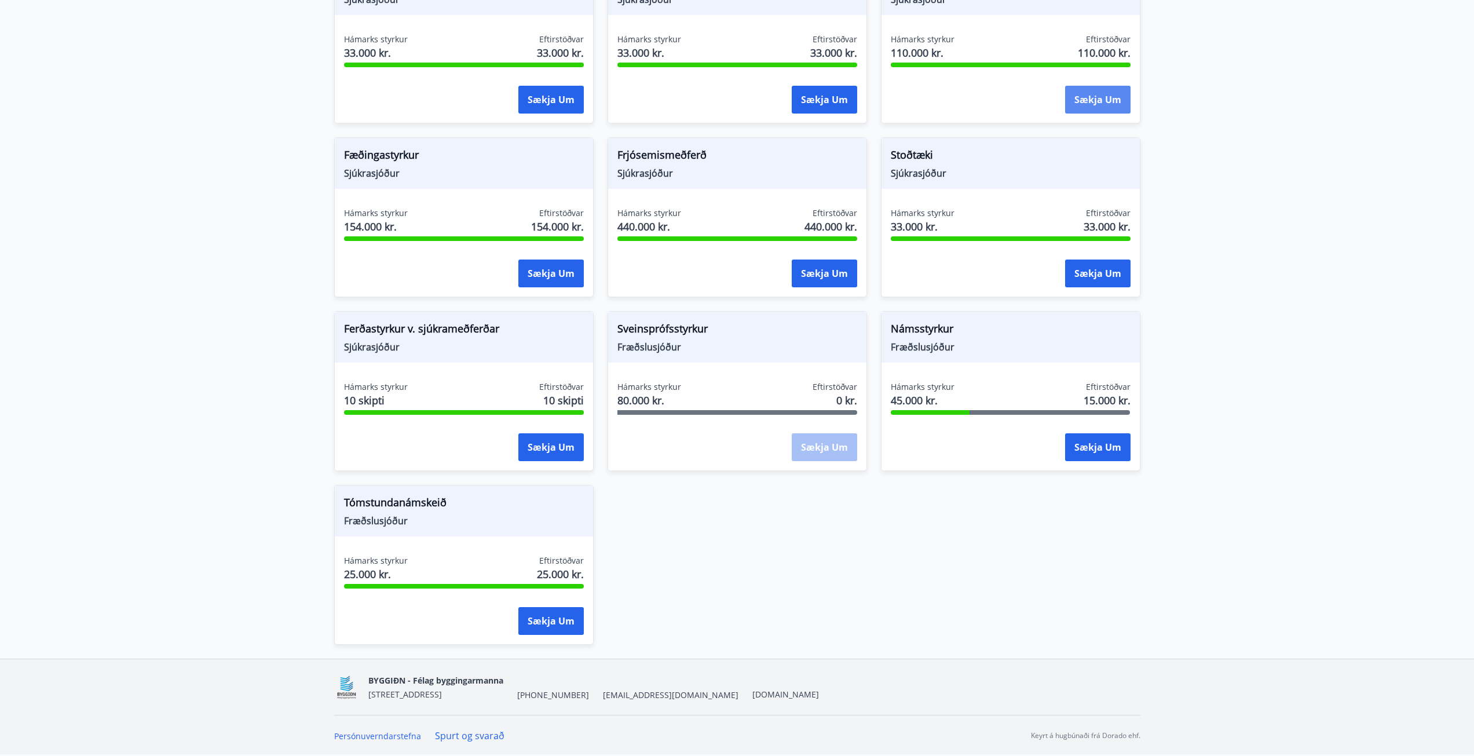
click at [1088, 107] on button "Sækja um" at bounding box center [1097, 100] width 65 height 28
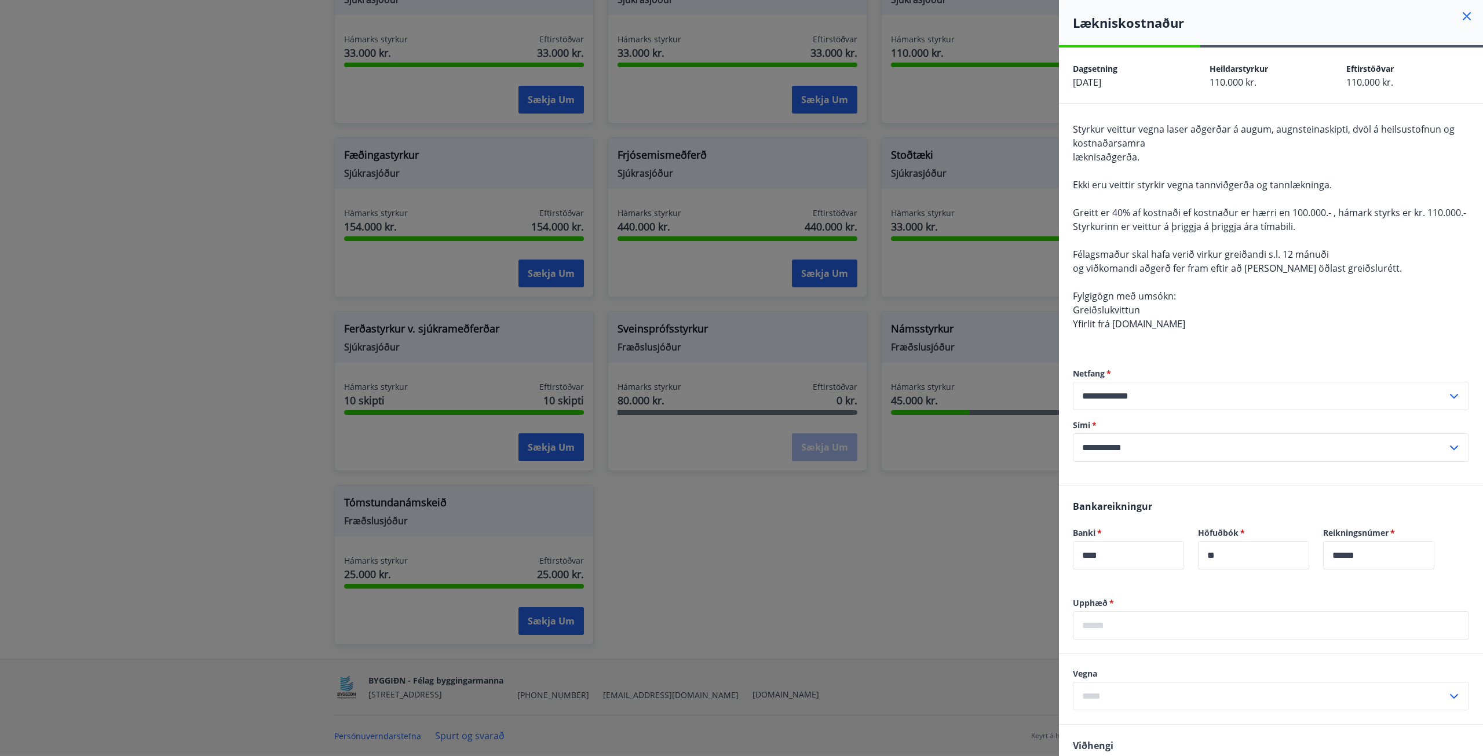
click at [857, 517] on div at bounding box center [741, 378] width 1483 height 756
